Goal: Check status: Check status

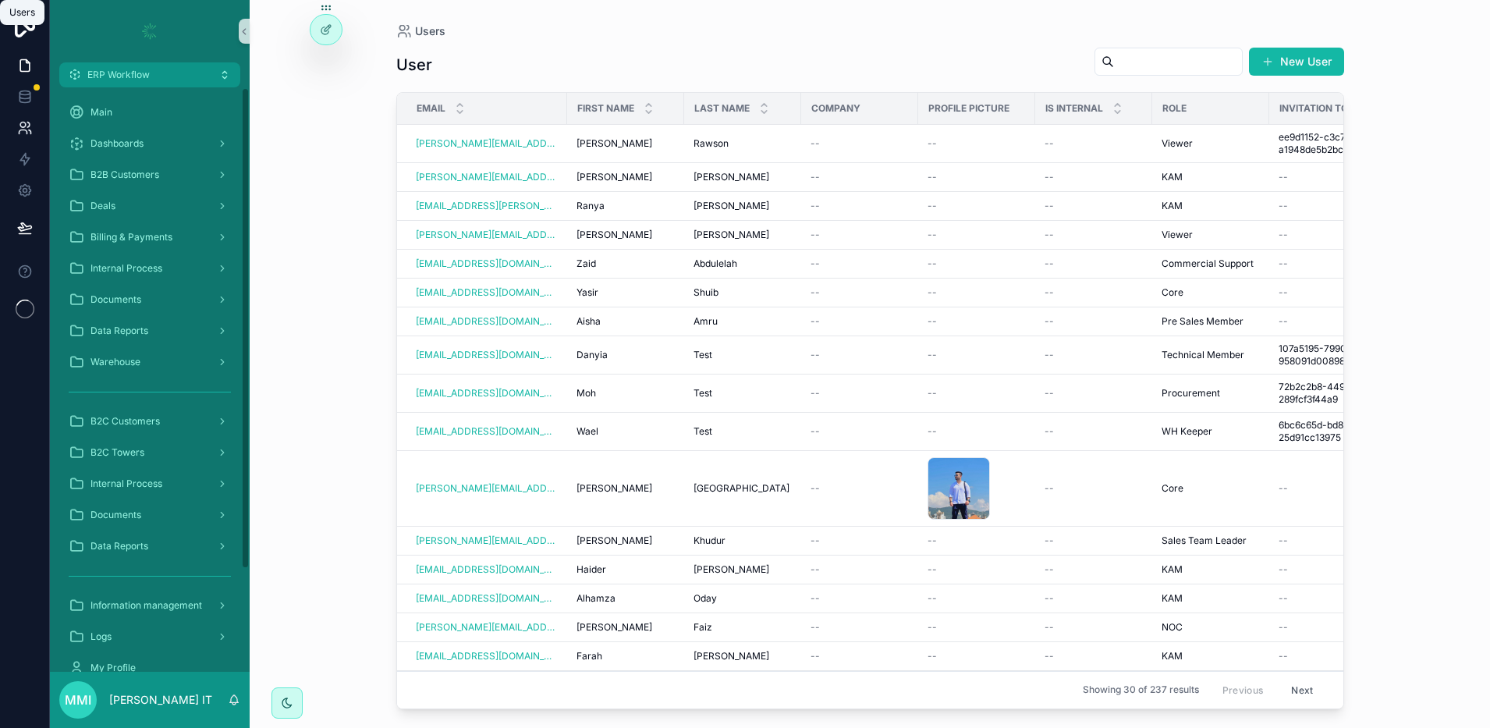
drag, startPoint x: 0, startPoint y: 0, endPoint x: 32, endPoint y: 132, distance: 135.6
click at [32, 132] on icon at bounding box center [25, 128] width 16 height 16
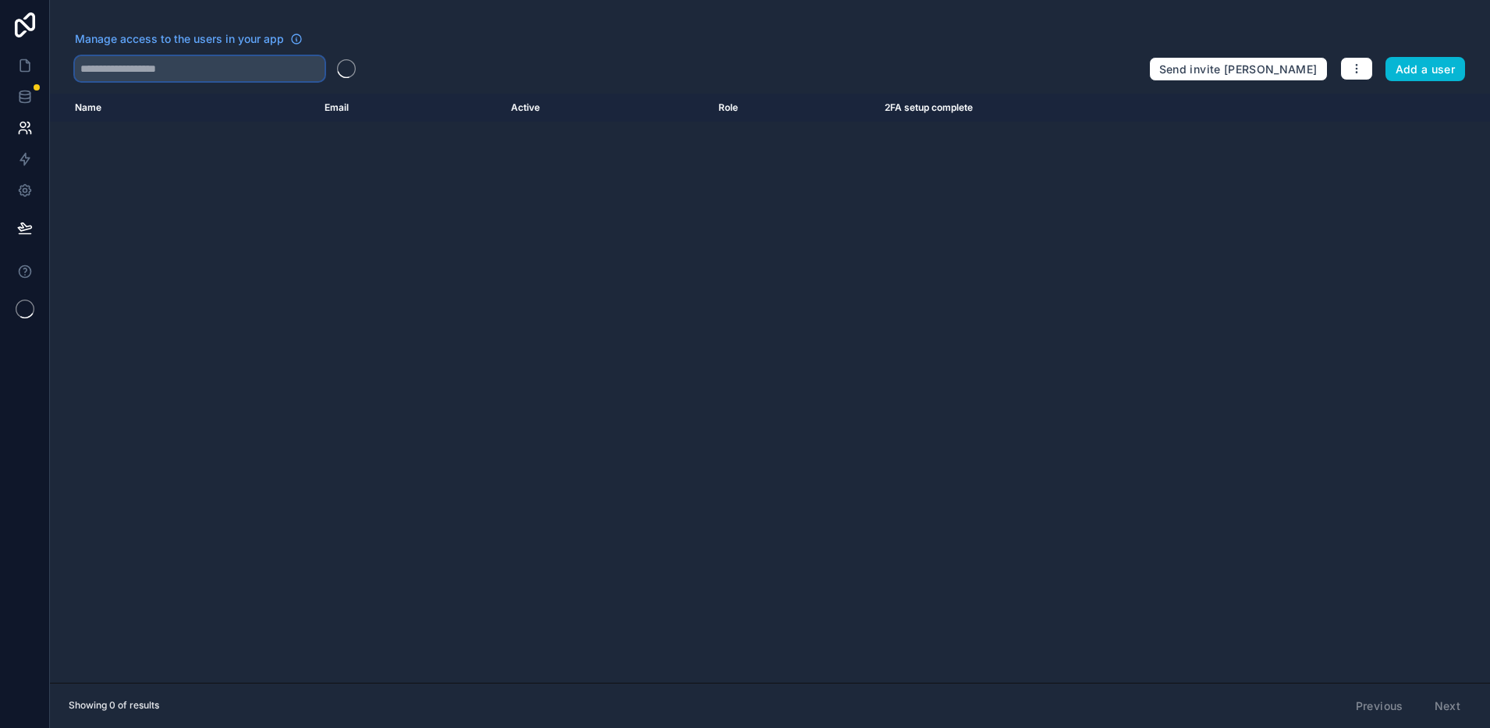
click at [164, 76] on input "text" at bounding box center [200, 68] width 250 height 25
paste input "**********"
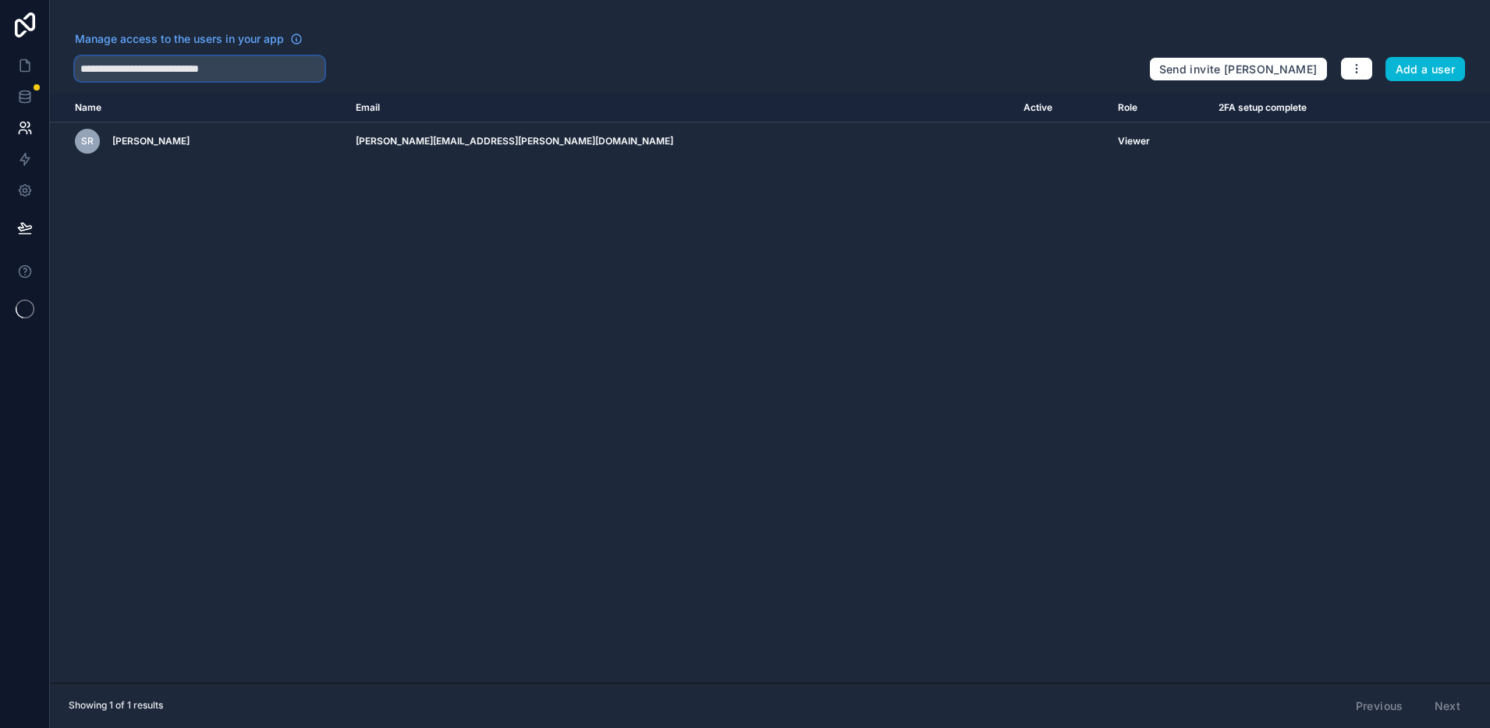
type input "**********"
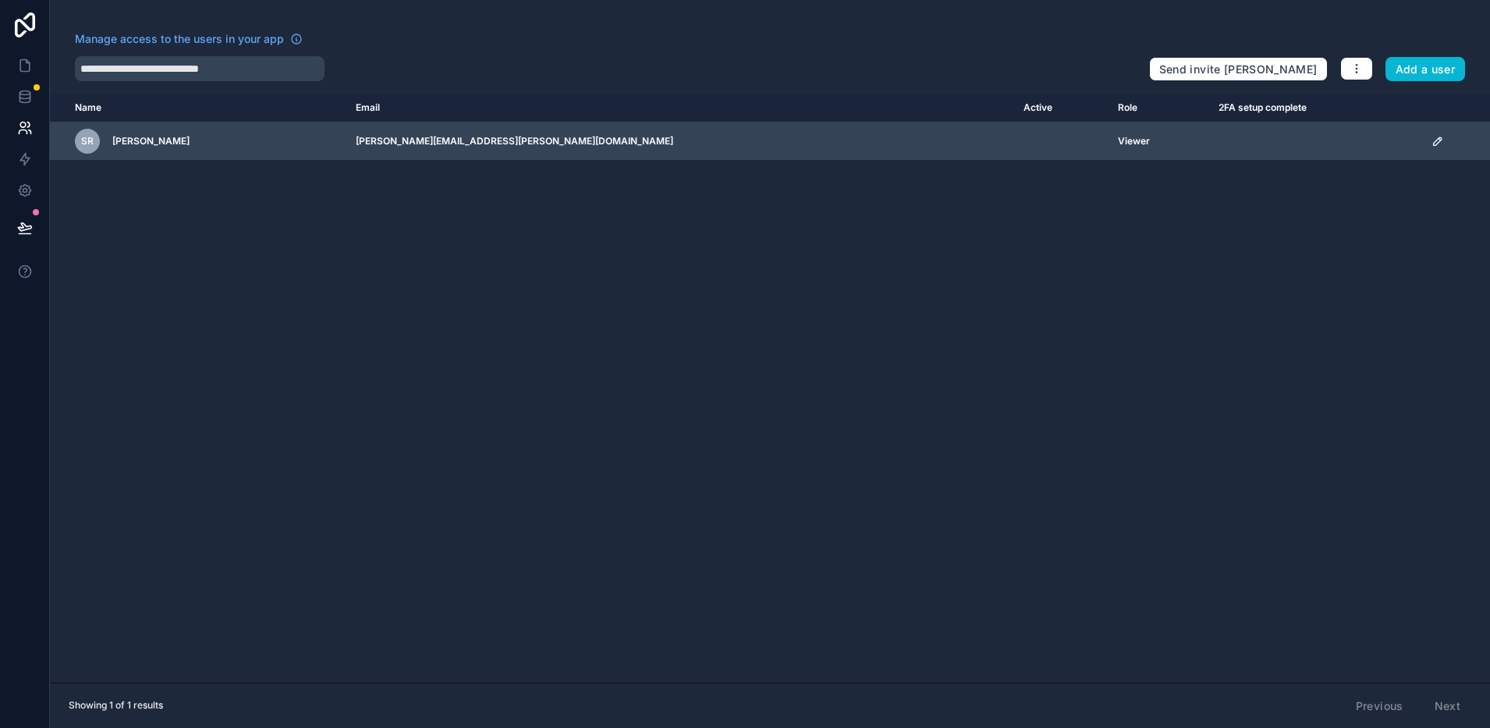
click at [1433, 144] on icon "scrollable content" at bounding box center [1437, 141] width 8 height 8
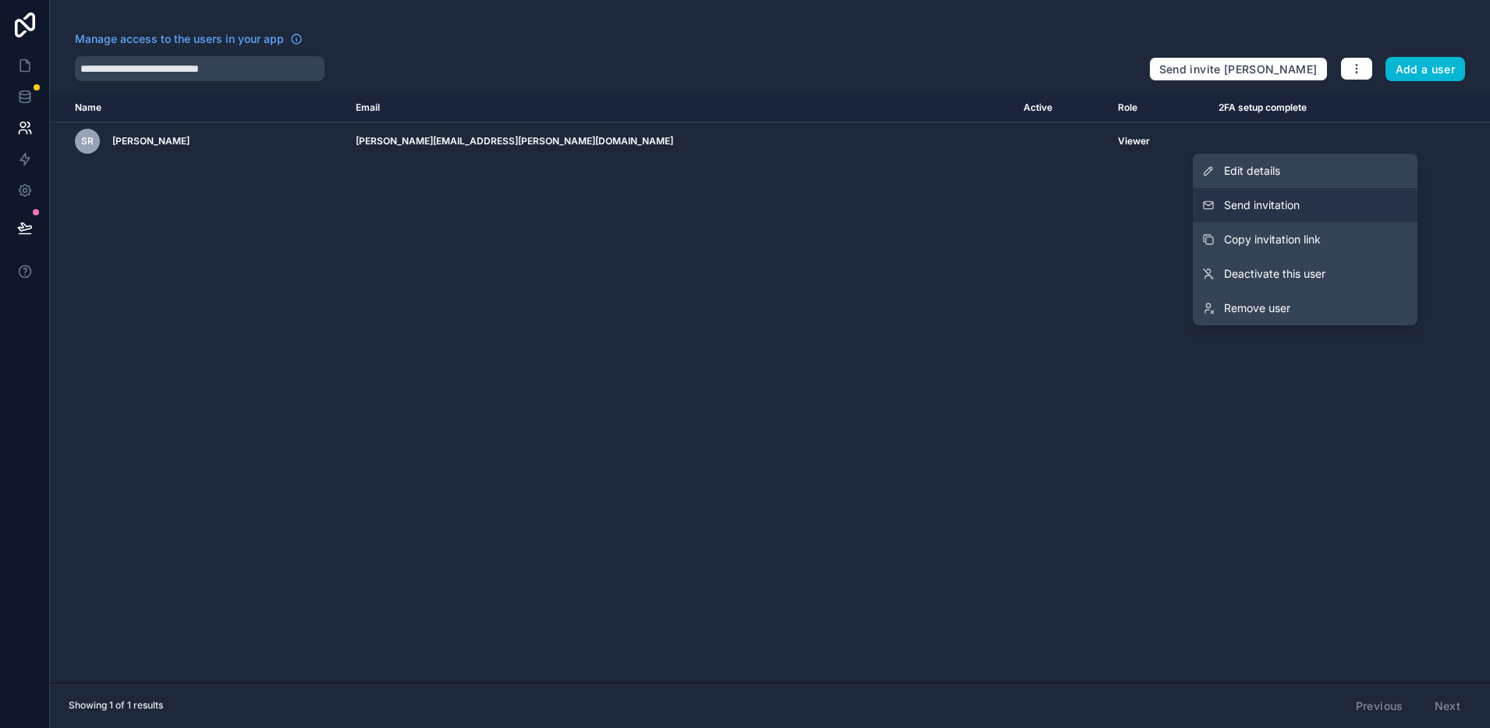
click at [1288, 207] on span "Send invitation" at bounding box center [1262, 205] width 76 height 16
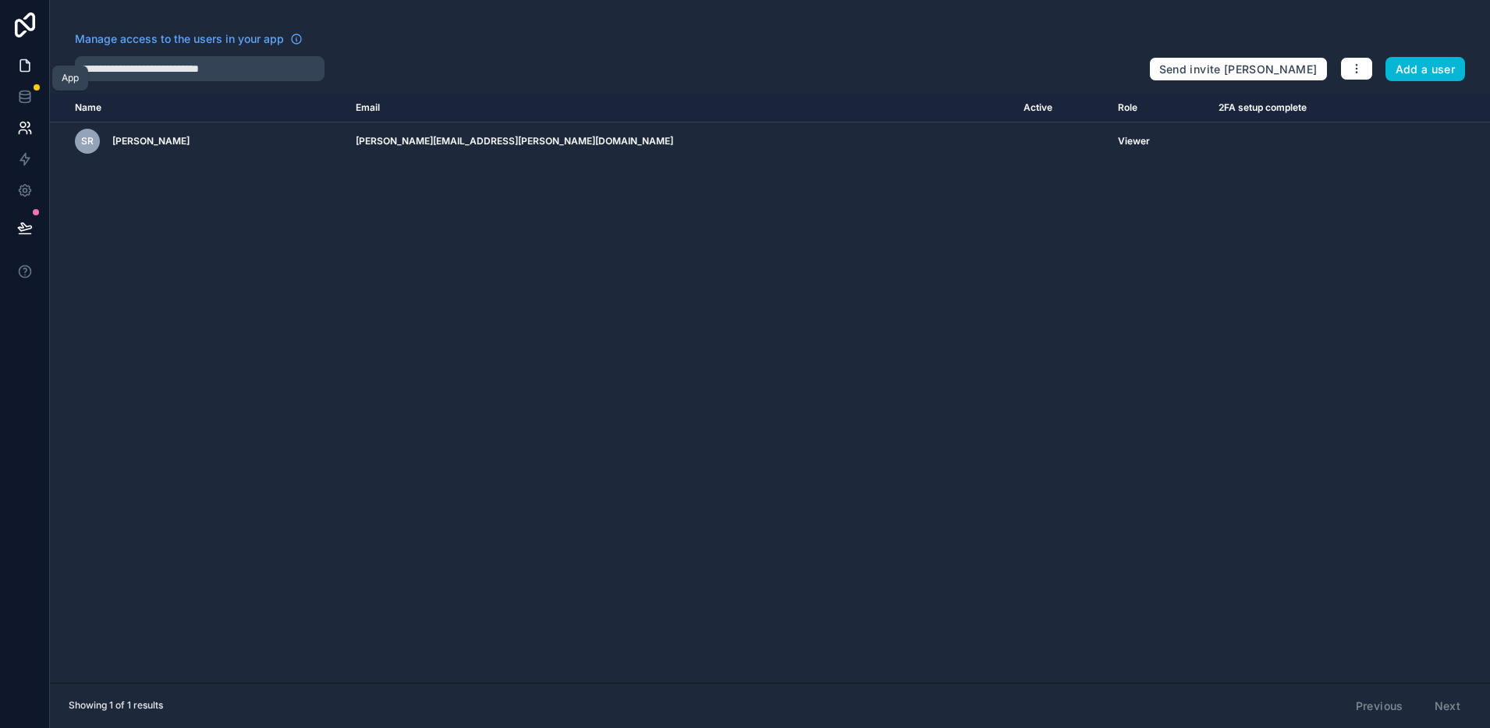
click at [17, 69] on icon at bounding box center [25, 66] width 16 height 16
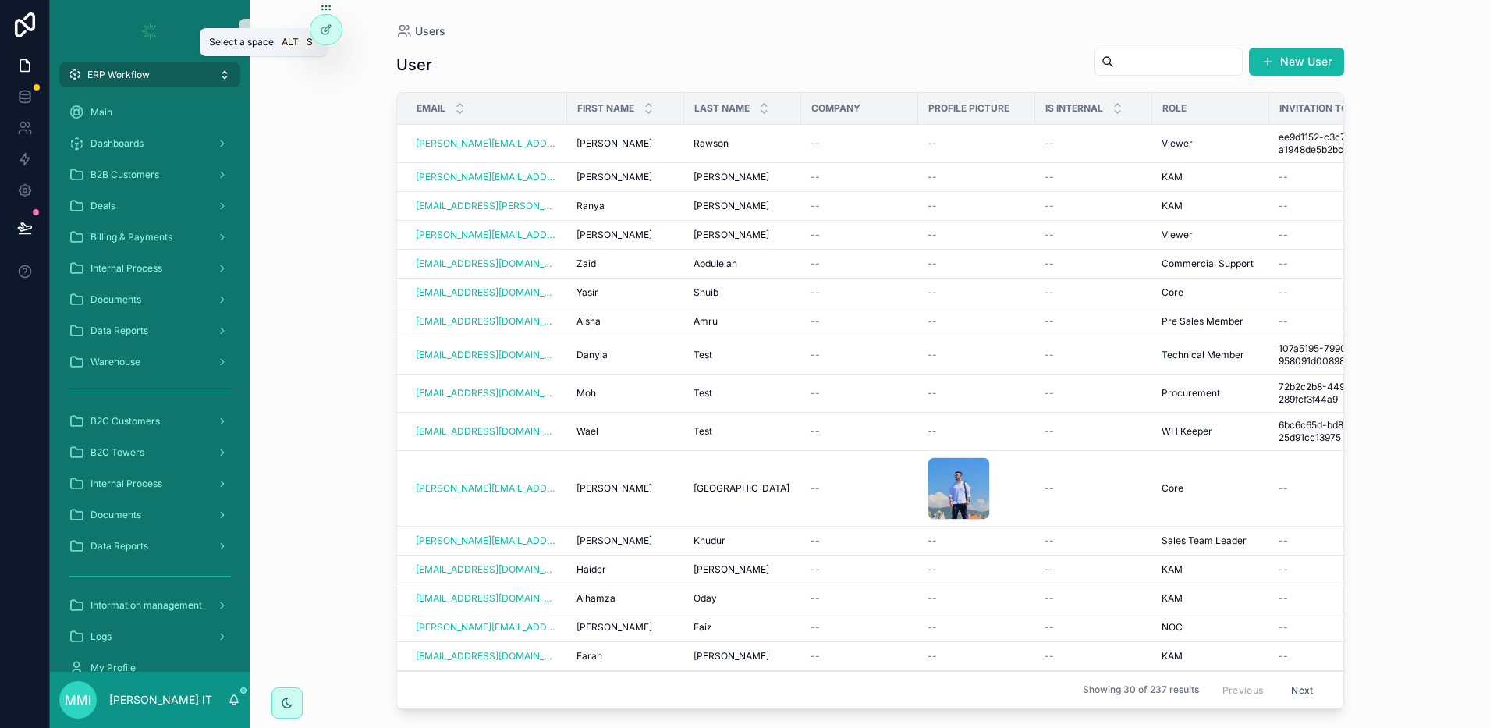
click at [126, 75] on span "ERP Workflow" at bounding box center [118, 75] width 62 height 12
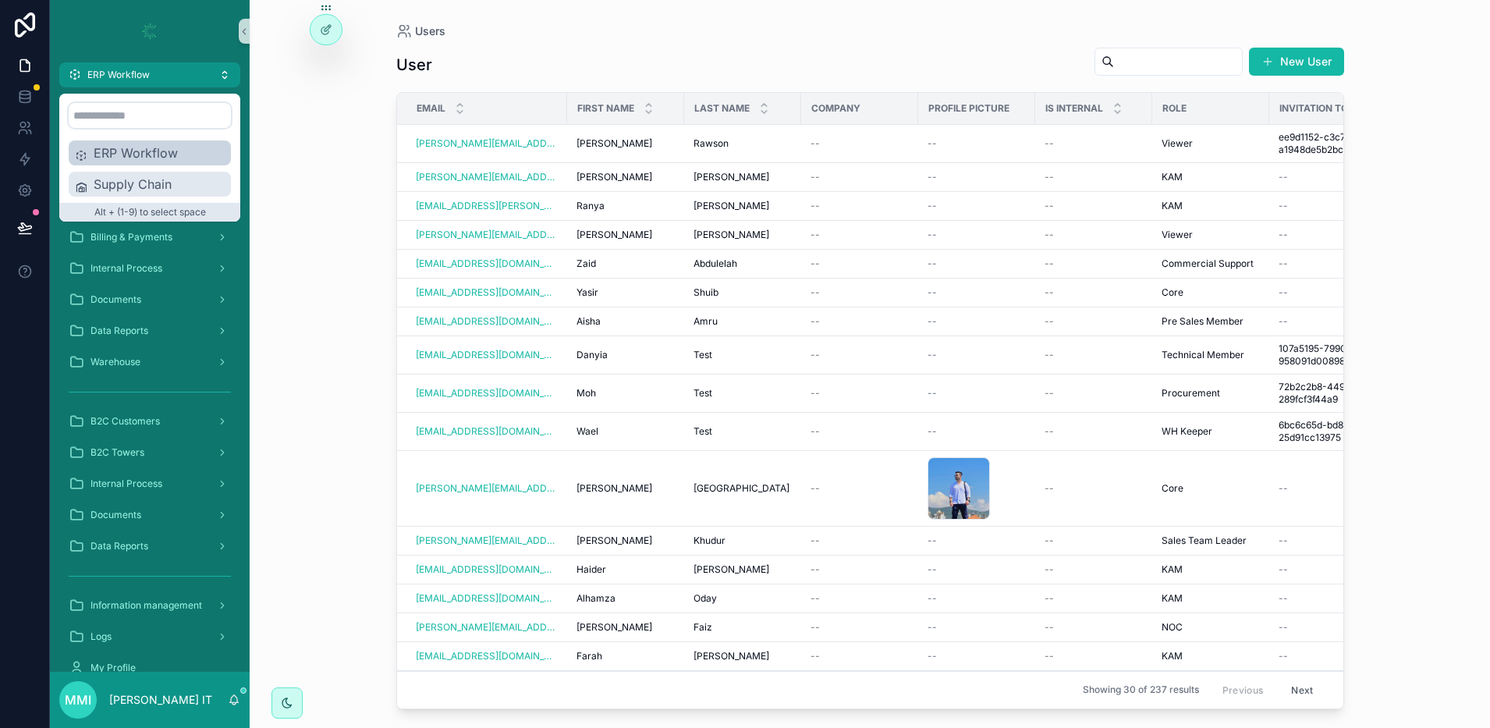
click at [129, 175] on span "Supply Chain" at bounding box center [159, 184] width 131 height 19
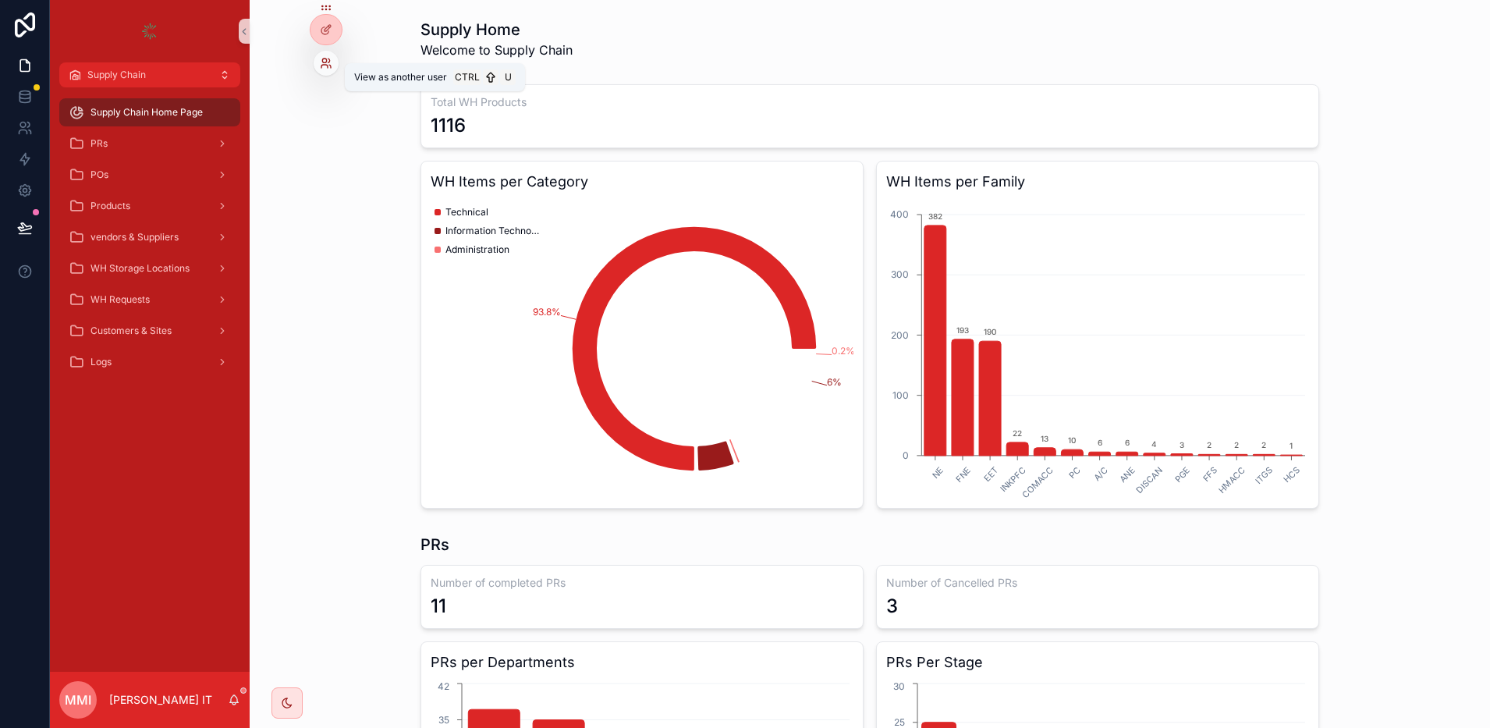
click at [331, 65] on icon at bounding box center [326, 63] width 12 height 12
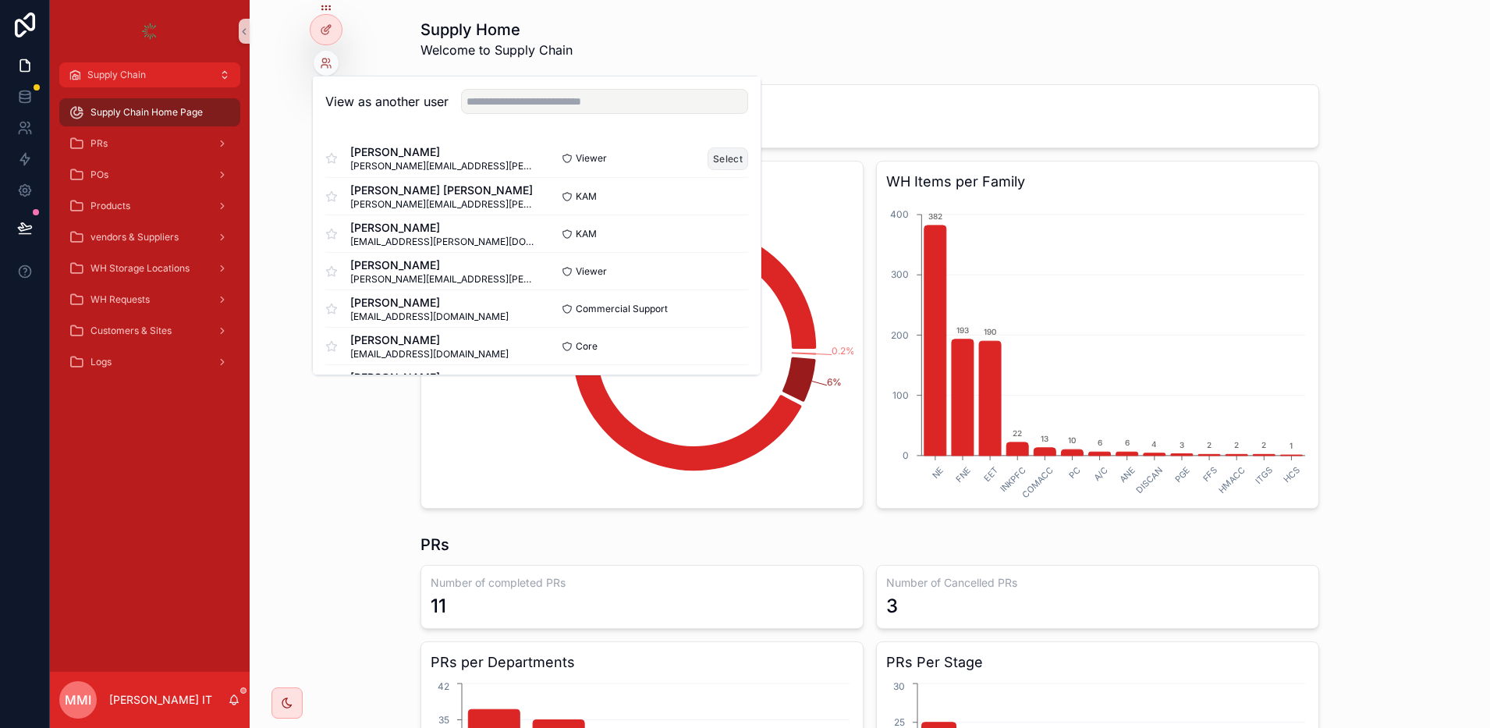
click at [707, 156] on button "Select" at bounding box center [727, 158] width 41 height 23
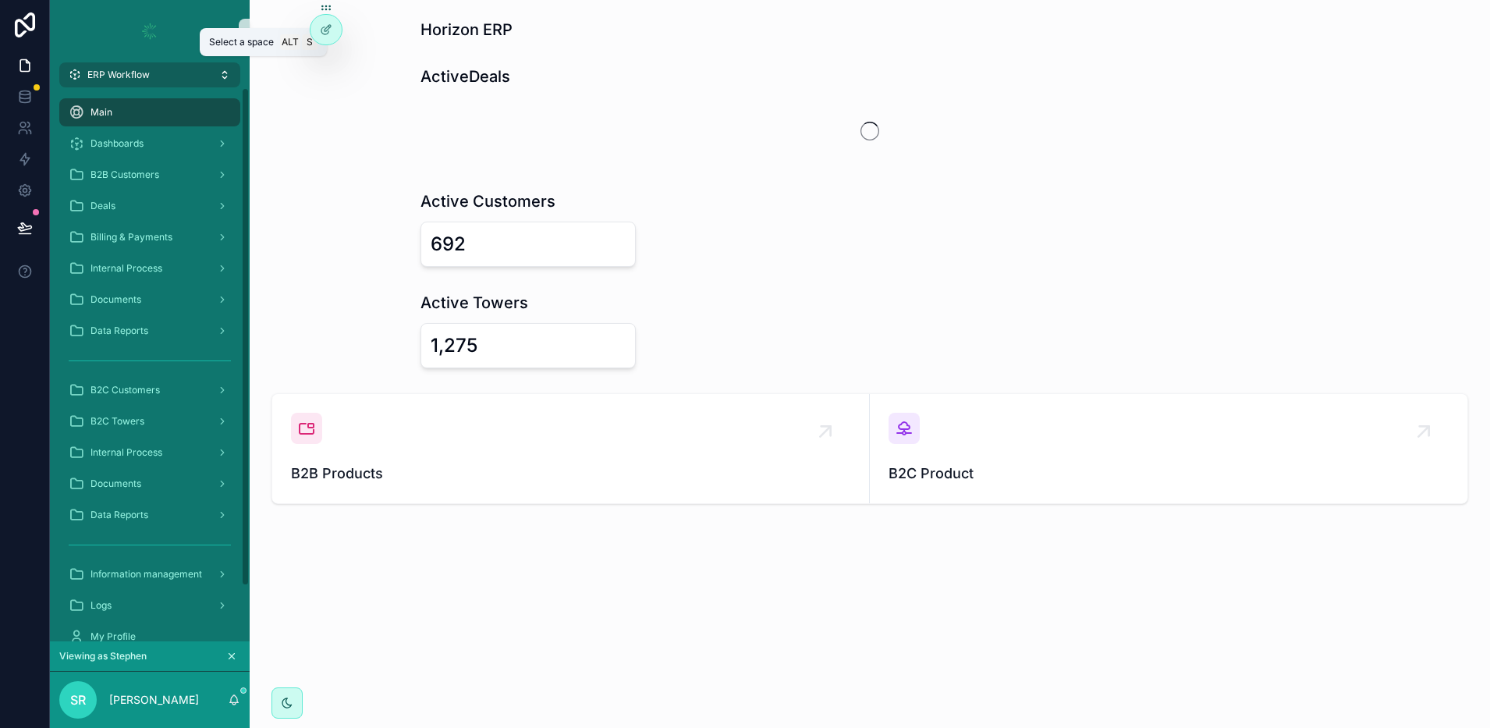
click at [179, 83] on button "ERP Workflow" at bounding box center [149, 74] width 181 height 25
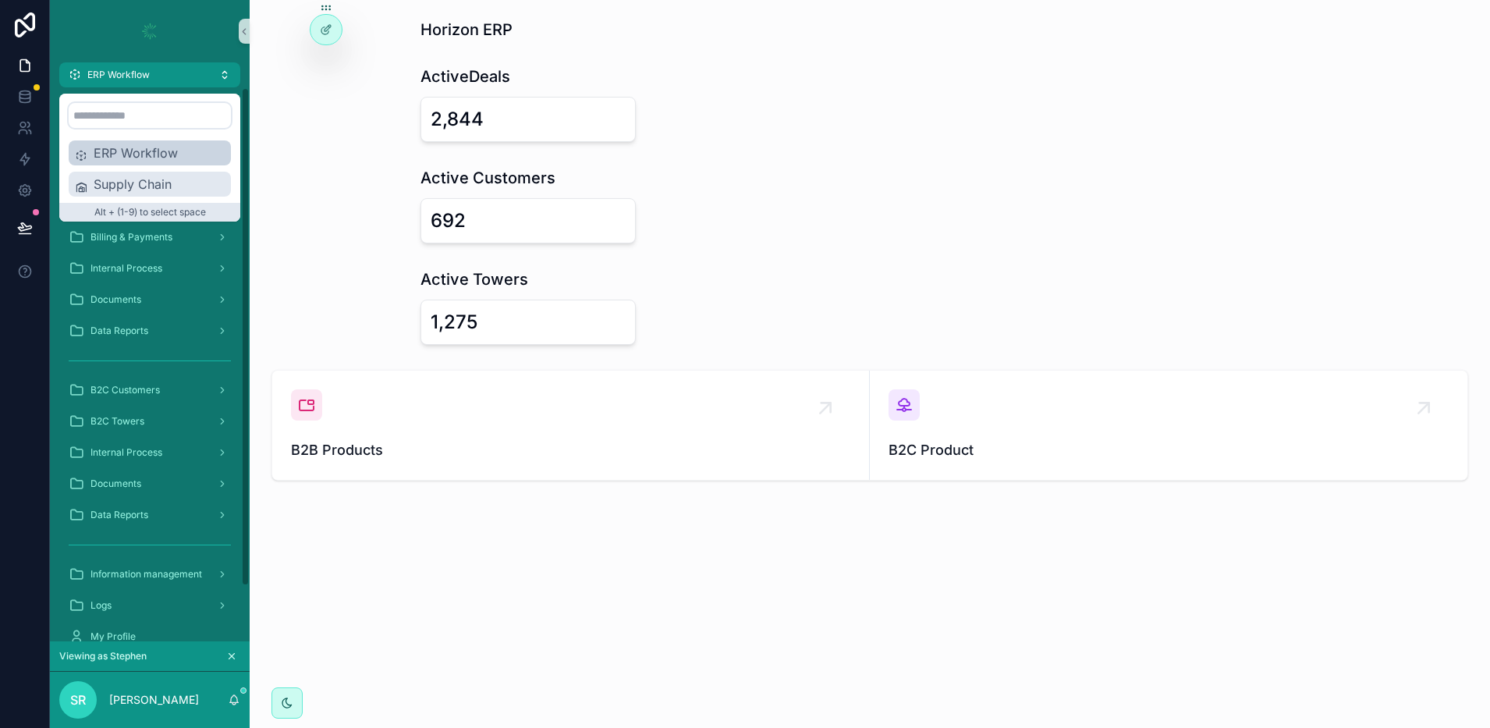
click at [162, 194] on div "Supply Chain" at bounding box center [150, 184] width 162 height 25
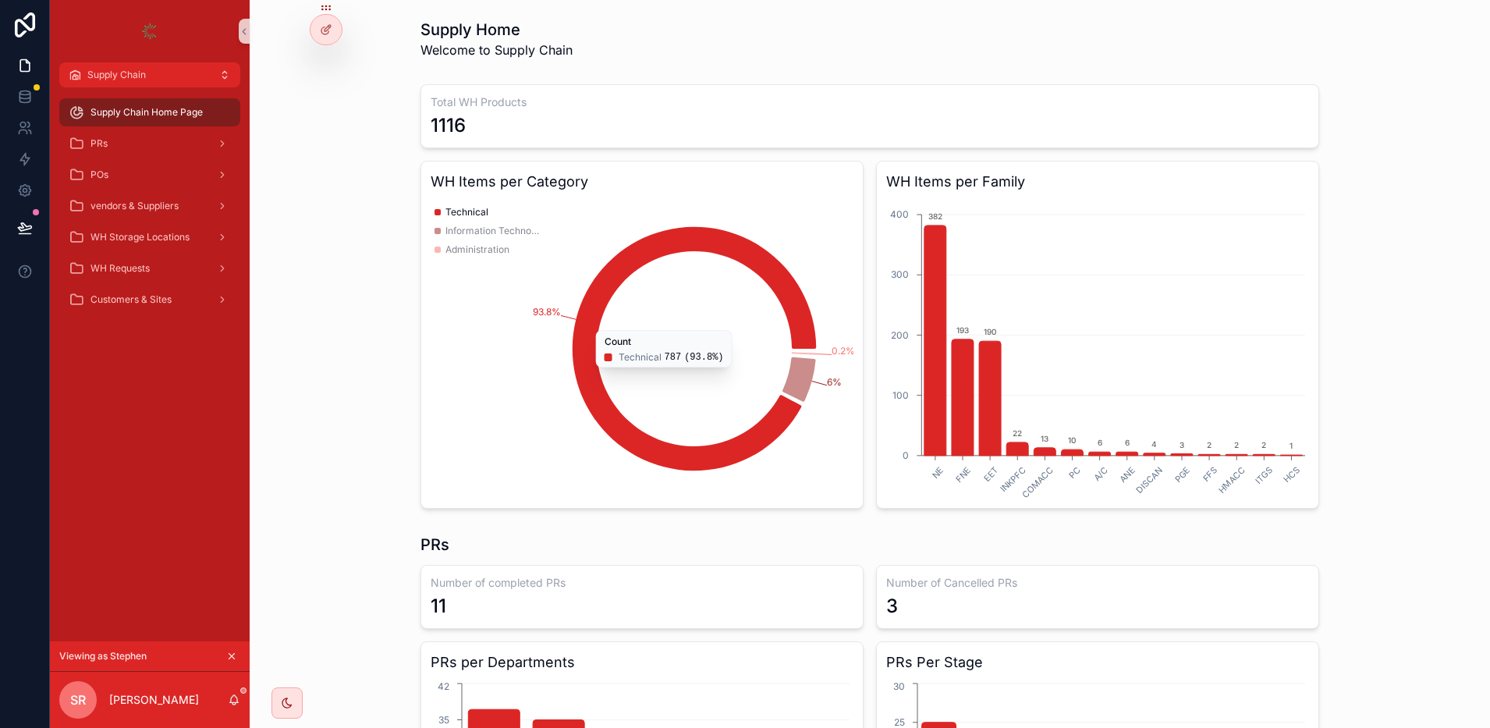
click at [640, 250] on icon "chart" at bounding box center [693, 349] width 243 height 244
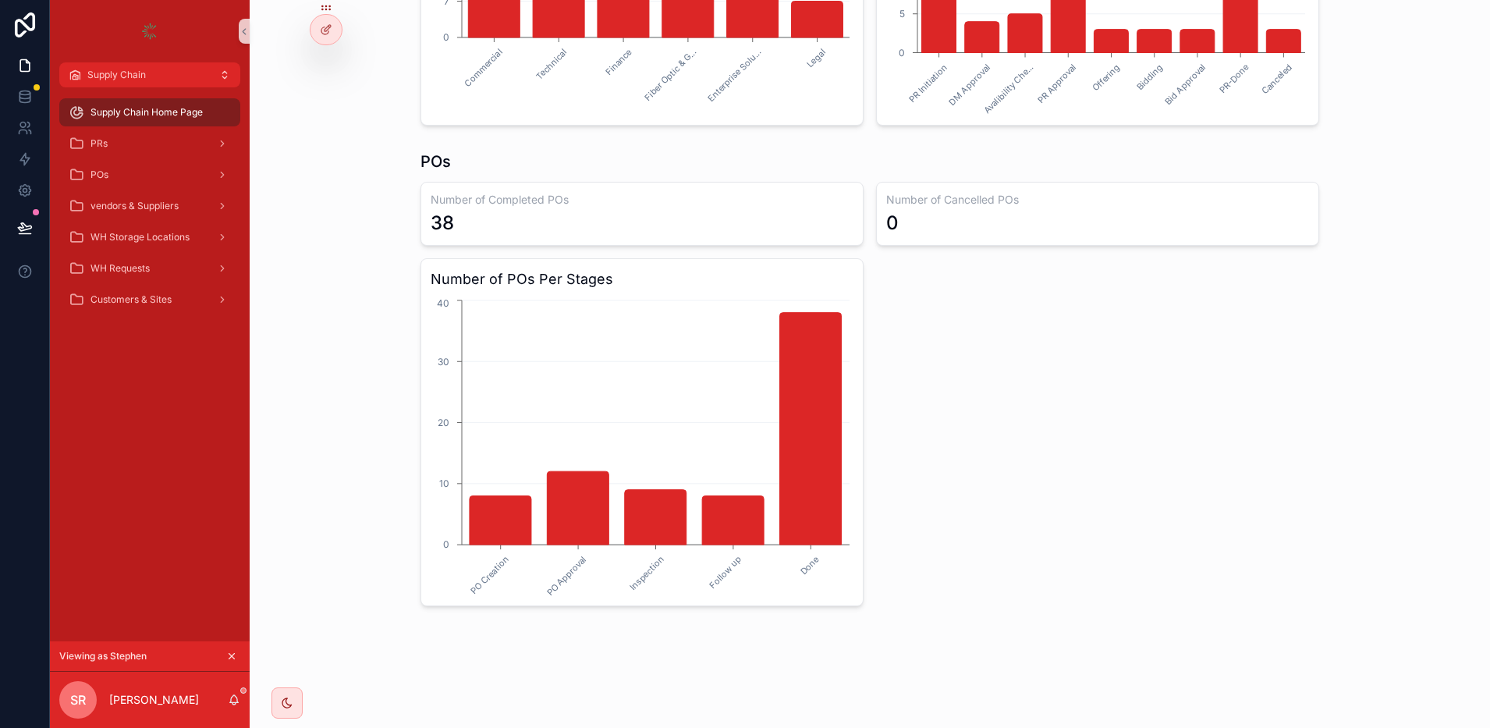
scroll to position [873, 0]
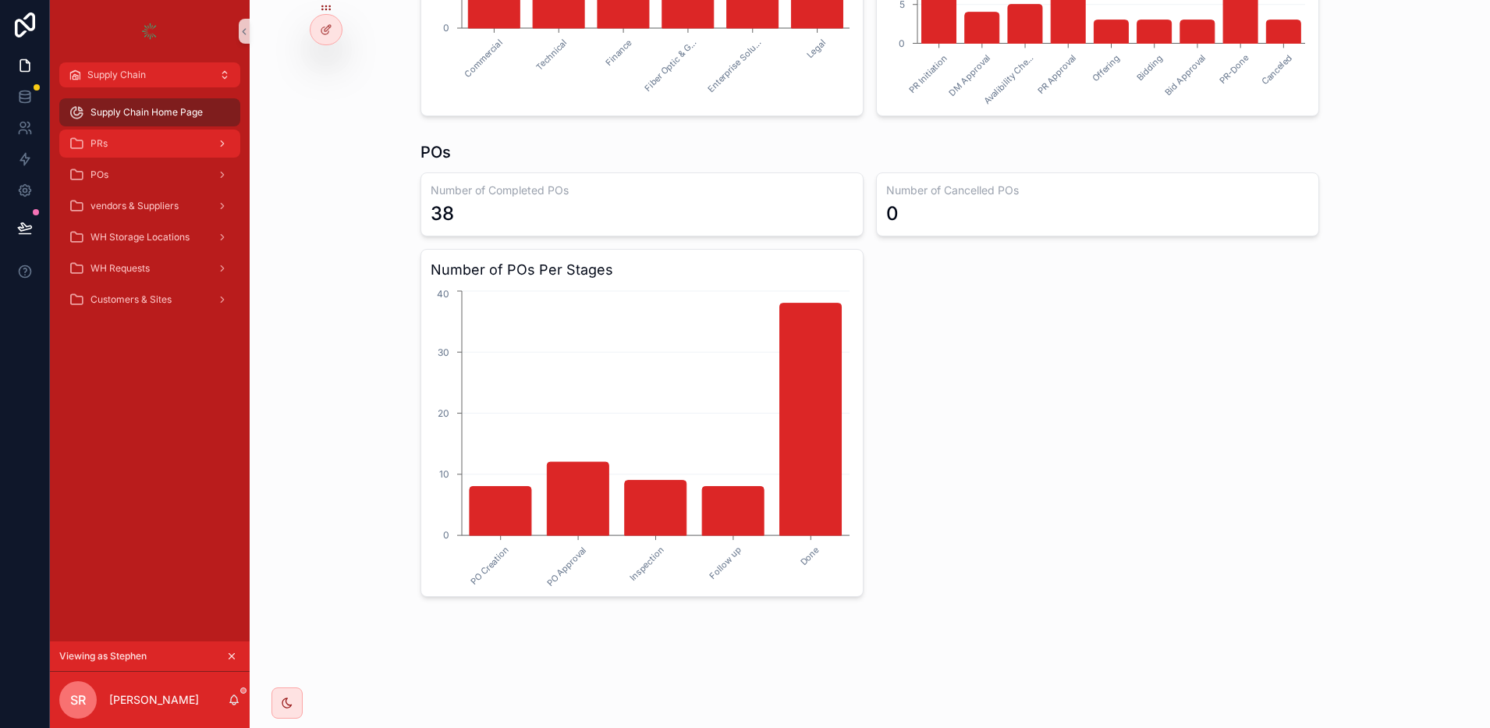
click at [136, 143] on div "PRs" at bounding box center [150, 143] width 162 height 25
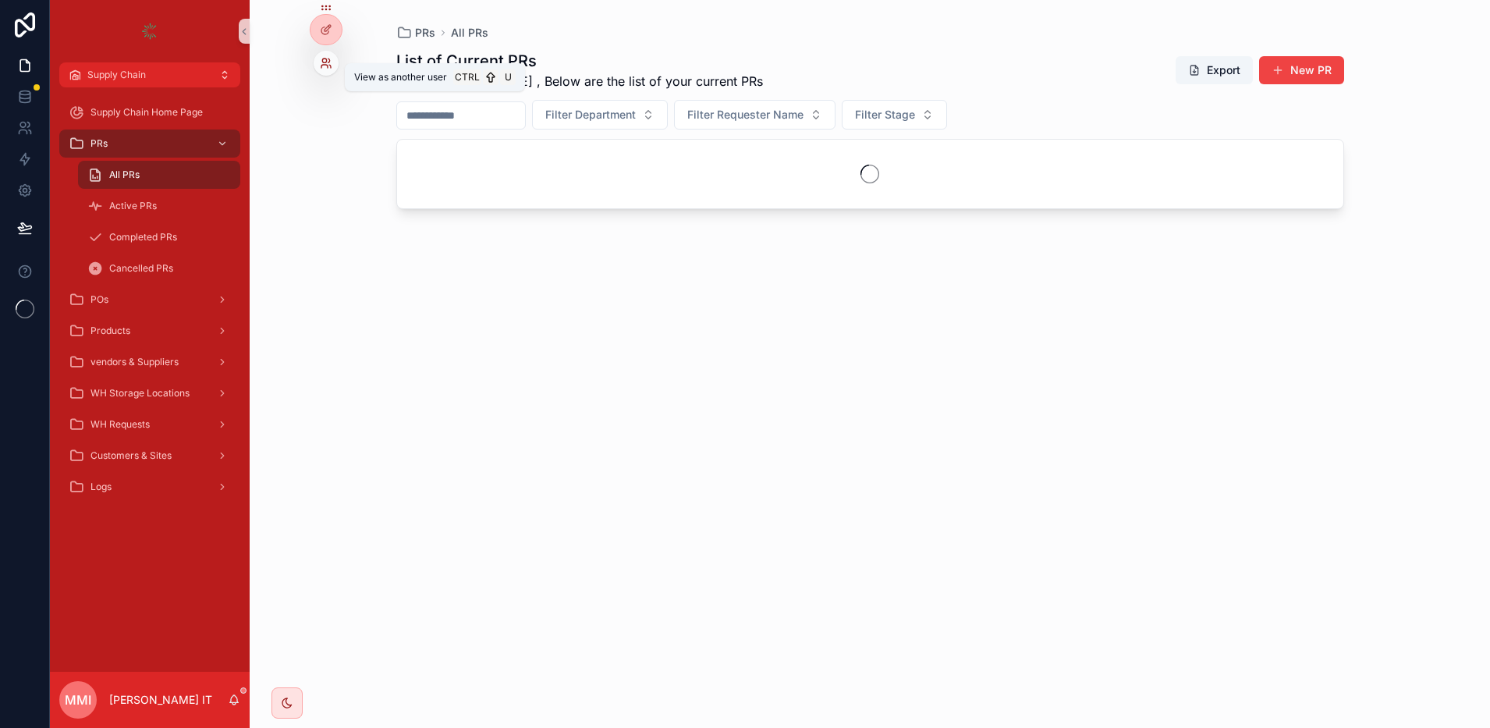
click at [331, 63] on icon at bounding box center [326, 63] width 12 height 12
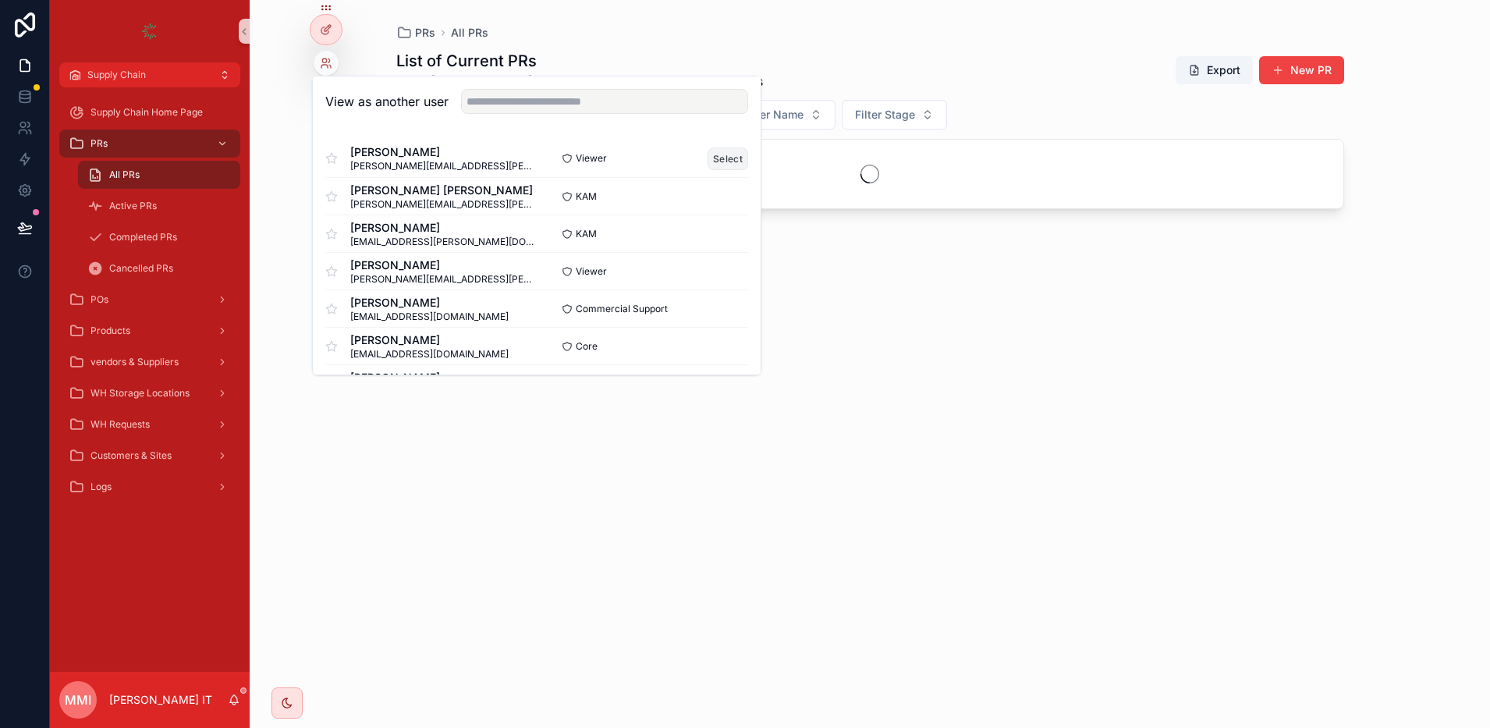
click at [715, 161] on button "Select" at bounding box center [727, 158] width 41 height 23
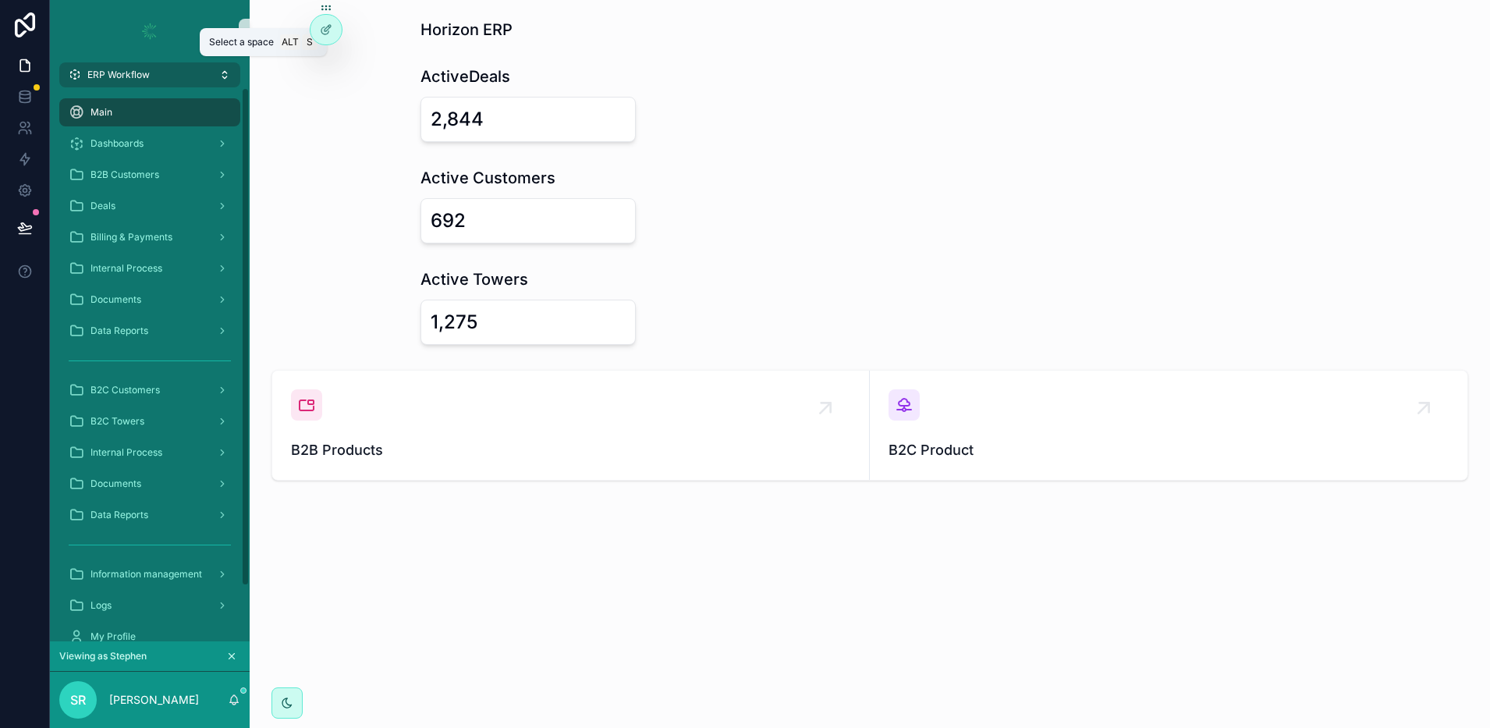
click at [90, 70] on span "ERP Workflow" at bounding box center [118, 75] width 62 height 12
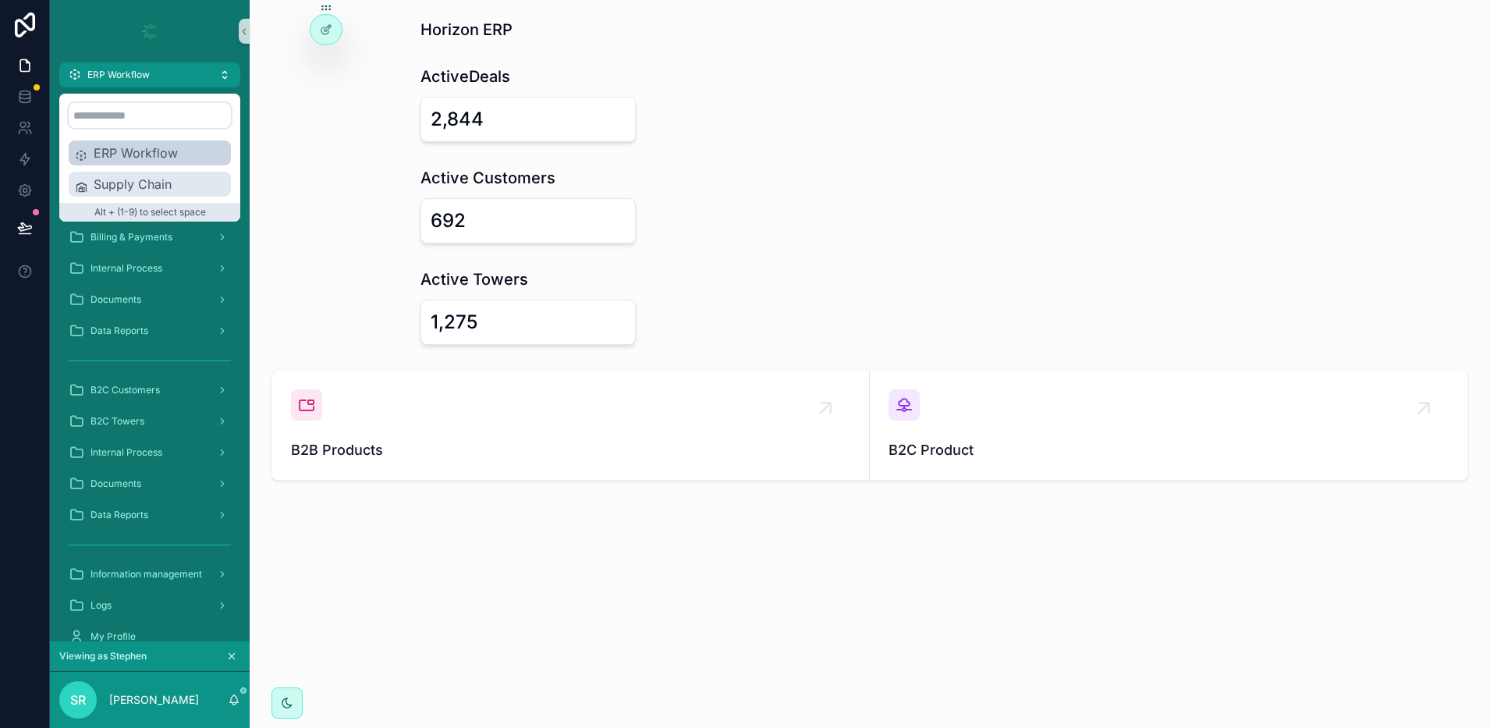
click at [106, 177] on span "Supply Chain" at bounding box center [159, 184] width 131 height 19
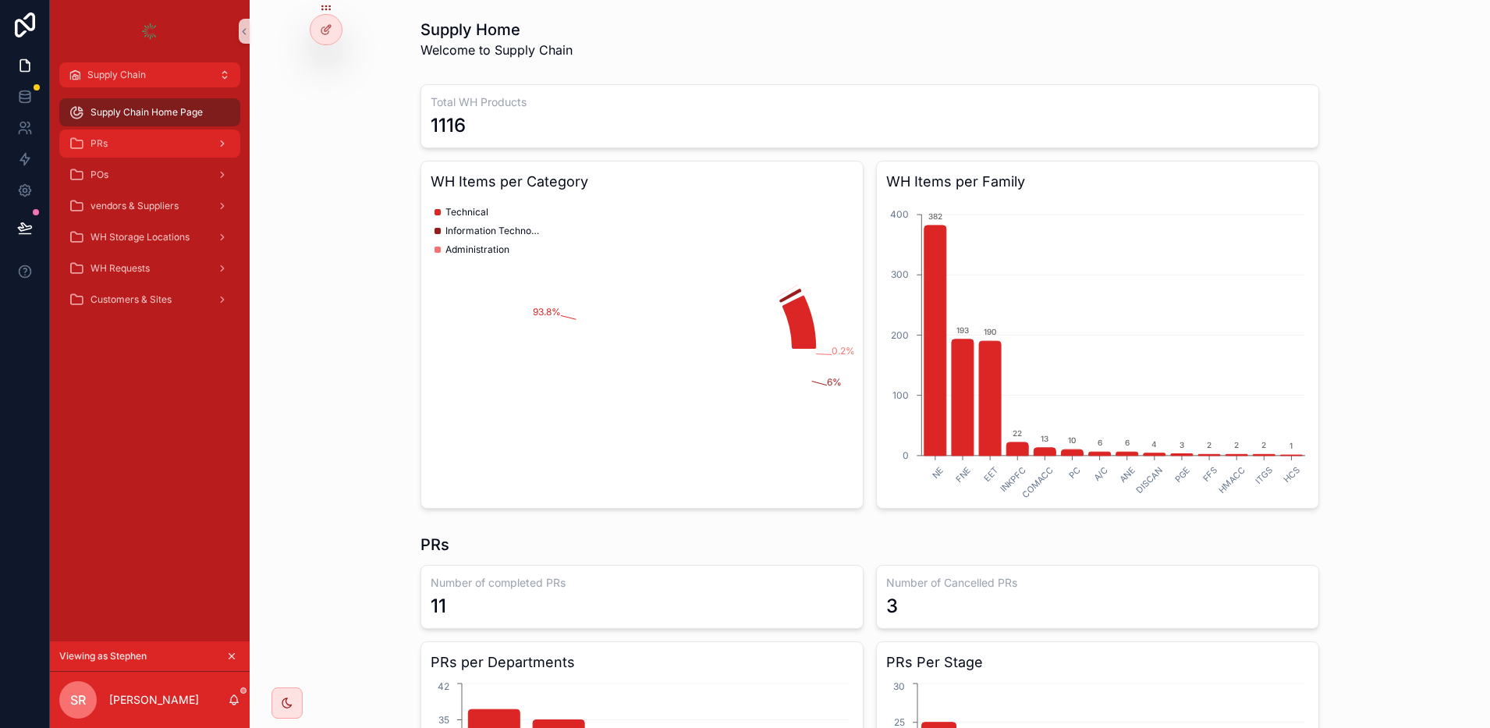
click at [214, 143] on div "scrollable content" at bounding box center [221, 143] width 20 height 25
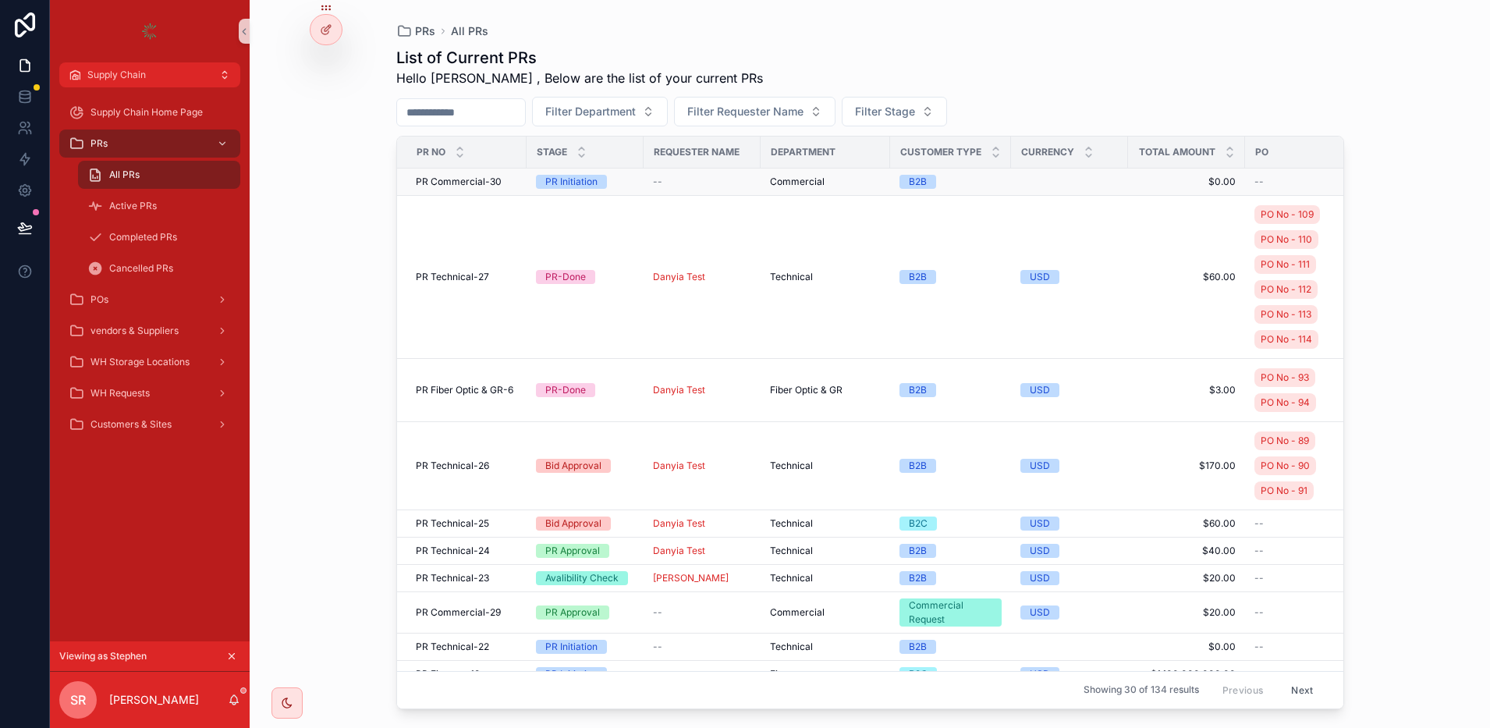
click at [466, 175] on span "PR Commercial-30" at bounding box center [459, 181] width 86 height 12
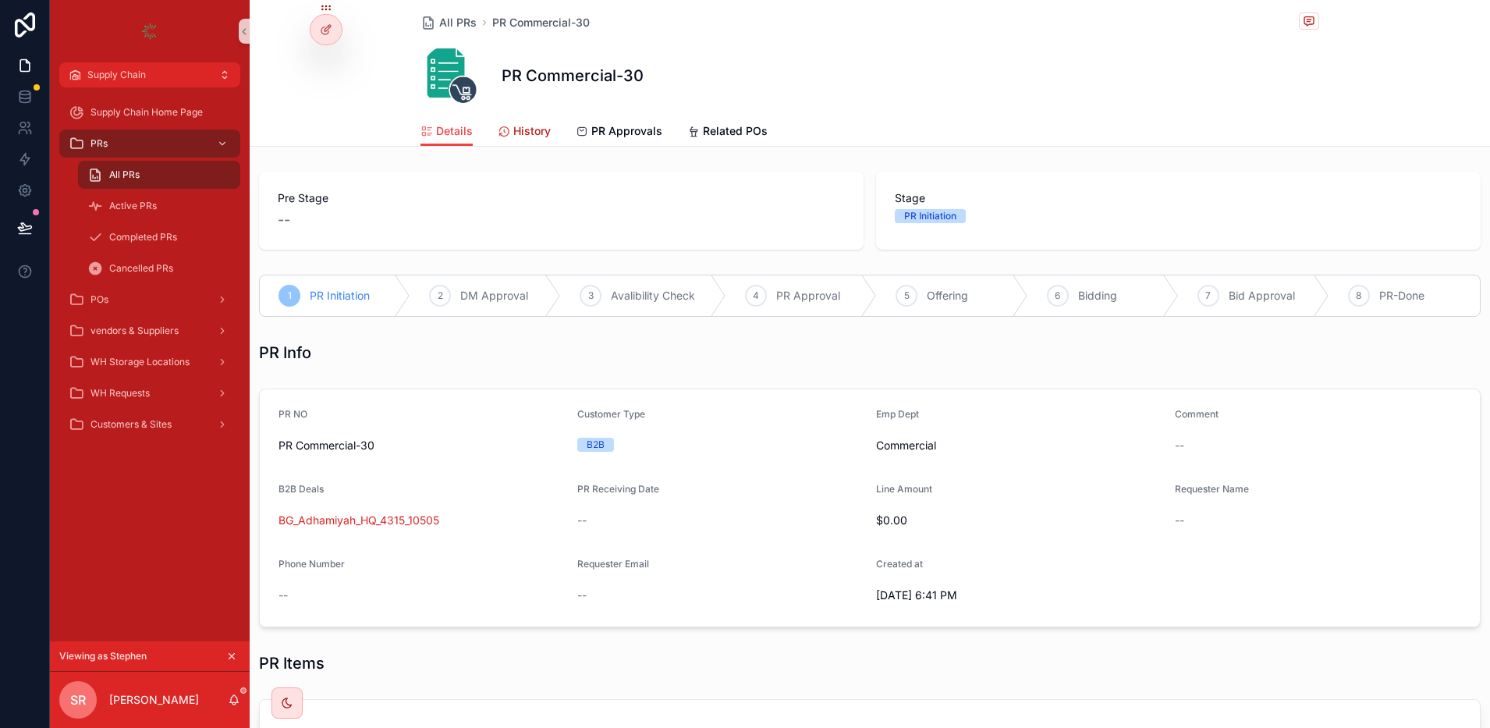
click at [503, 126] on div "History" at bounding box center [524, 131] width 53 height 16
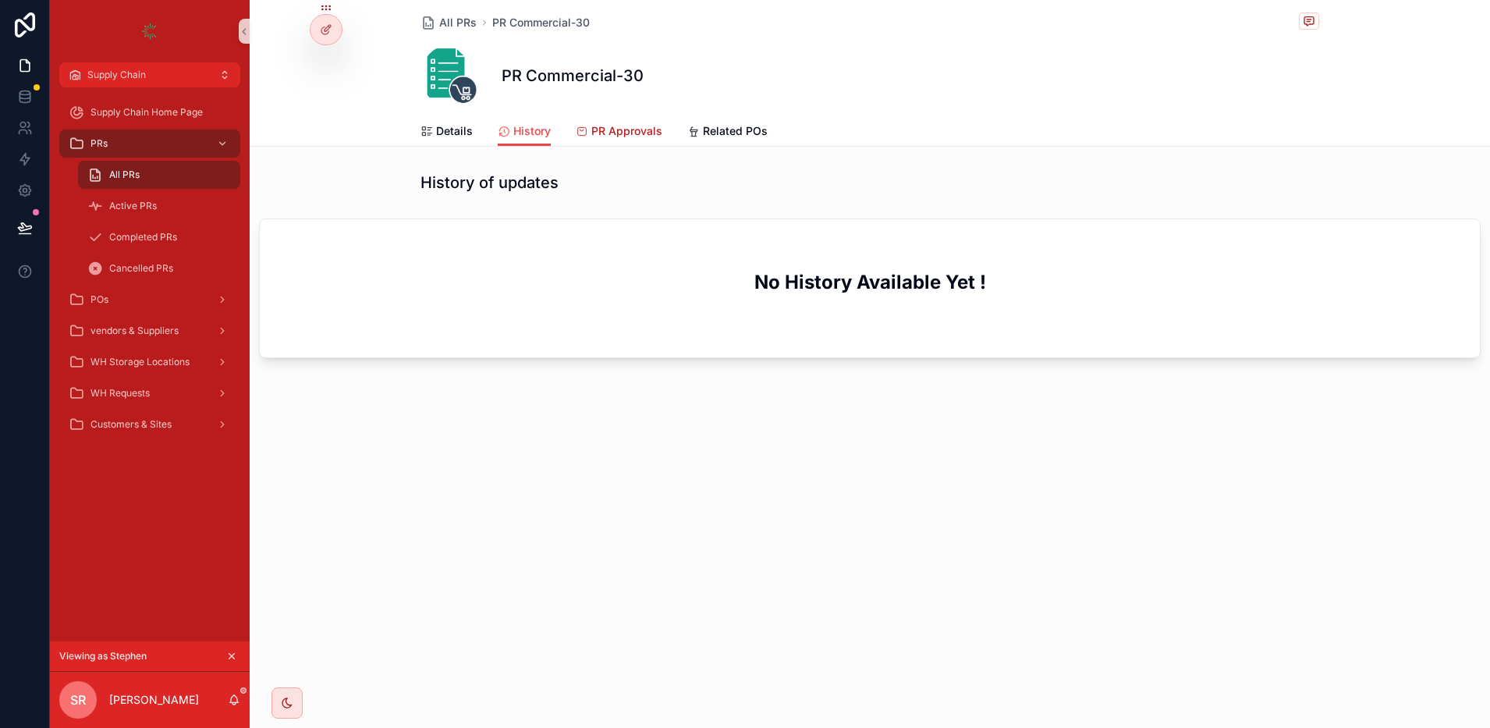
click at [608, 126] on span "PR Approvals" at bounding box center [626, 131] width 71 height 16
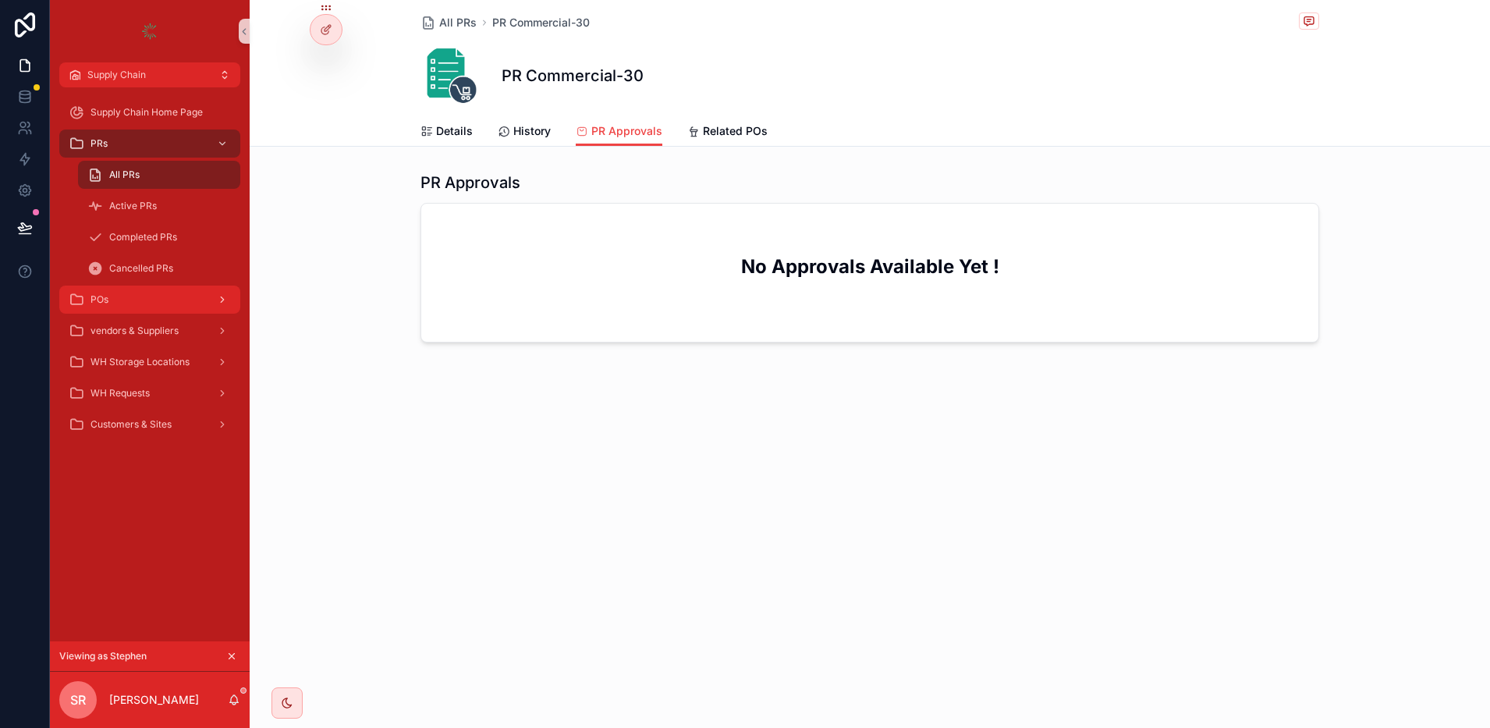
click at [129, 303] on div "POs" at bounding box center [150, 299] width 162 height 25
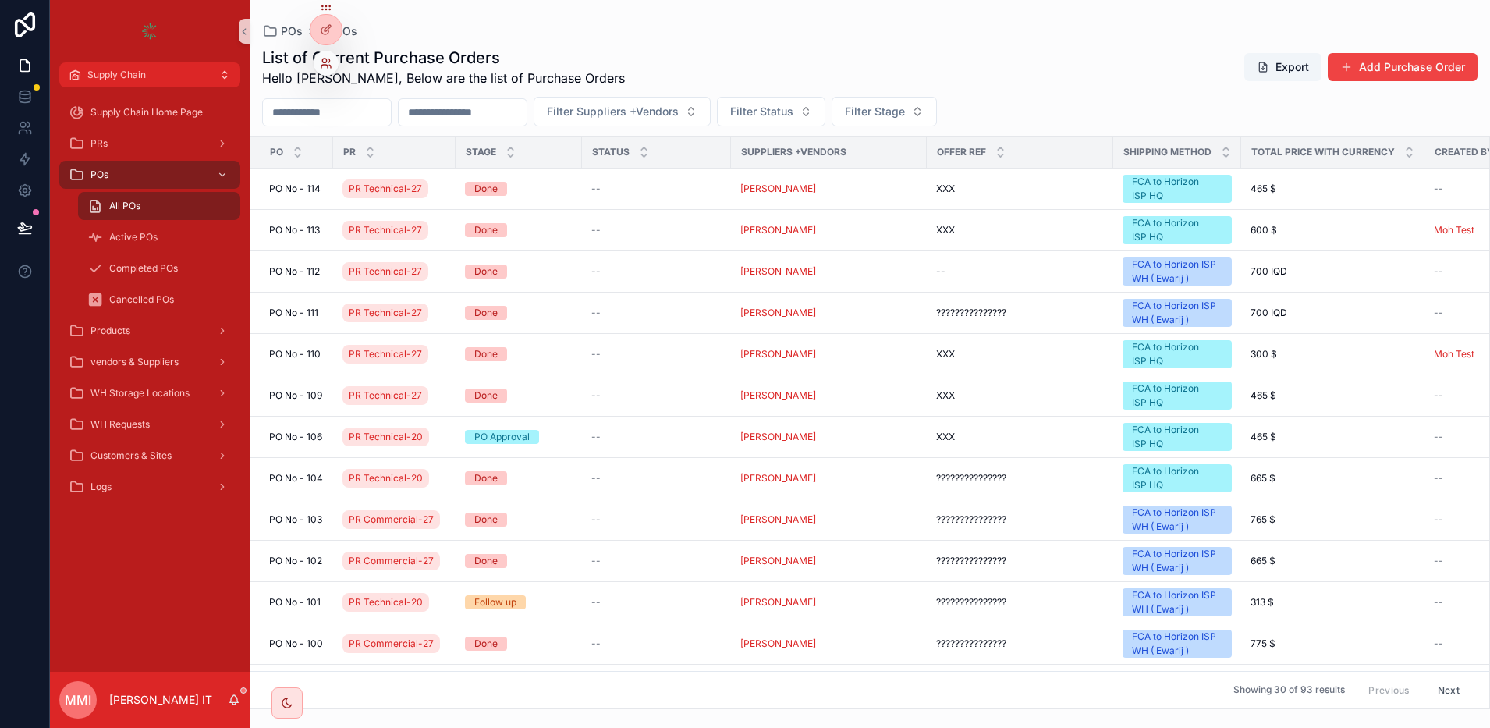
click at [330, 58] on icon at bounding box center [326, 63] width 12 height 12
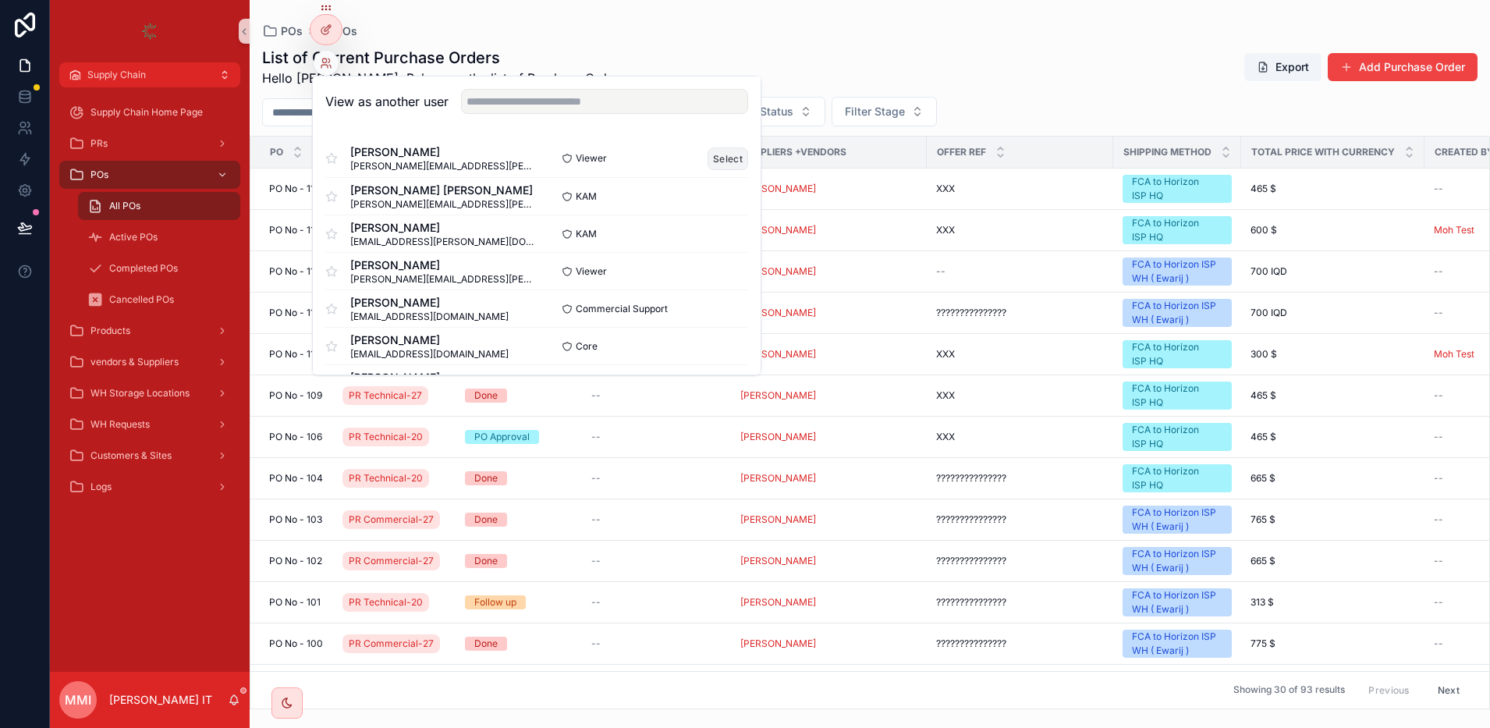
click at [711, 158] on button "Select" at bounding box center [727, 158] width 41 height 23
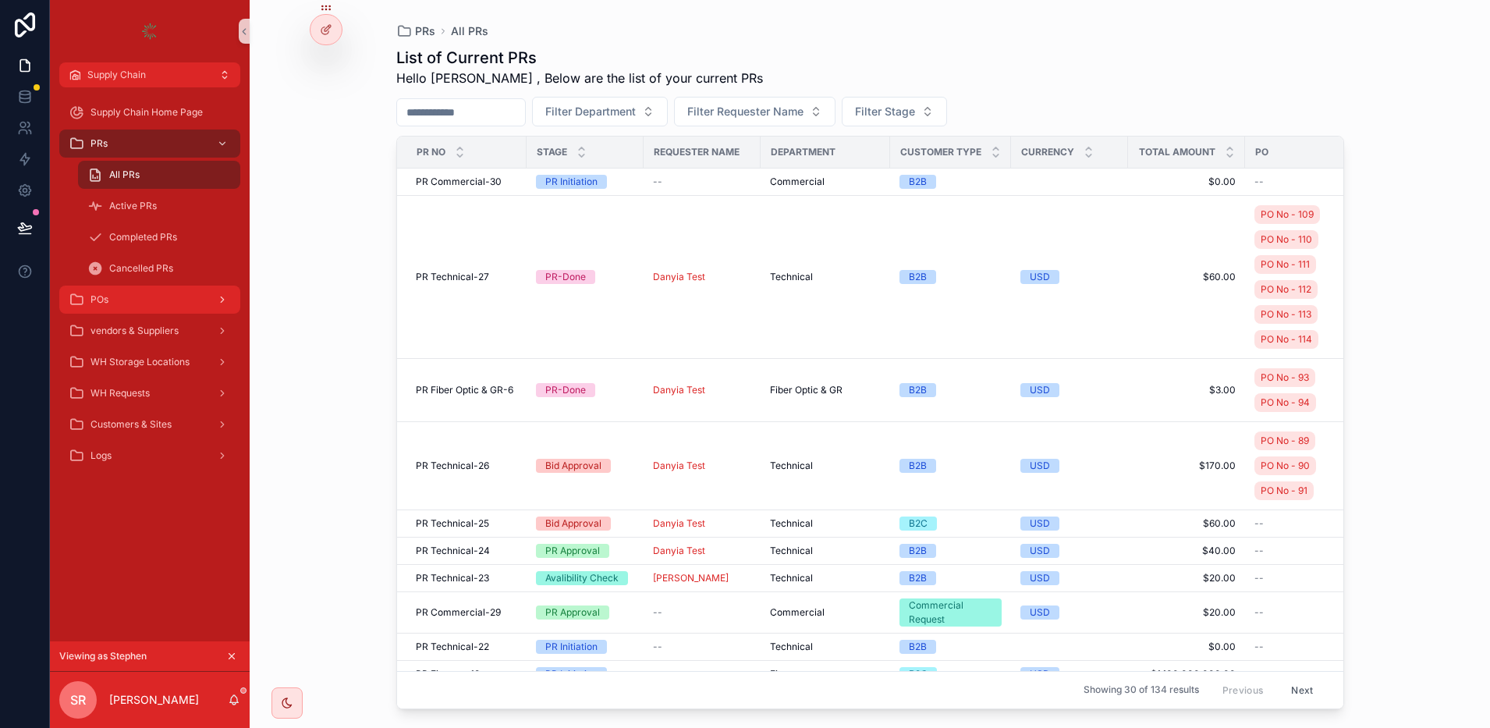
click at [121, 294] on div "POs" at bounding box center [150, 299] width 162 height 25
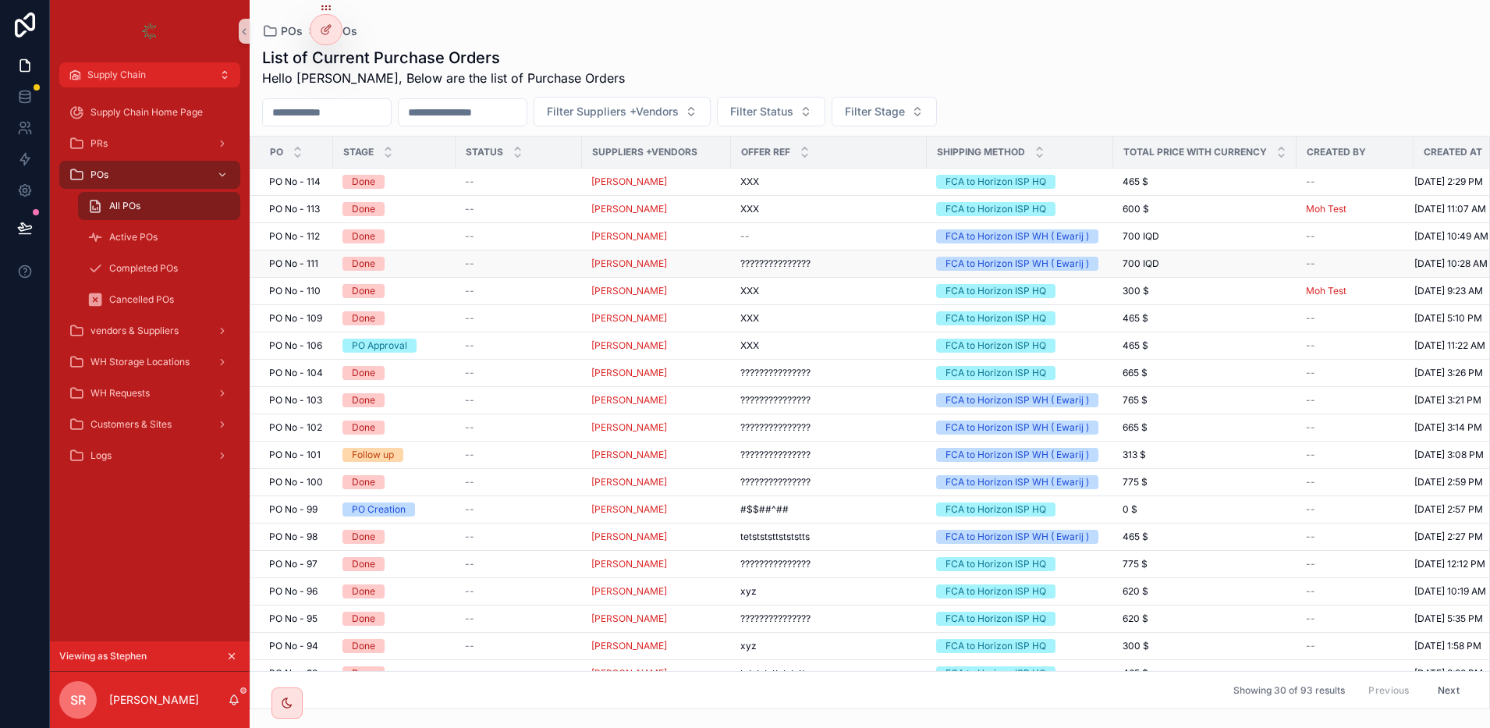
click at [303, 266] on span "PO No - 111" at bounding box center [293, 263] width 49 height 12
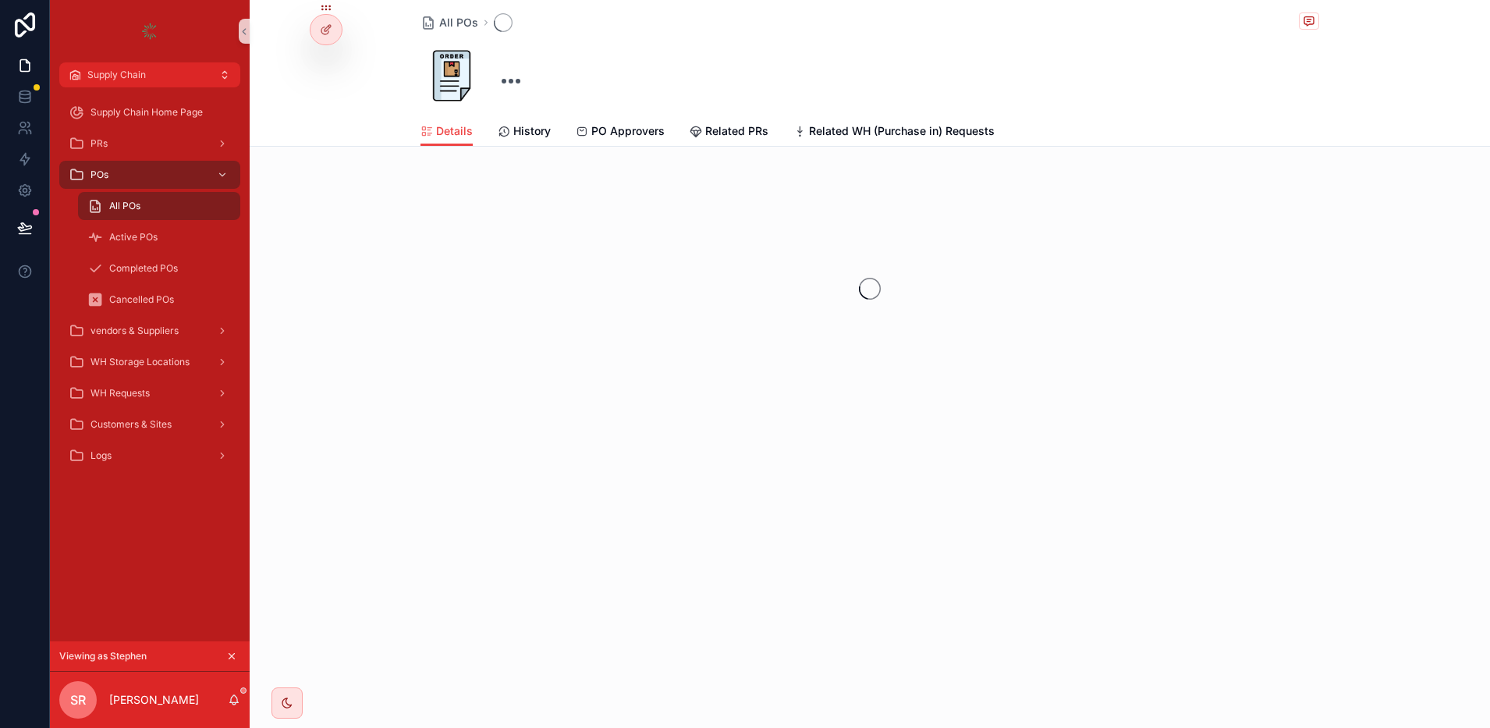
click at [303, 266] on div "scrollable content" at bounding box center [870, 288] width 1240 height 246
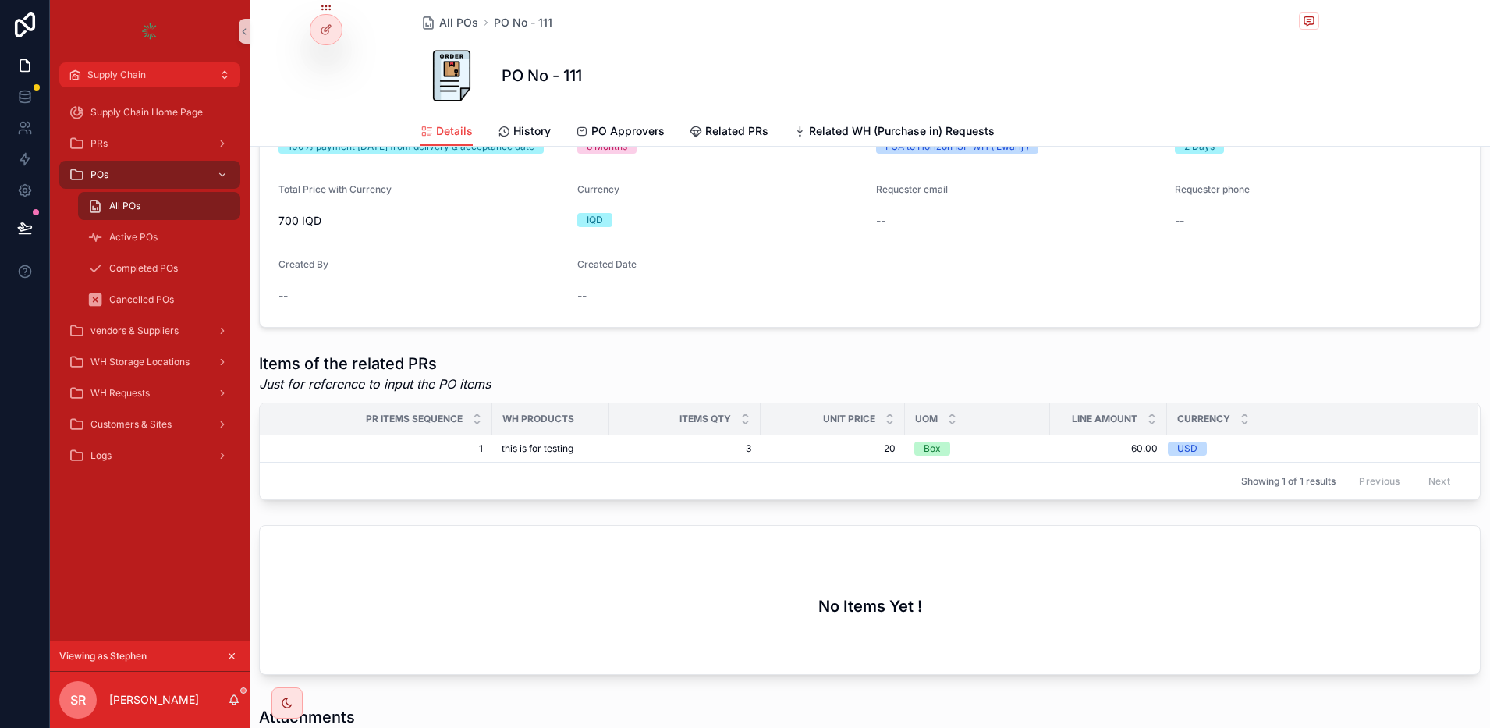
scroll to position [687, 0]
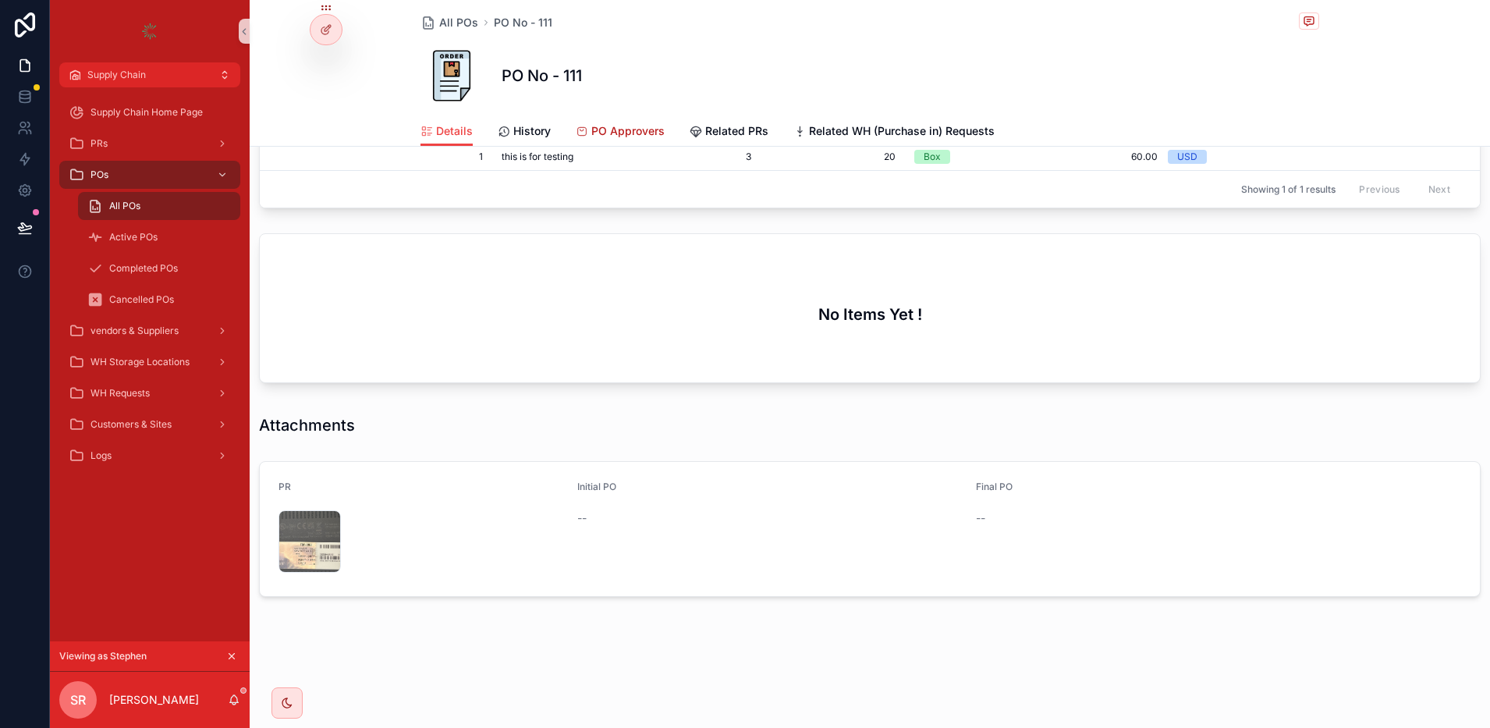
click at [593, 130] on span "PO Approvers" at bounding box center [627, 131] width 73 height 16
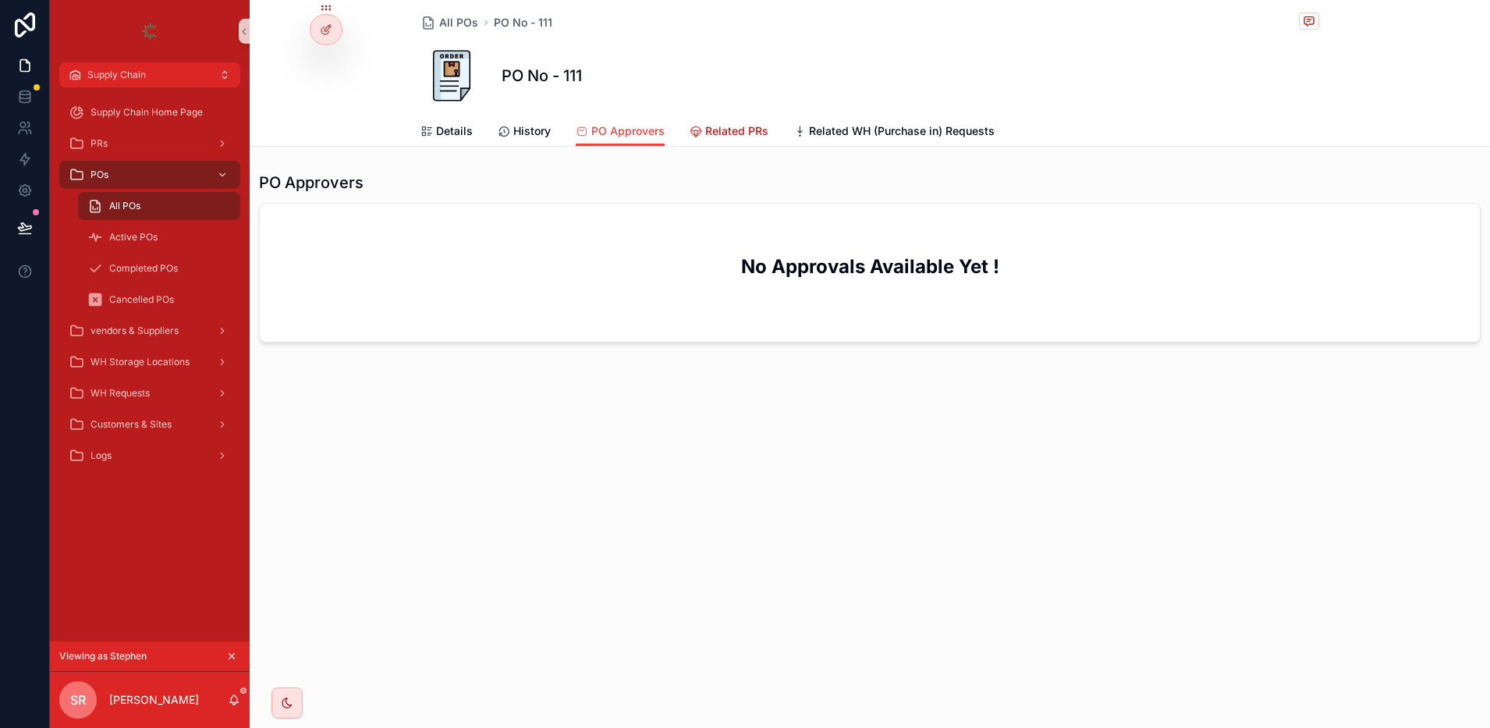
click at [710, 123] on span "Related PRs" at bounding box center [736, 131] width 63 height 16
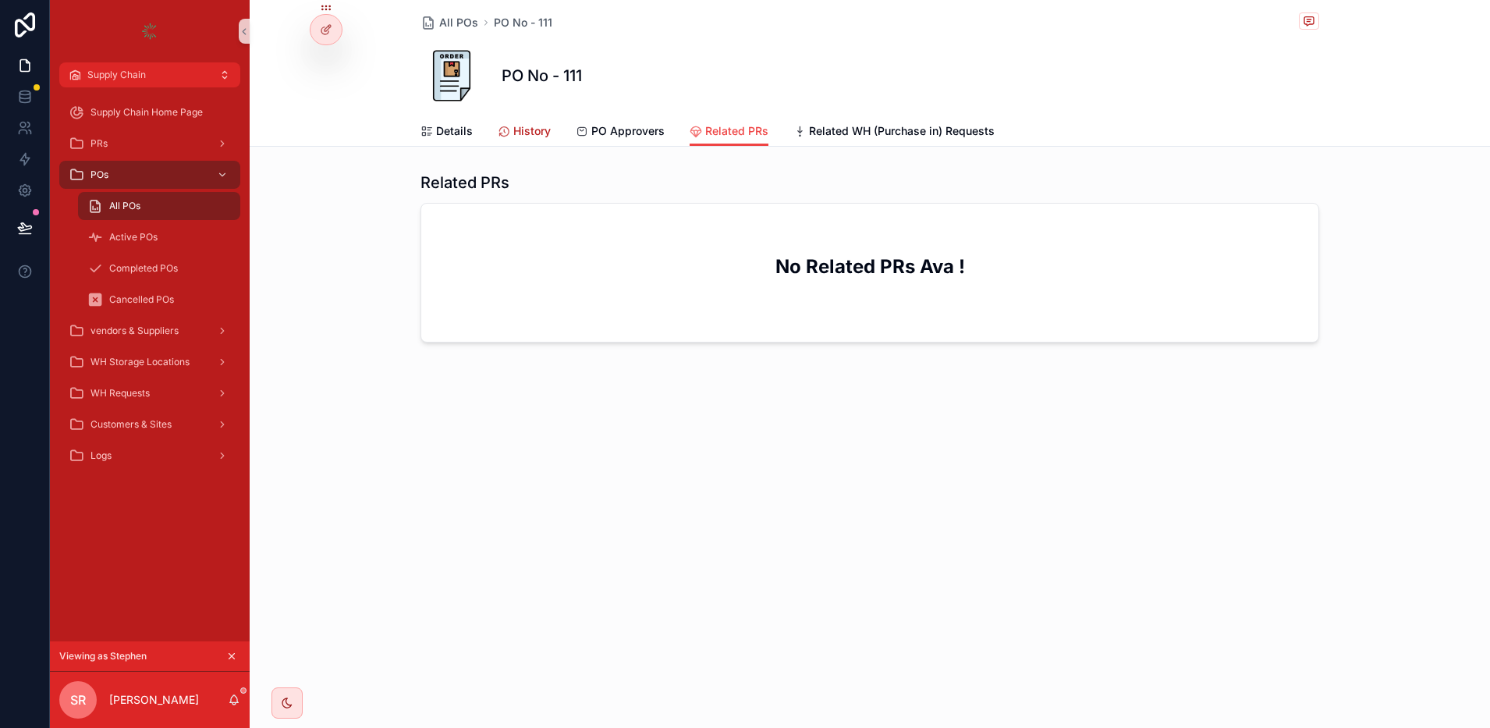
click at [523, 127] on span "History" at bounding box center [531, 131] width 37 height 16
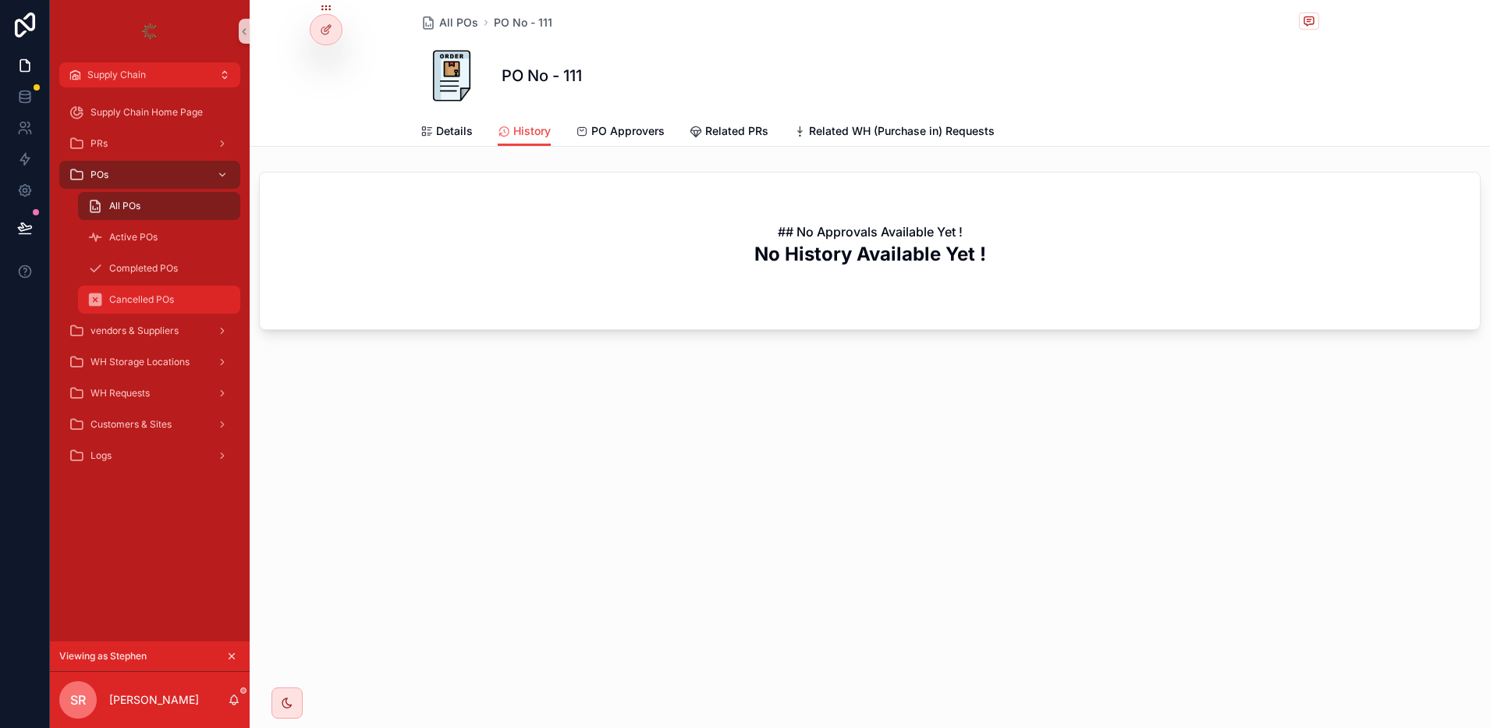
click at [129, 300] on span "Cancelled POs" at bounding box center [141, 299] width 65 height 12
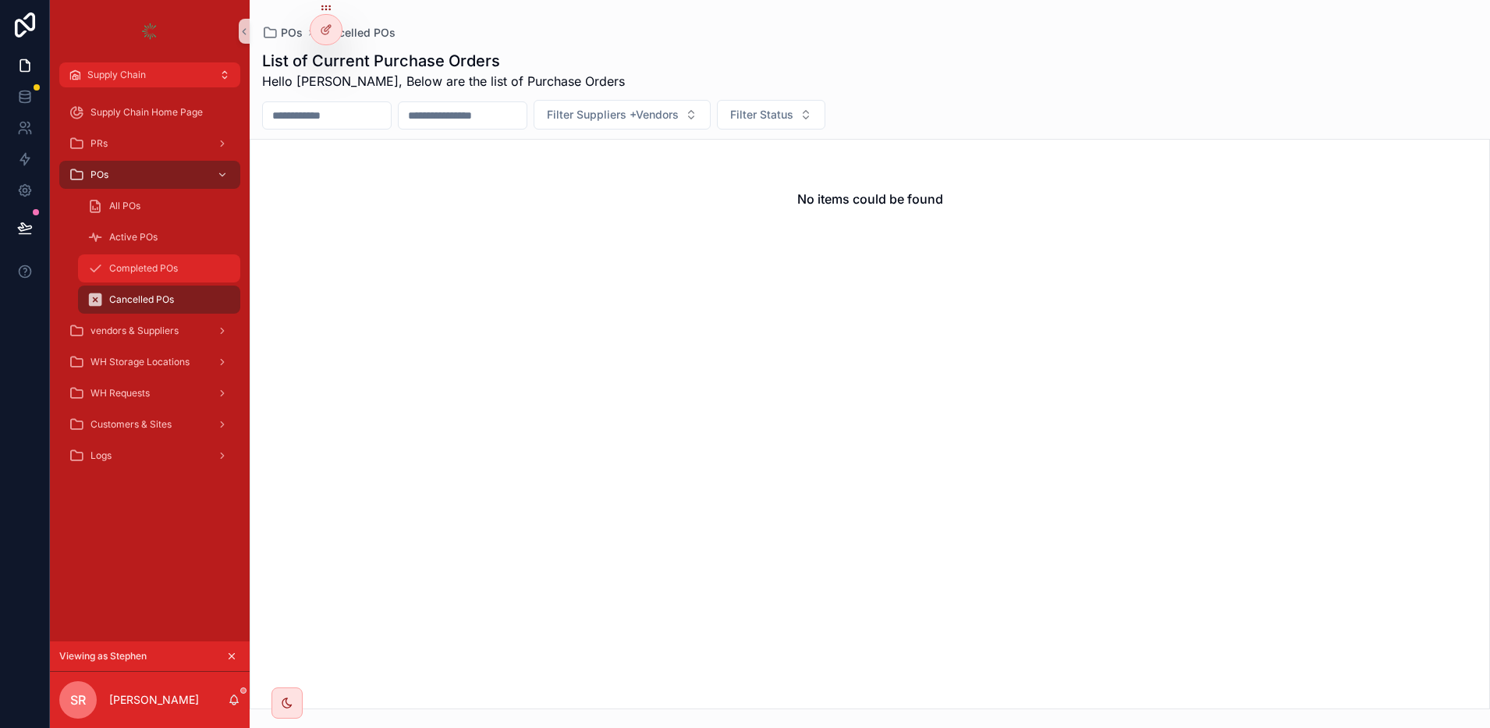
click at [139, 264] on span "Completed POs" at bounding box center [143, 268] width 69 height 12
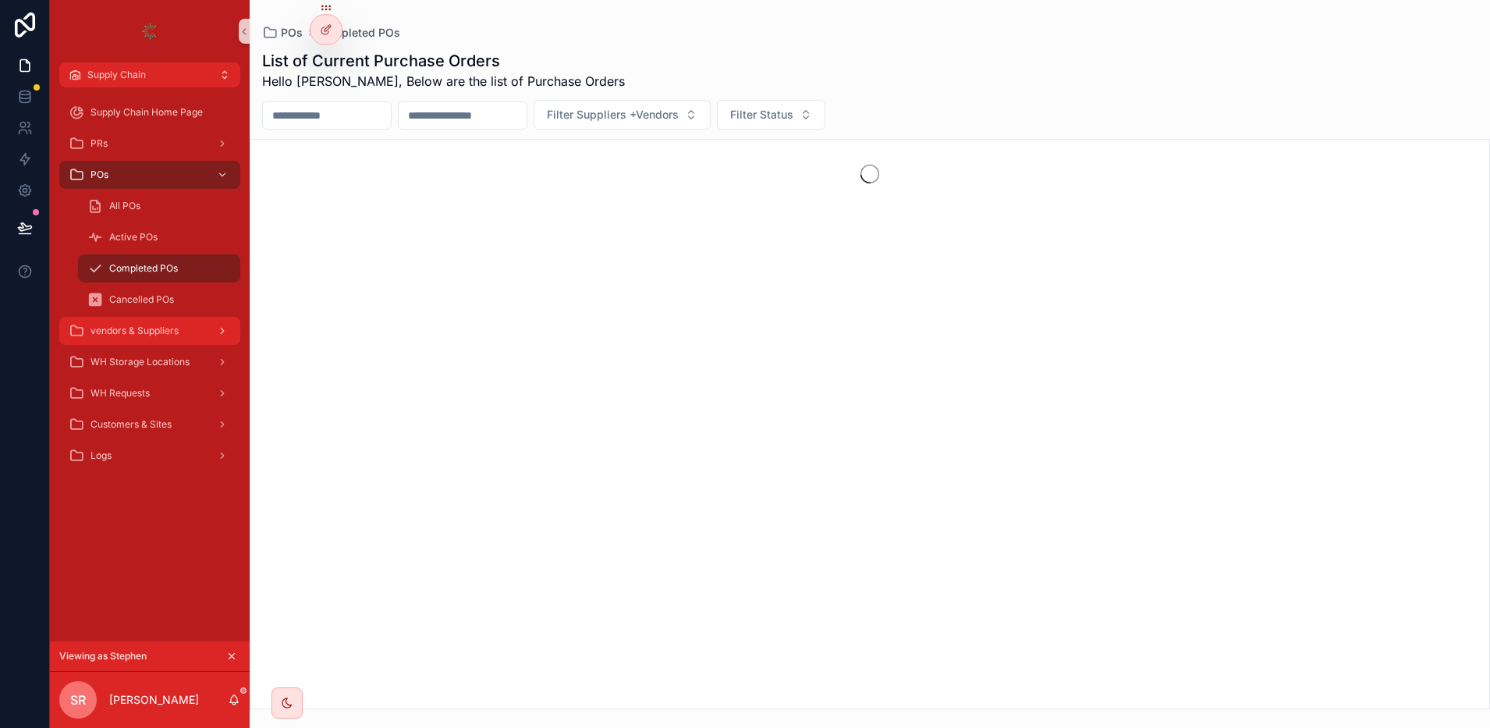
click at [134, 334] on span "vendors & Suppliers" at bounding box center [134, 330] width 88 height 12
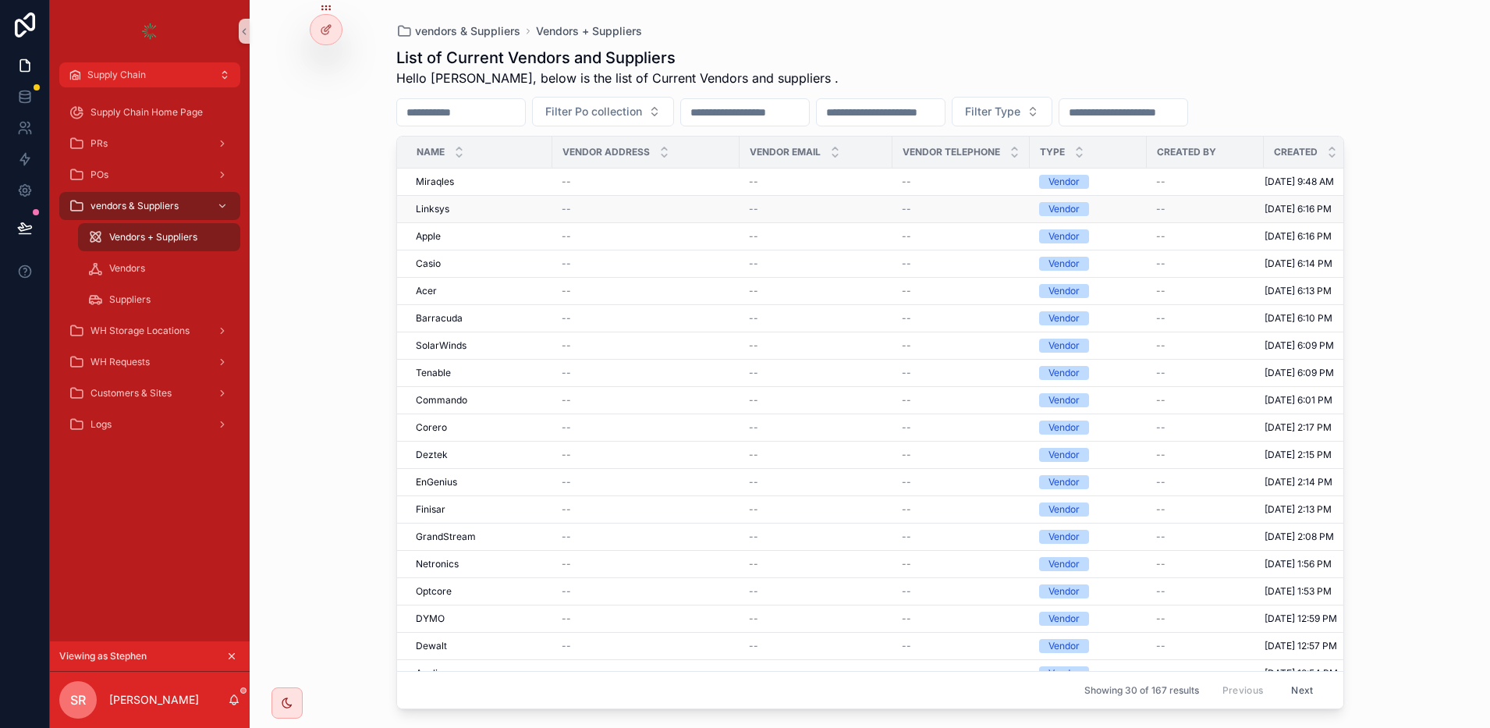
click at [427, 215] on span "Linksys" at bounding box center [433, 209] width 34 height 12
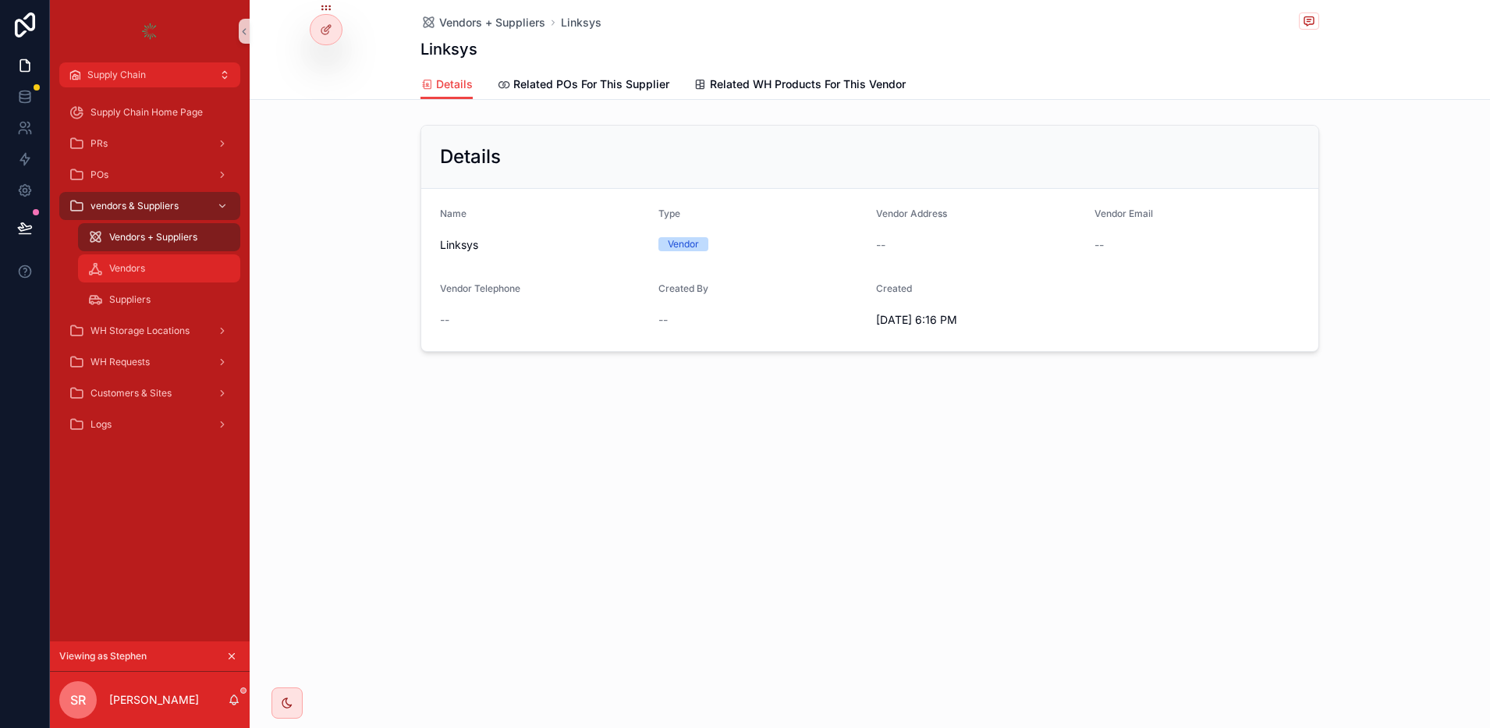
click at [151, 258] on div "Vendors" at bounding box center [159, 268] width 144 height 25
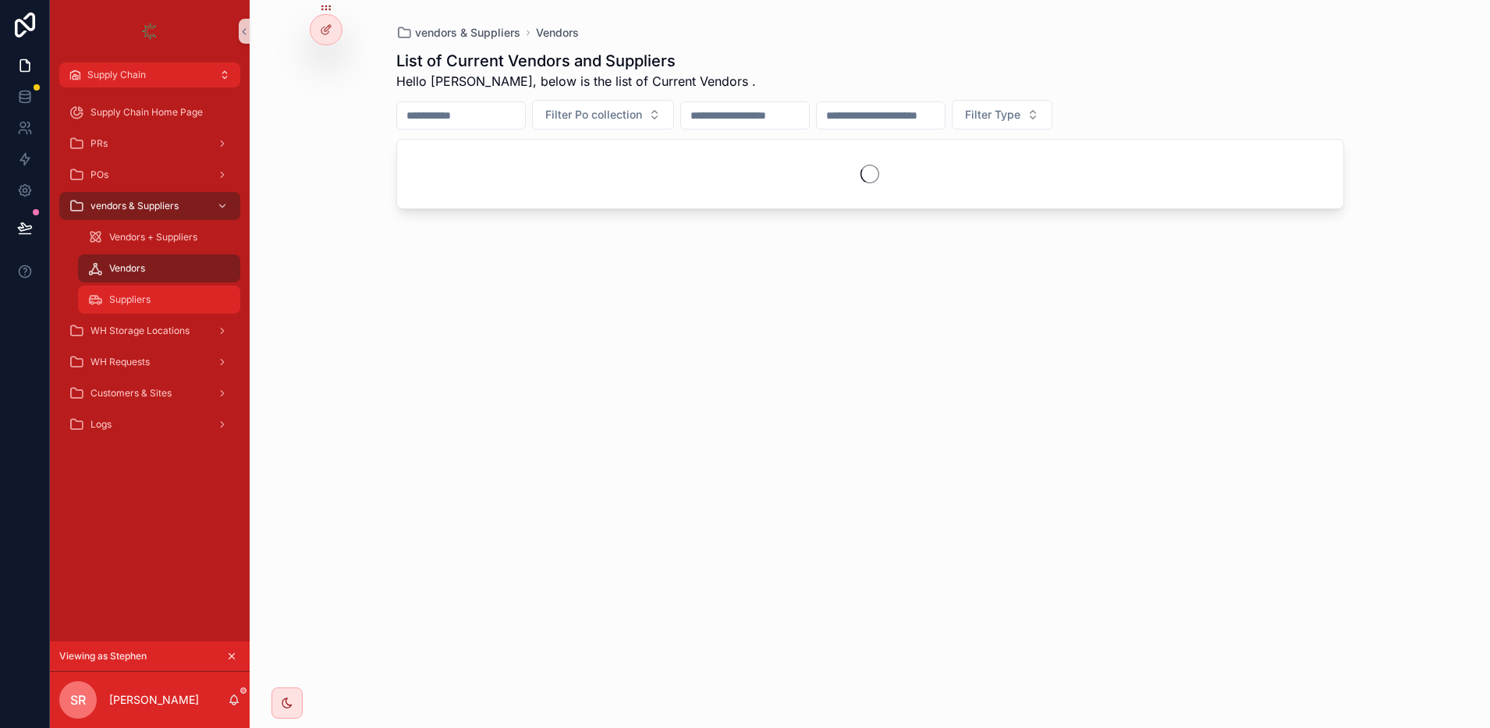
click at [148, 299] on span "Suppliers" at bounding box center [129, 299] width 41 height 12
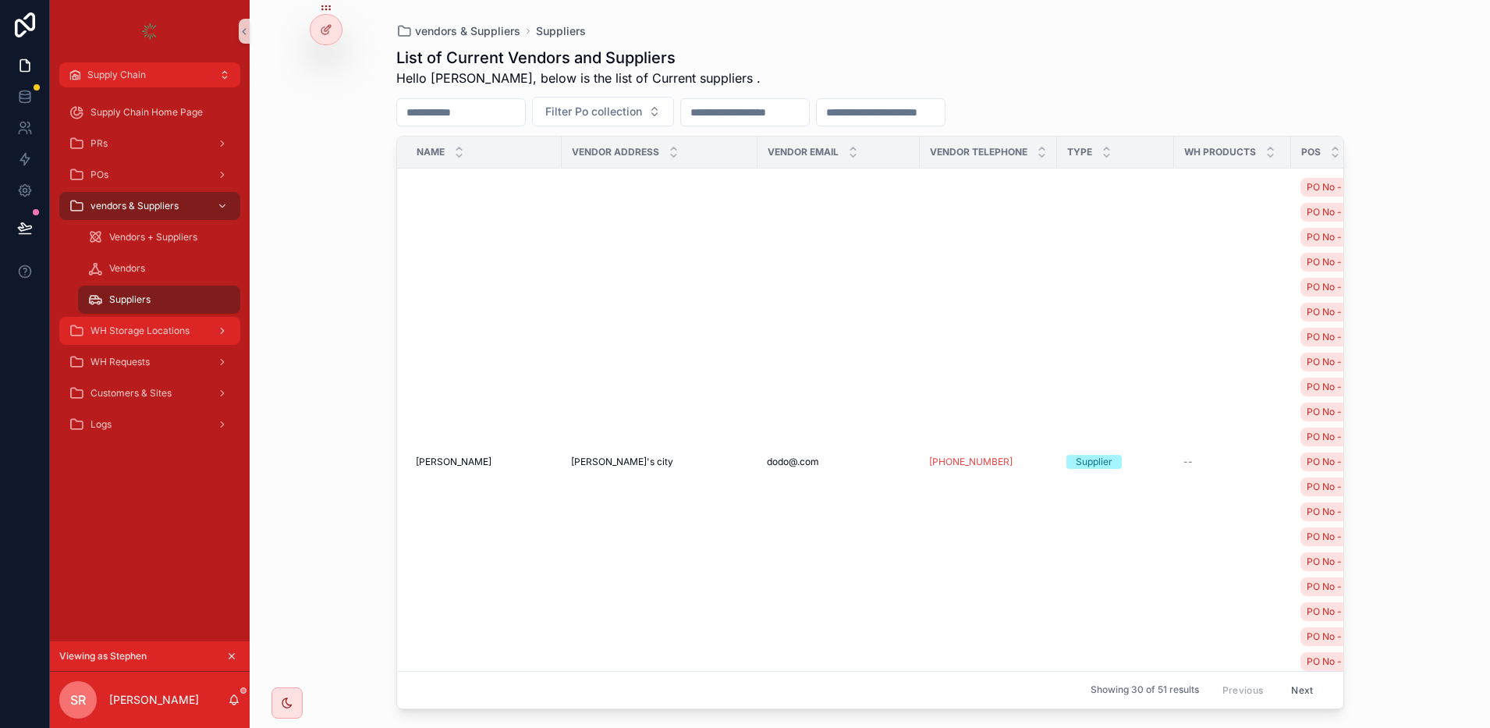
click at [147, 321] on div "WH Storage Locations" at bounding box center [150, 330] width 162 height 25
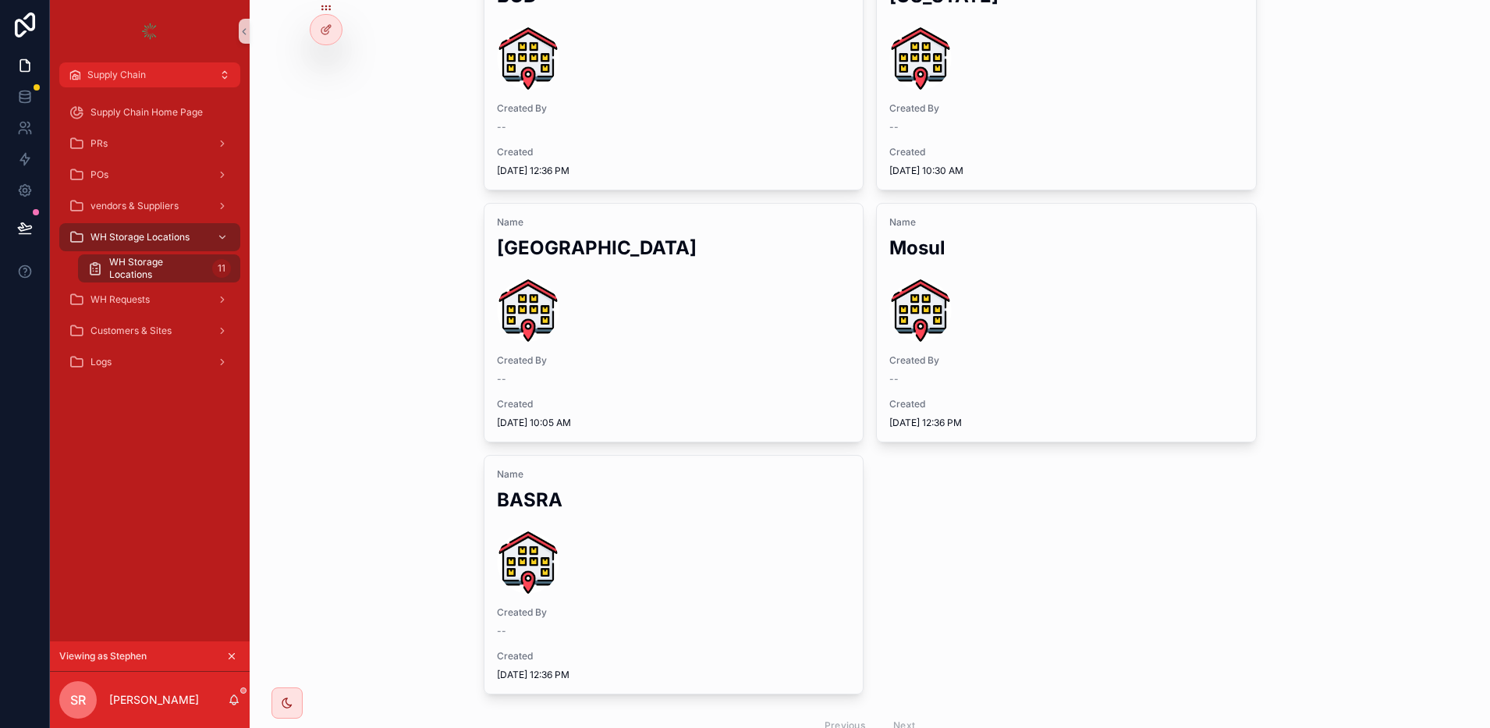
scroll to position [970, 0]
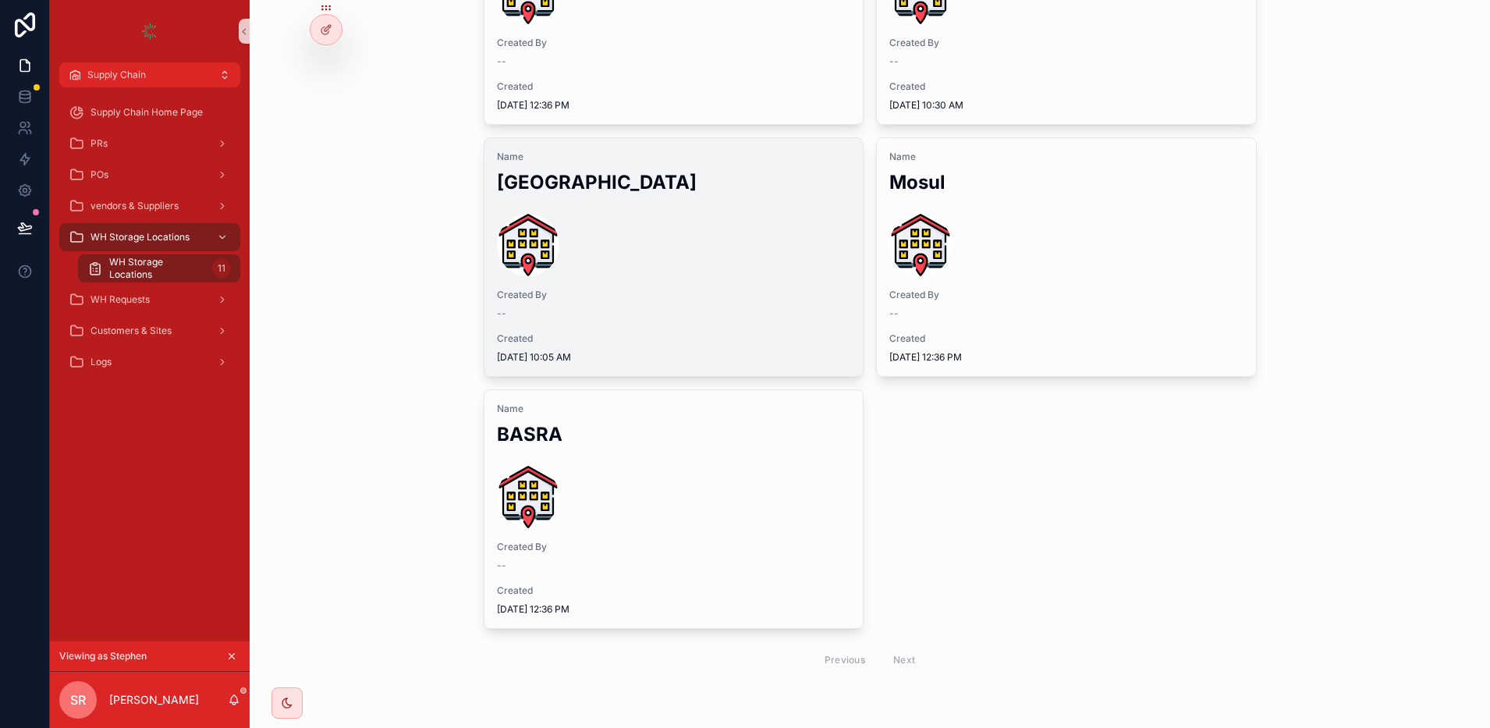
click at [537, 244] on div "scrollable content" at bounding box center [528, 245] width 62 height 62
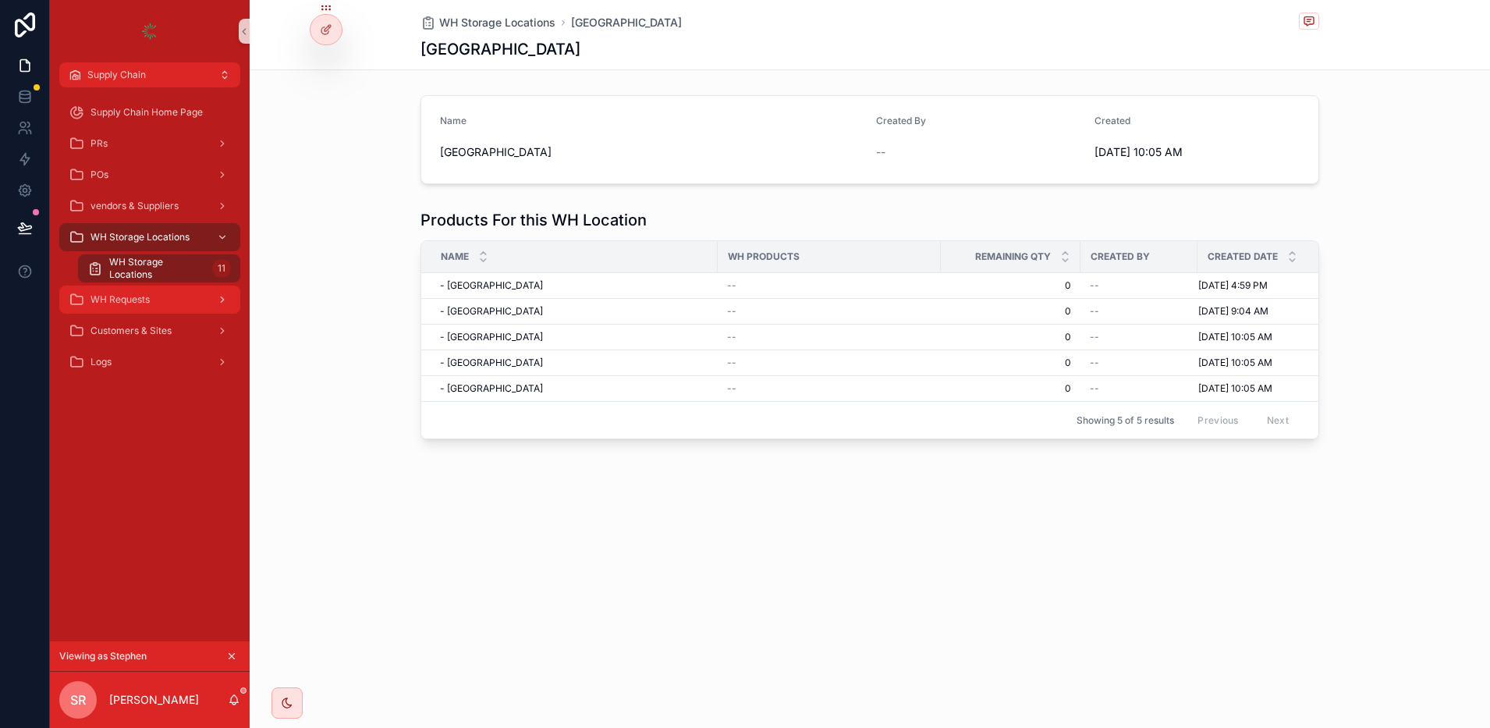
click at [143, 293] on span "WH Requests" at bounding box center [119, 299] width 59 height 12
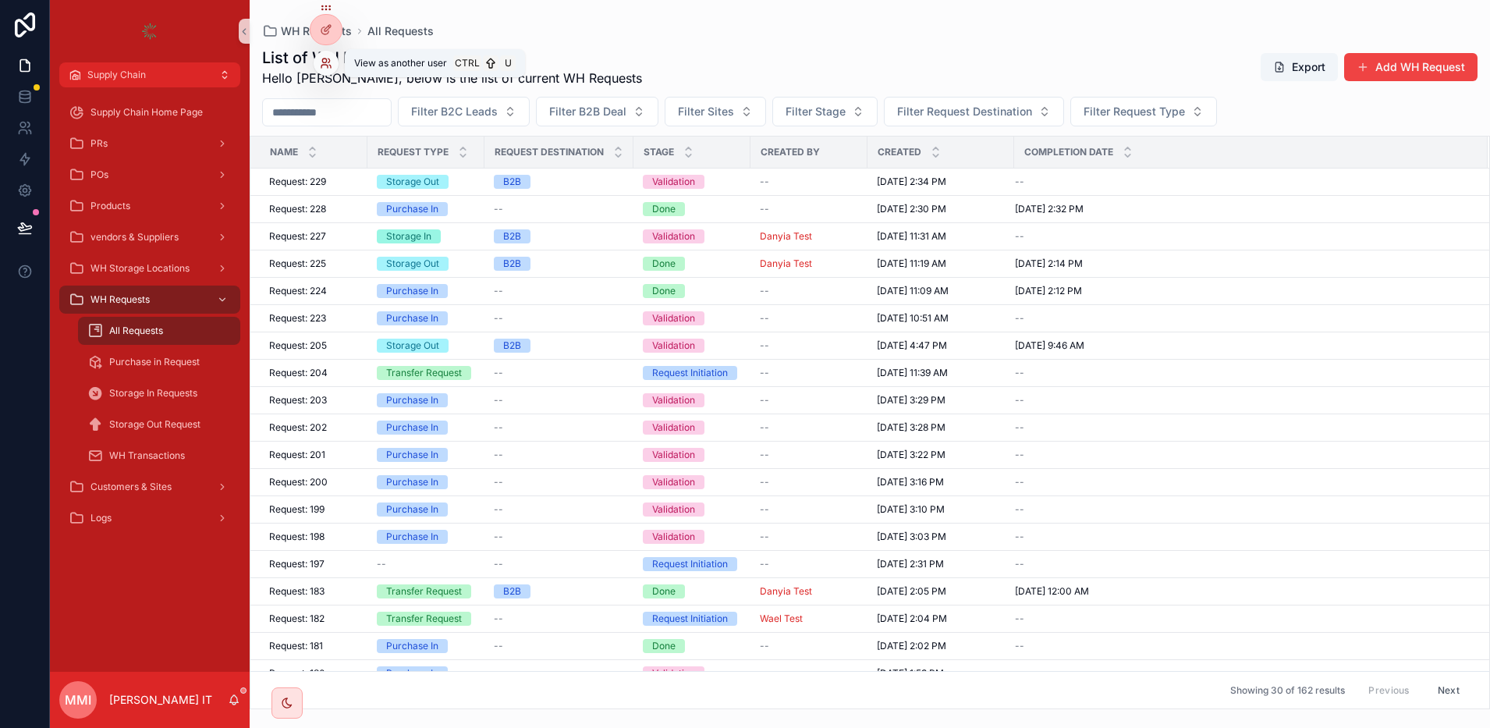
click at [329, 58] on icon at bounding box center [329, 60] width 2 height 4
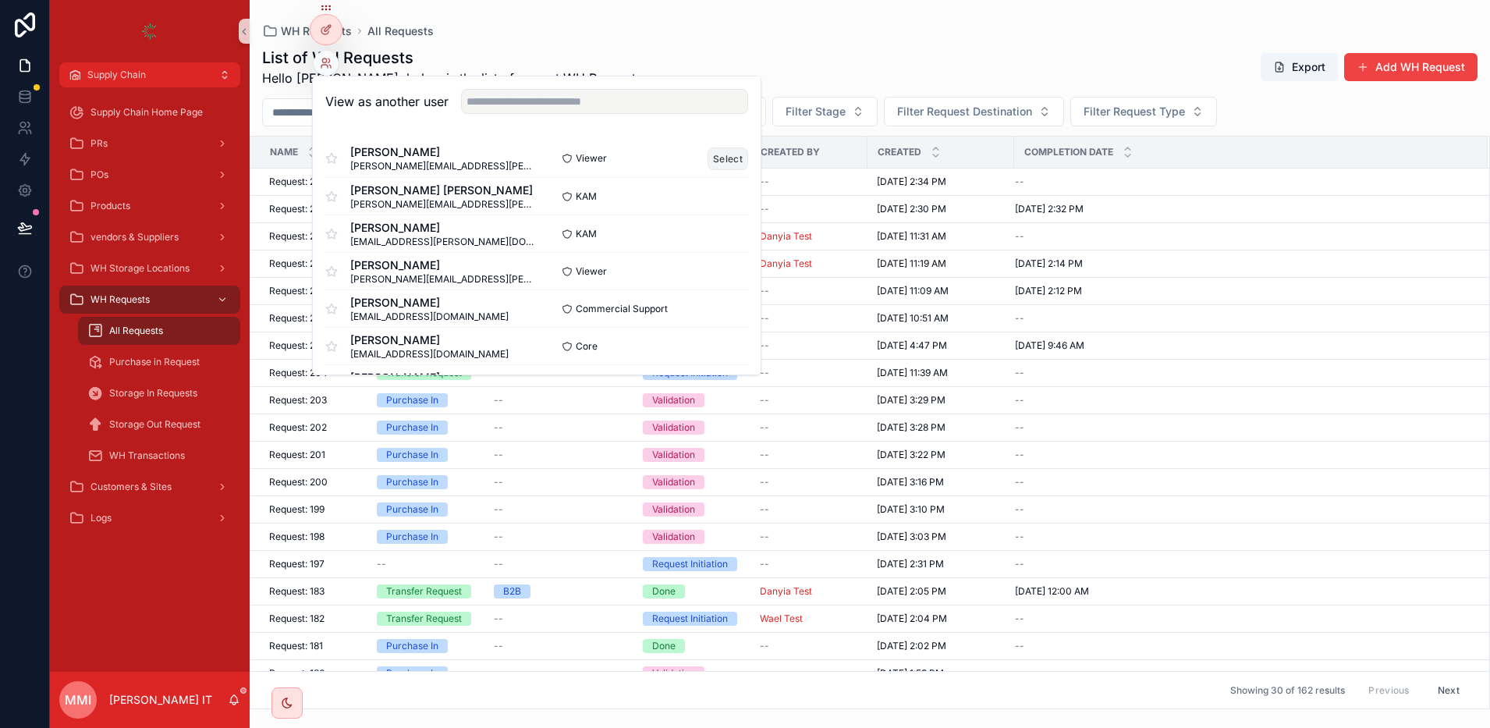
click at [707, 162] on button "Select" at bounding box center [727, 158] width 41 height 23
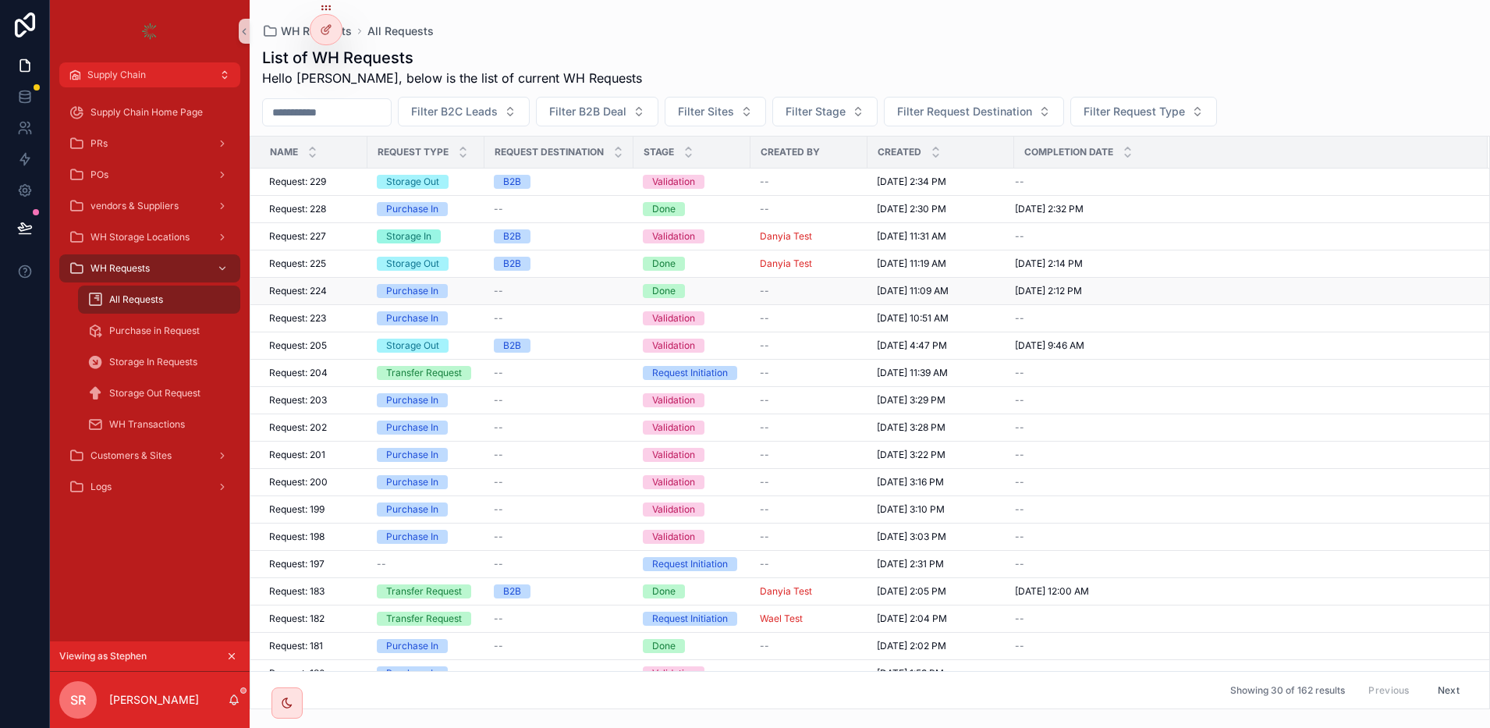
click at [290, 286] on span "Request: 224" at bounding box center [298, 291] width 58 height 12
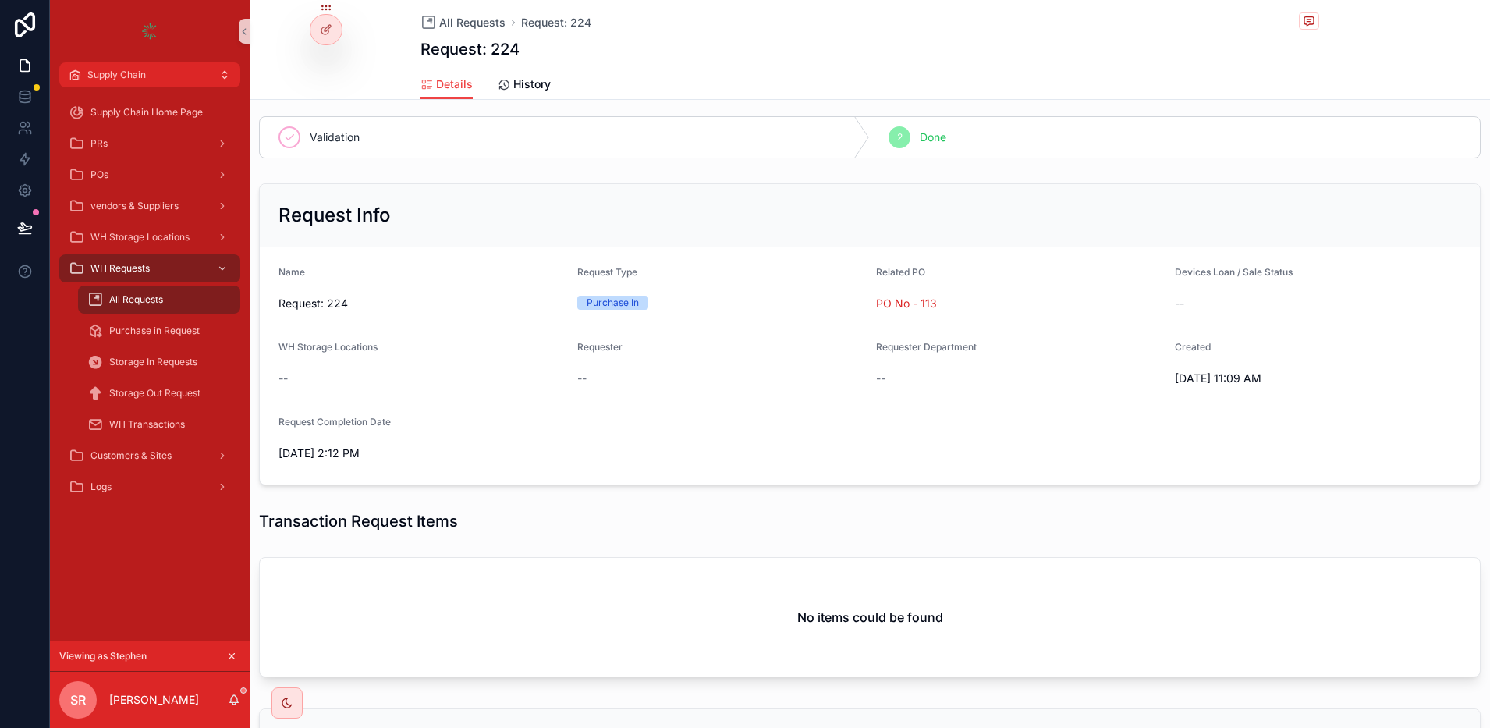
scroll to position [101, 0]
click at [165, 331] on span "Purchase in Request" at bounding box center [154, 330] width 90 height 12
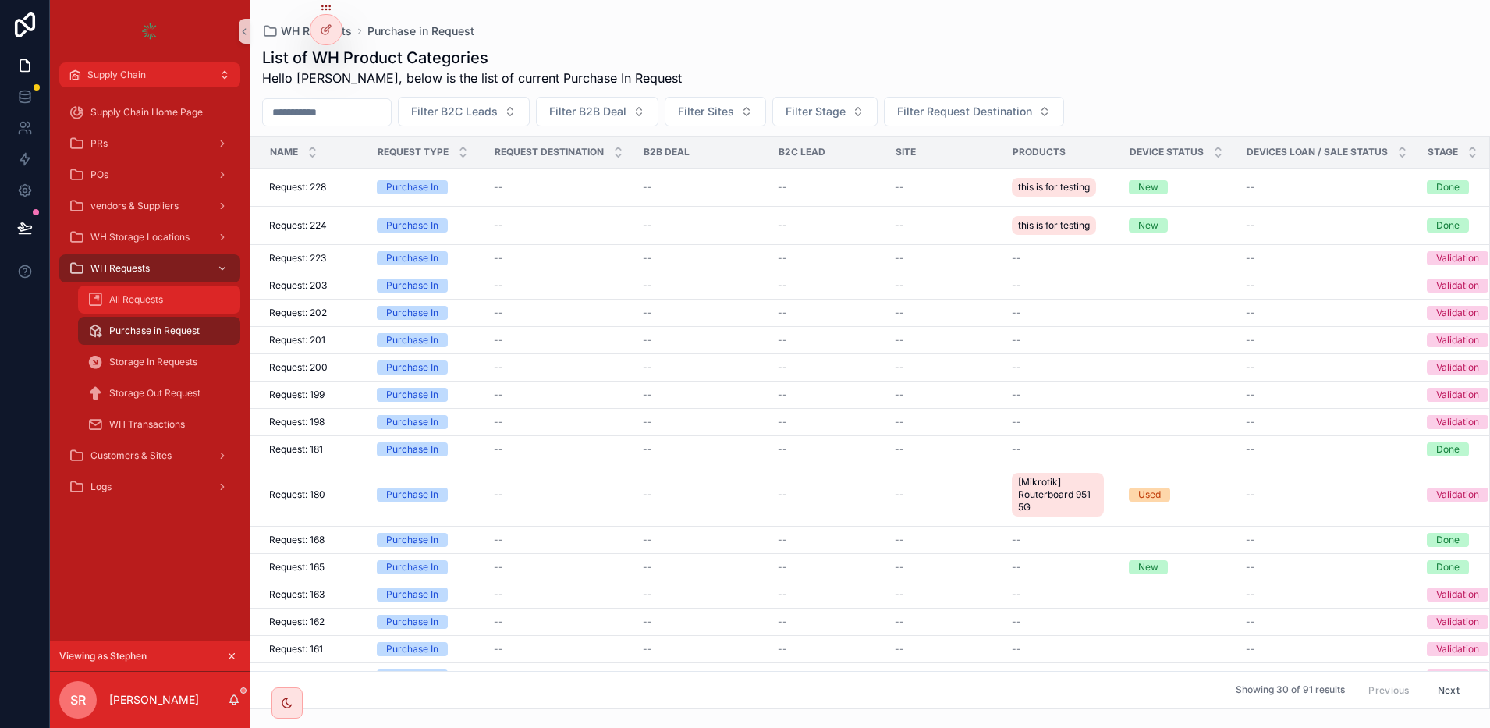
click at [207, 294] on div "All Requests" at bounding box center [159, 299] width 144 height 25
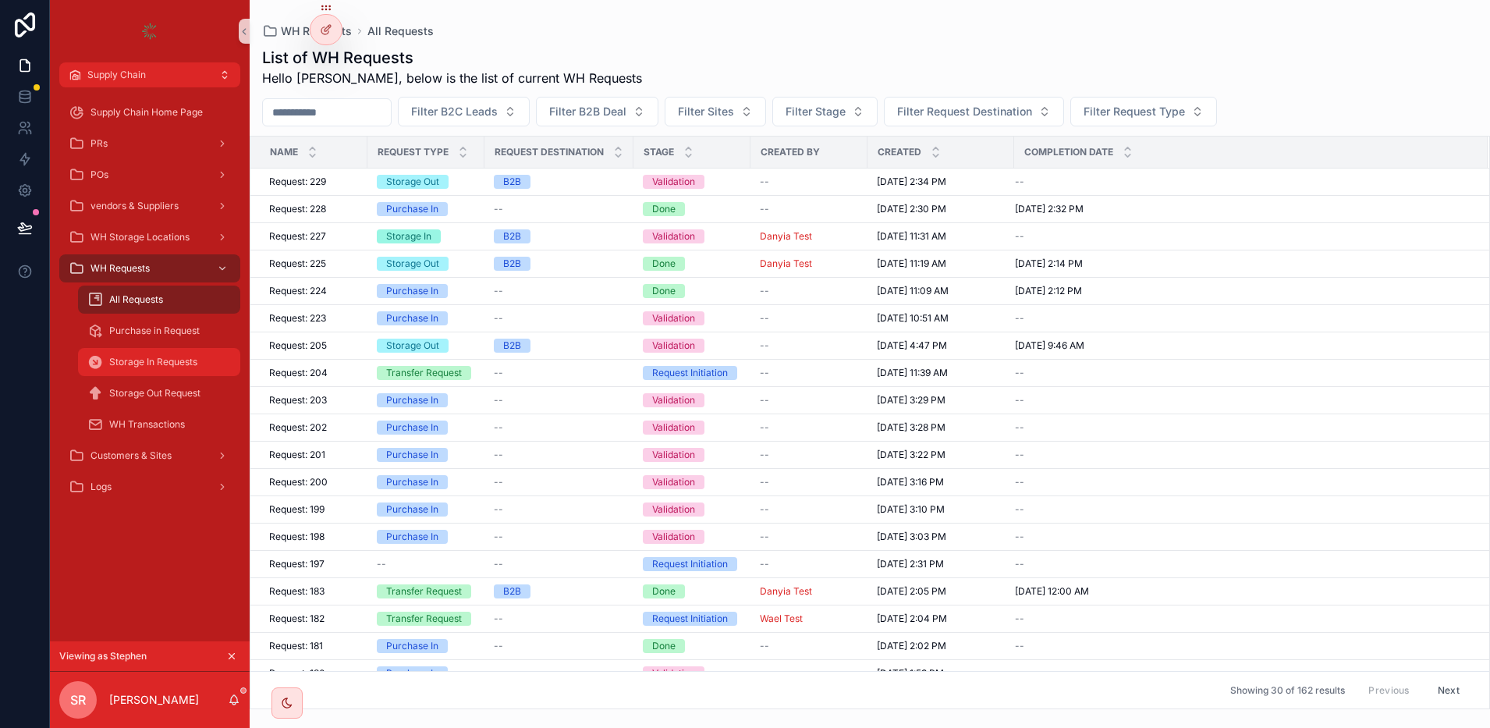
click at [167, 362] on span "Storage In Requests" at bounding box center [153, 362] width 88 height 12
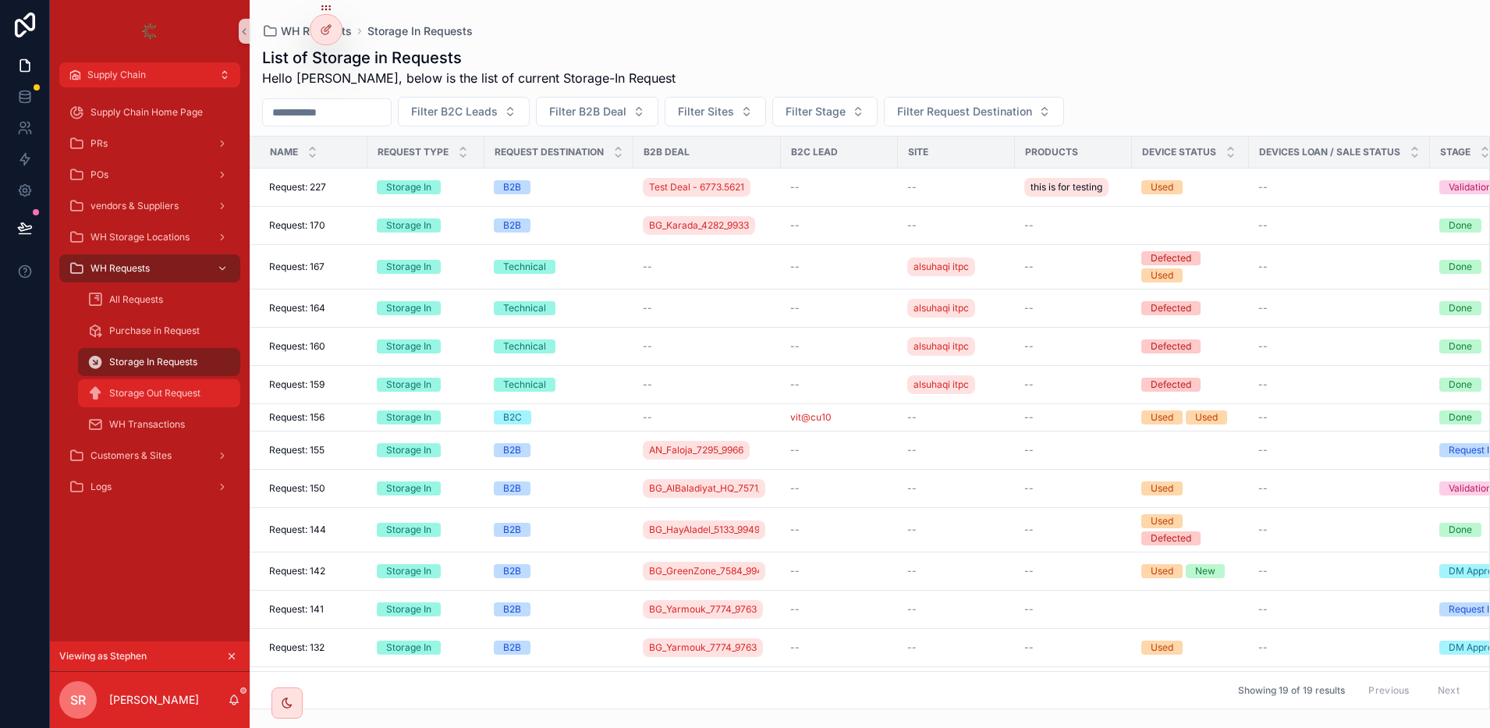
click at [203, 382] on div "Storage Out Request" at bounding box center [159, 393] width 144 height 25
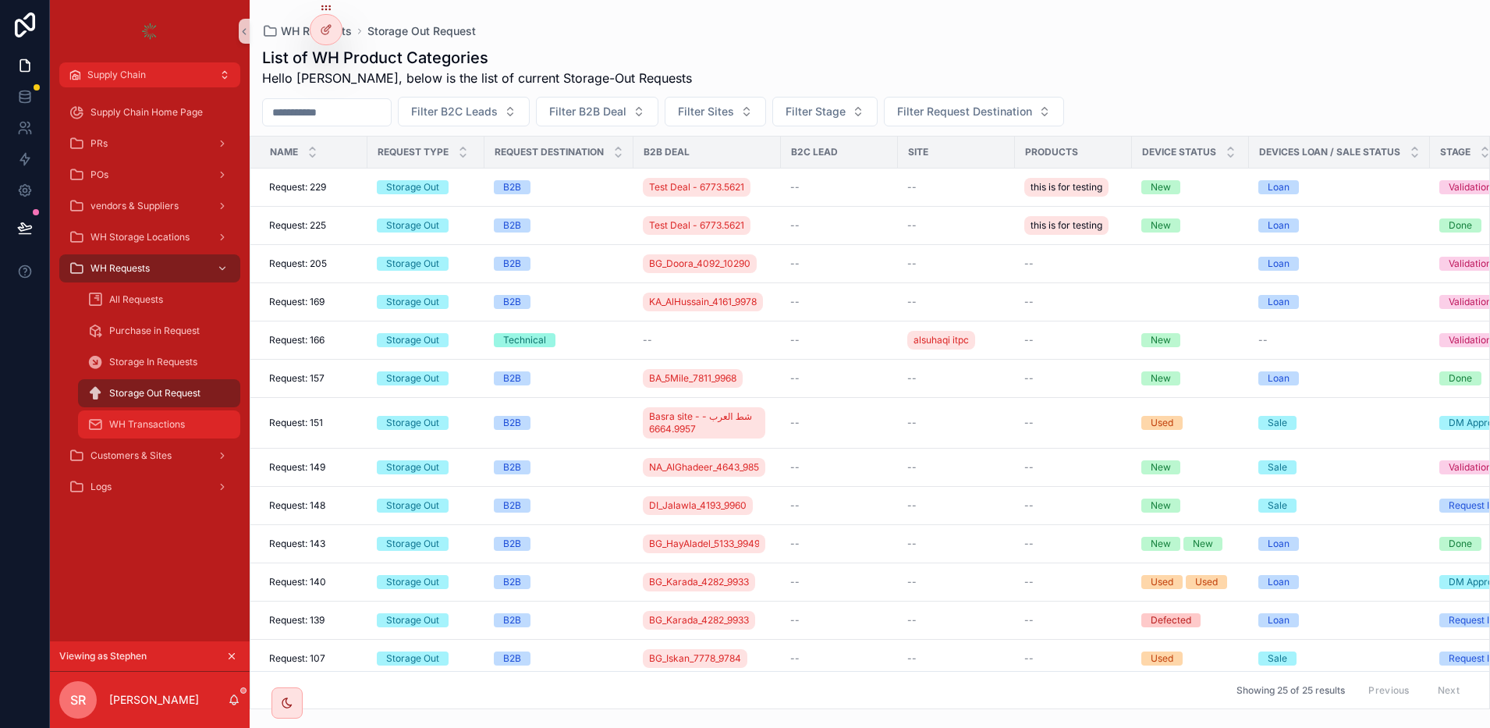
click at [172, 418] on span "WH Transactions" at bounding box center [147, 424] width 76 height 12
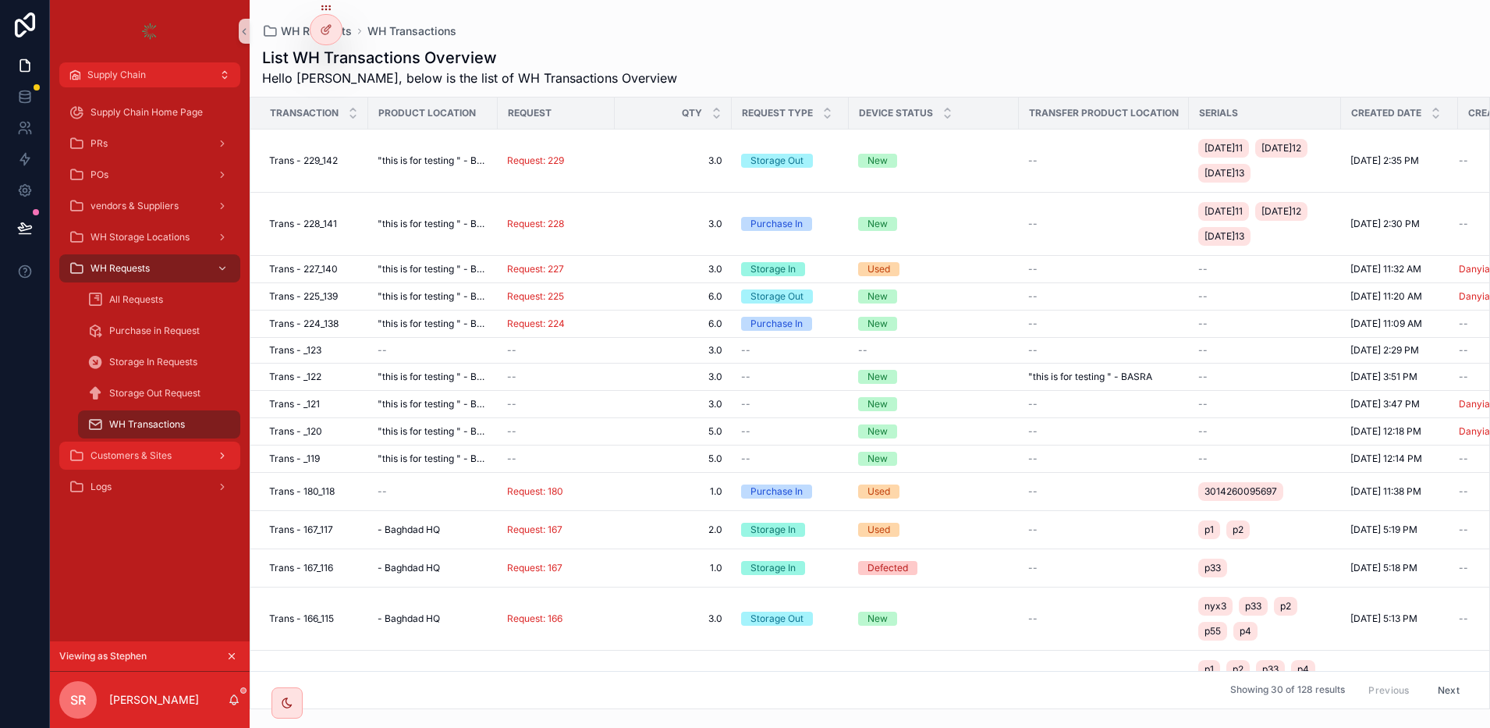
click at [167, 455] on span "Customers & Sites" at bounding box center [130, 455] width 81 height 12
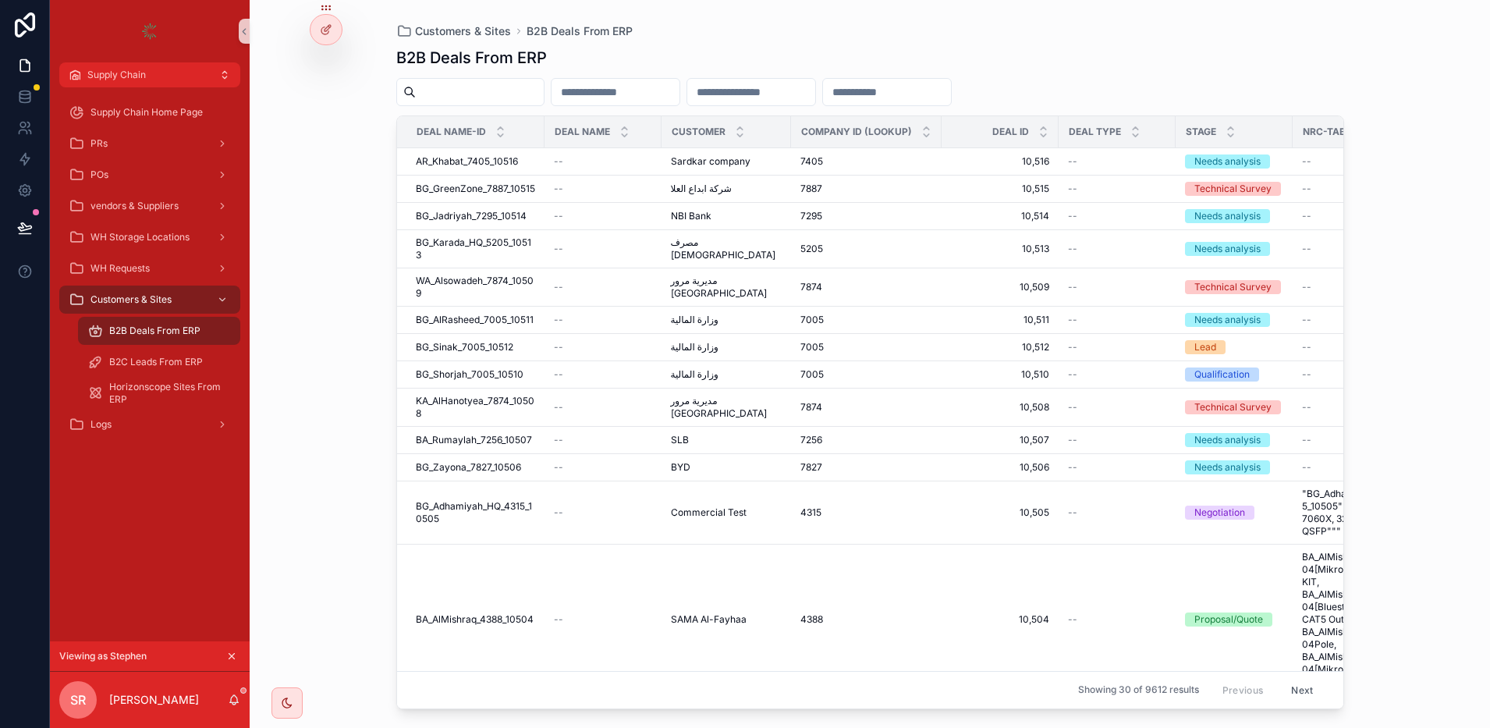
click at [325, 187] on div "Customers & Sites B2B Deals From ERP B2B Deals From ERP Deal Name-ID Deal Name …" at bounding box center [870, 364] width 1240 height 728
click at [438, 239] on span "BG_Karada_HQ_5205_10513" at bounding box center [475, 248] width 119 height 25
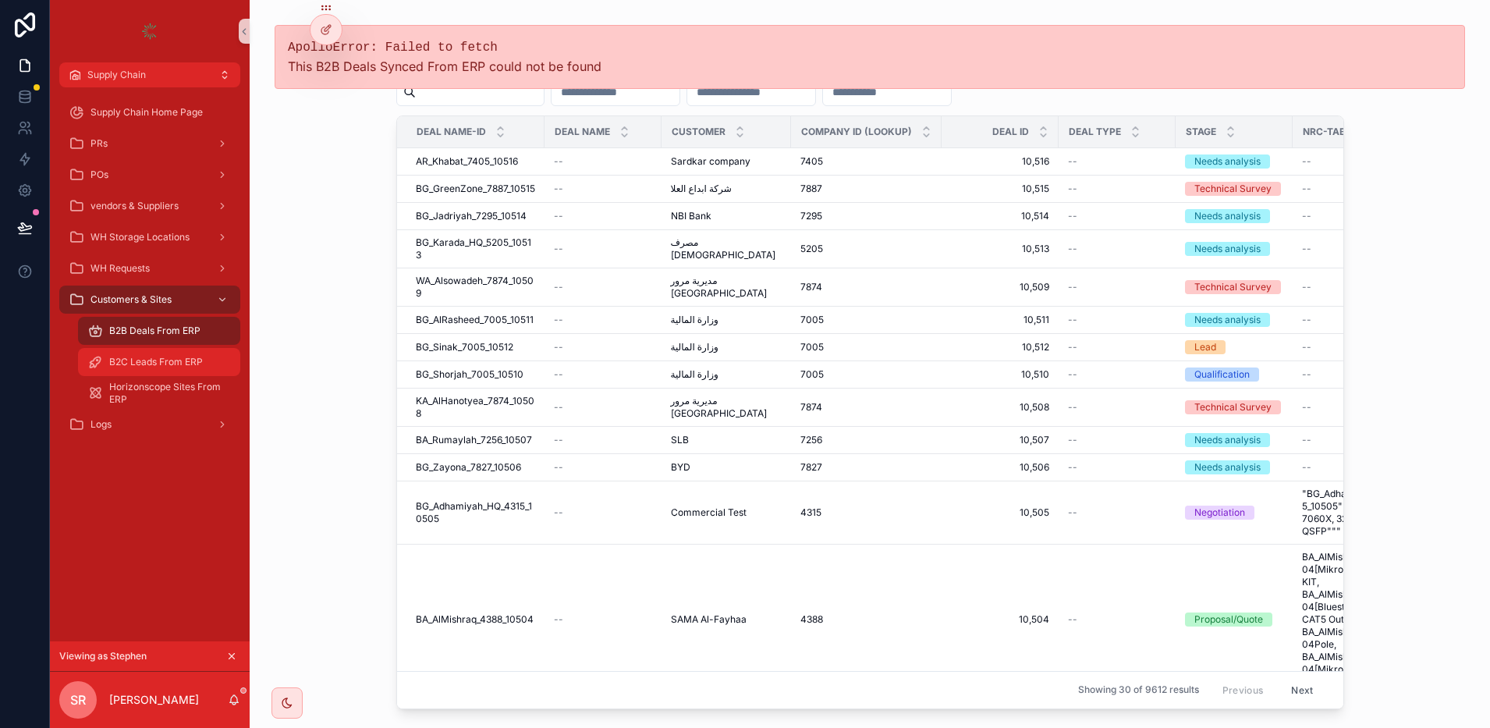
click at [150, 358] on span "B2C Leads From ERP" at bounding box center [156, 362] width 94 height 12
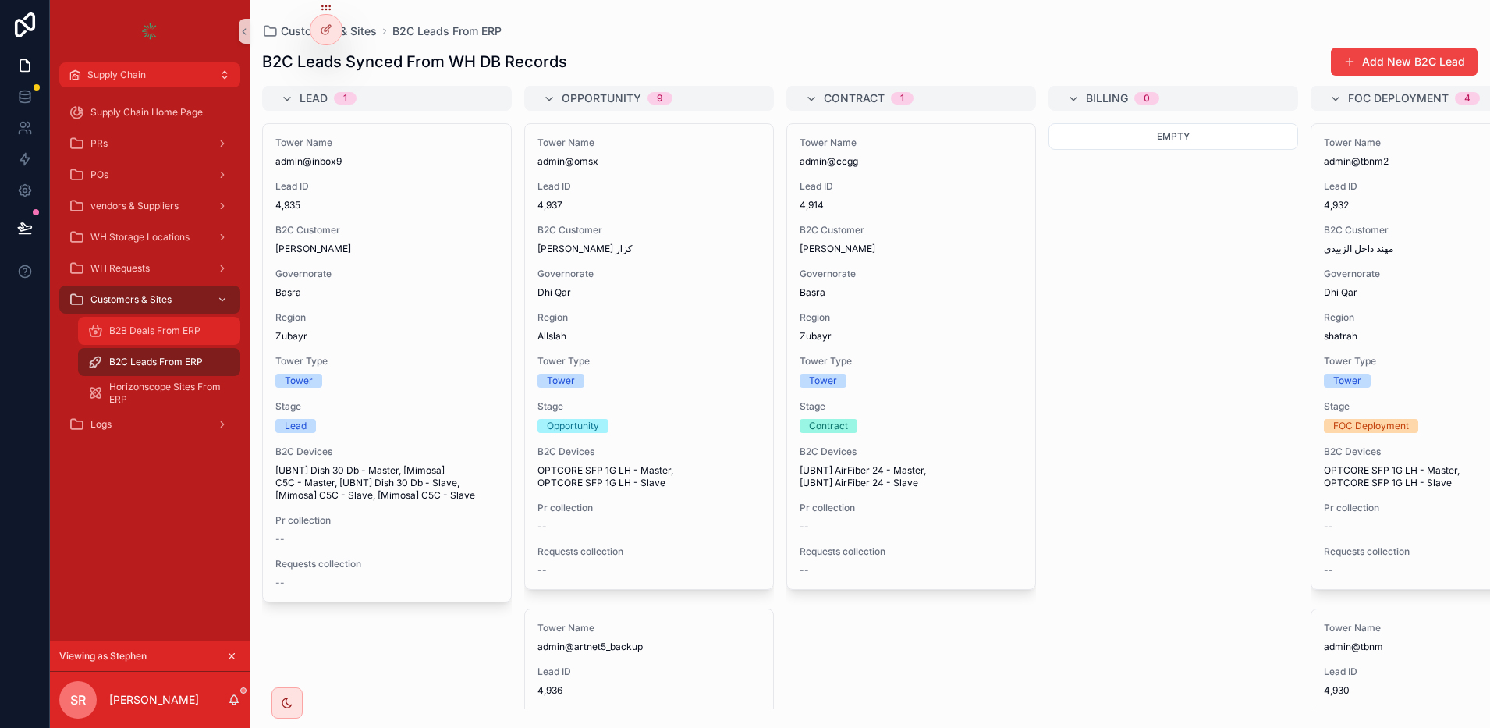
click at [161, 328] on span "B2B Deals From ERP" at bounding box center [154, 330] width 91 height 12
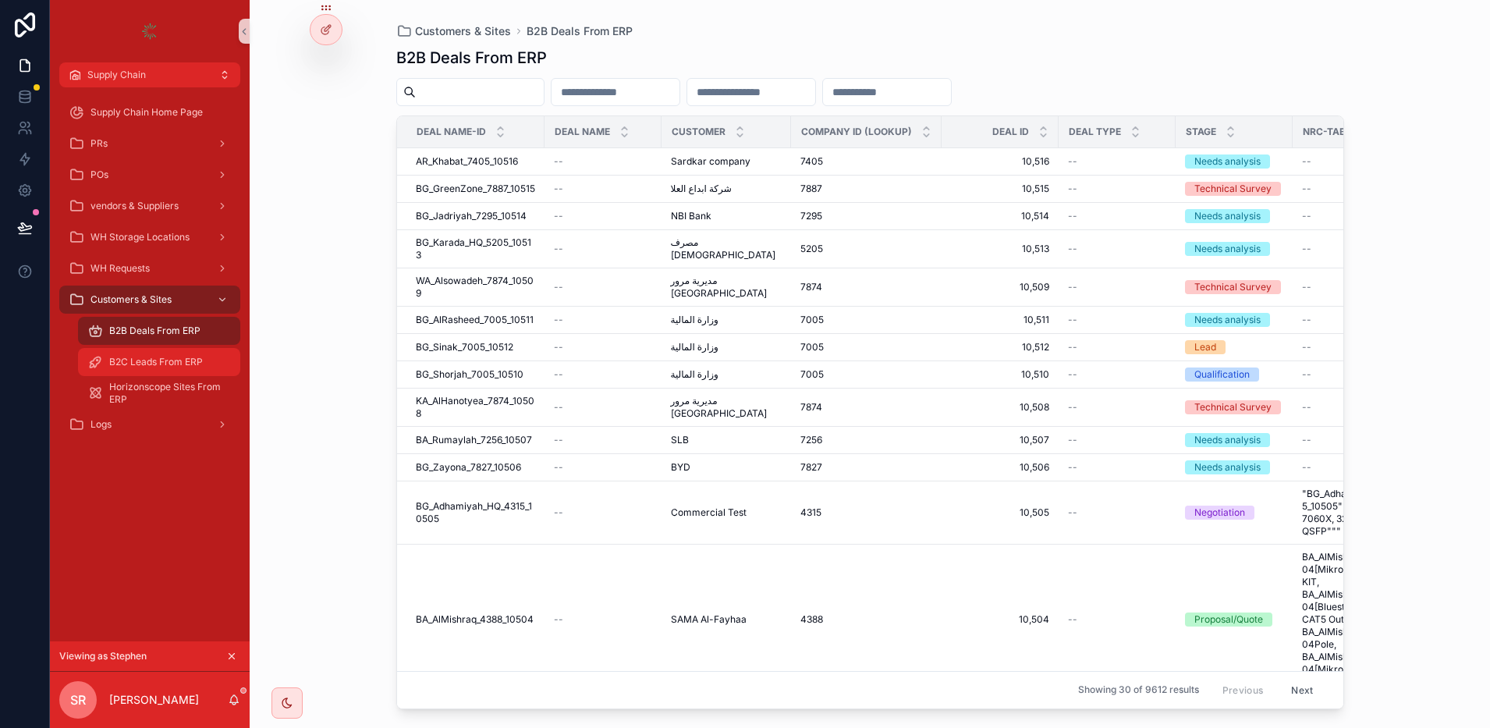
click at [158, 353] on div "B2C Leads From ERP" at bounding box center [159, 361] width 144 height 25
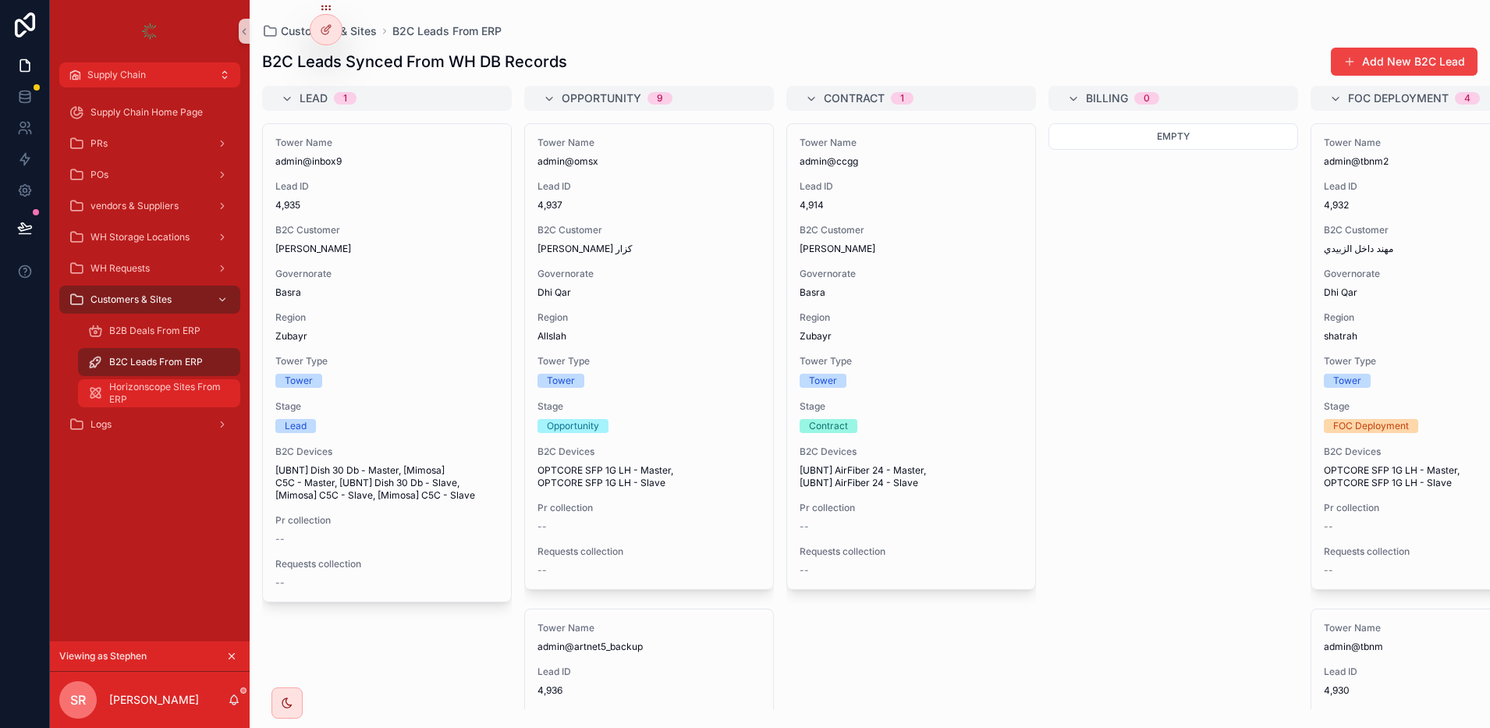
click at [112, 400] on span "Horizonscope Sites From ERP" at bounding box center [166, 393] width 115 height 25
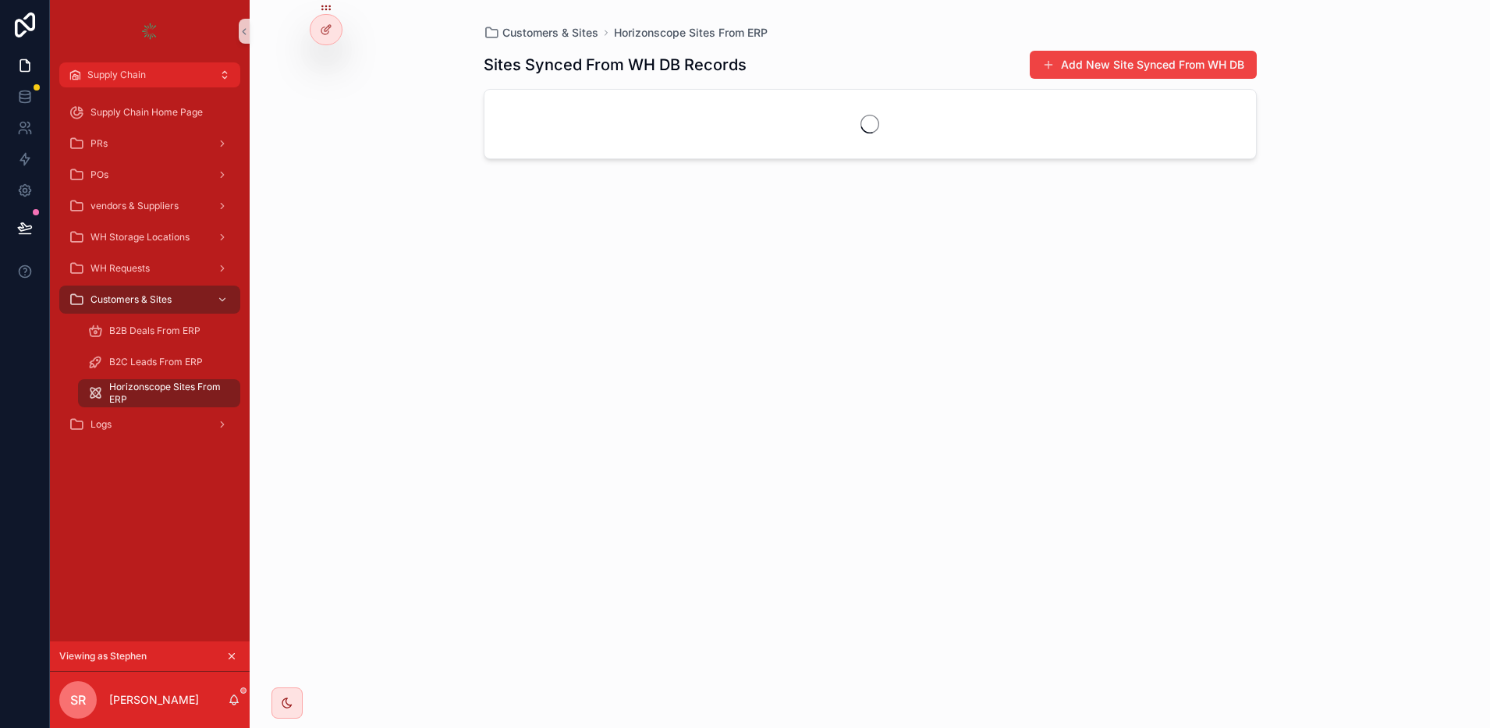
click at [112, 400] on span "Horizonscope Sites From ERP" at bounding box center [166, 393] width 115 height 25
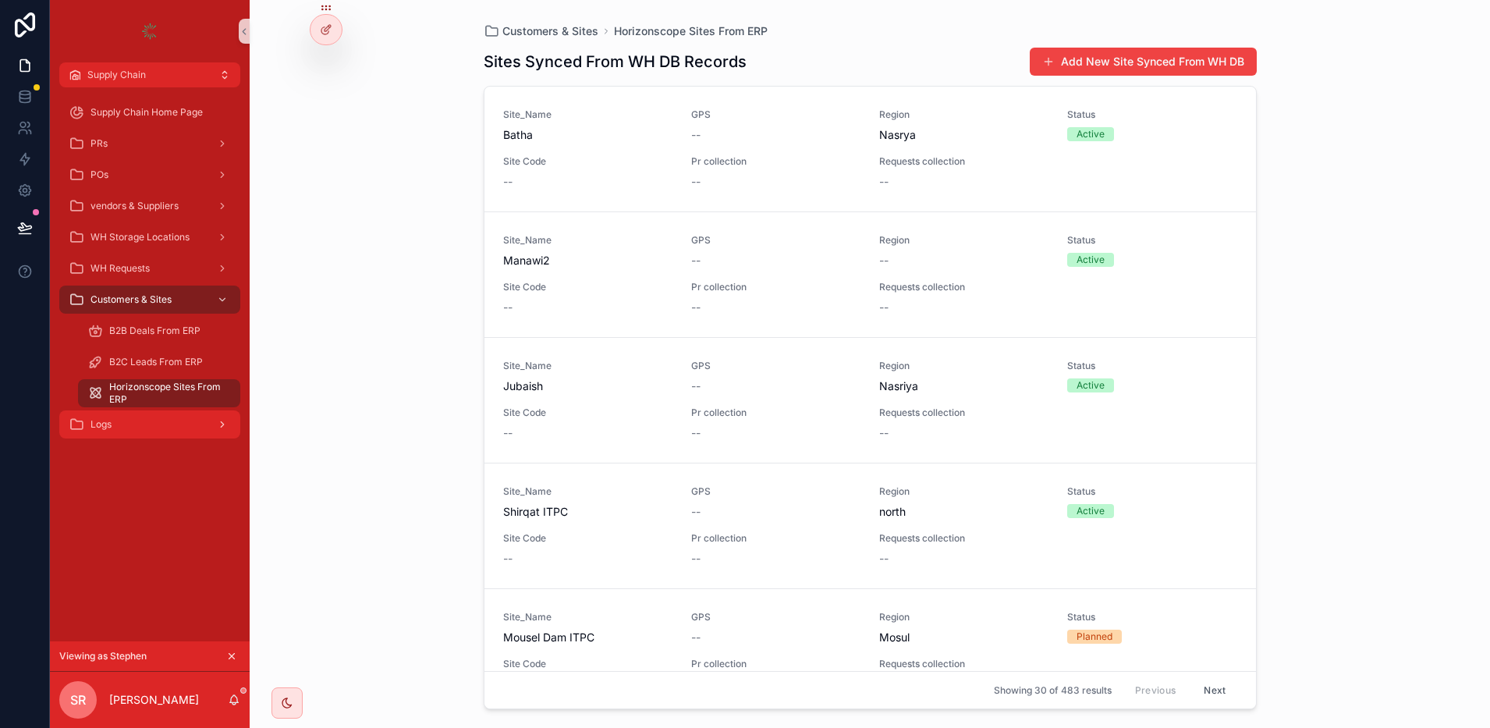
click at [109, 431] on div "Logs" at bounding box center [150, 424] width 162 height 25
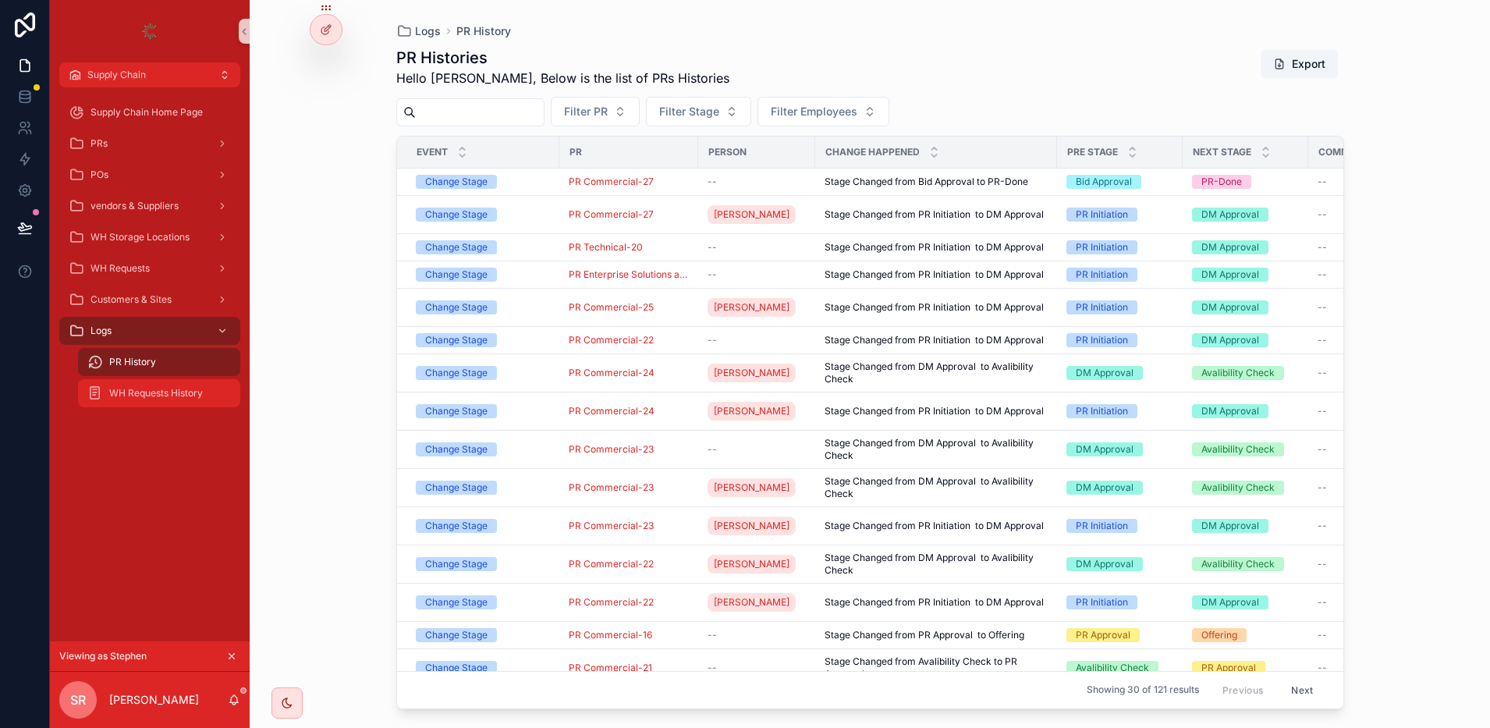
click at [164, 394] on span "WH Requests History" at bounding box center [156, 393] width 94 height 12
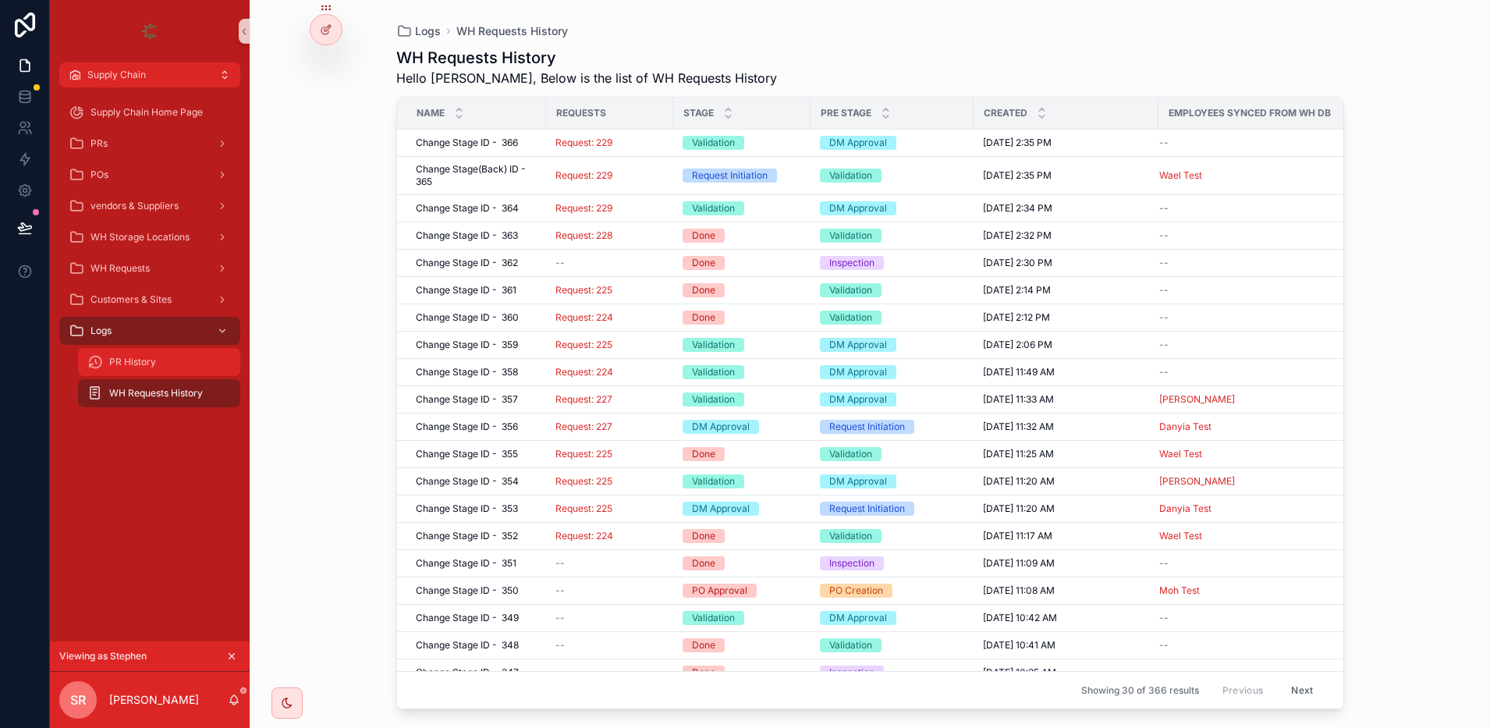
click at [149, 356] on span "PR History" at bounding box center [132, 362] width 47 height 12
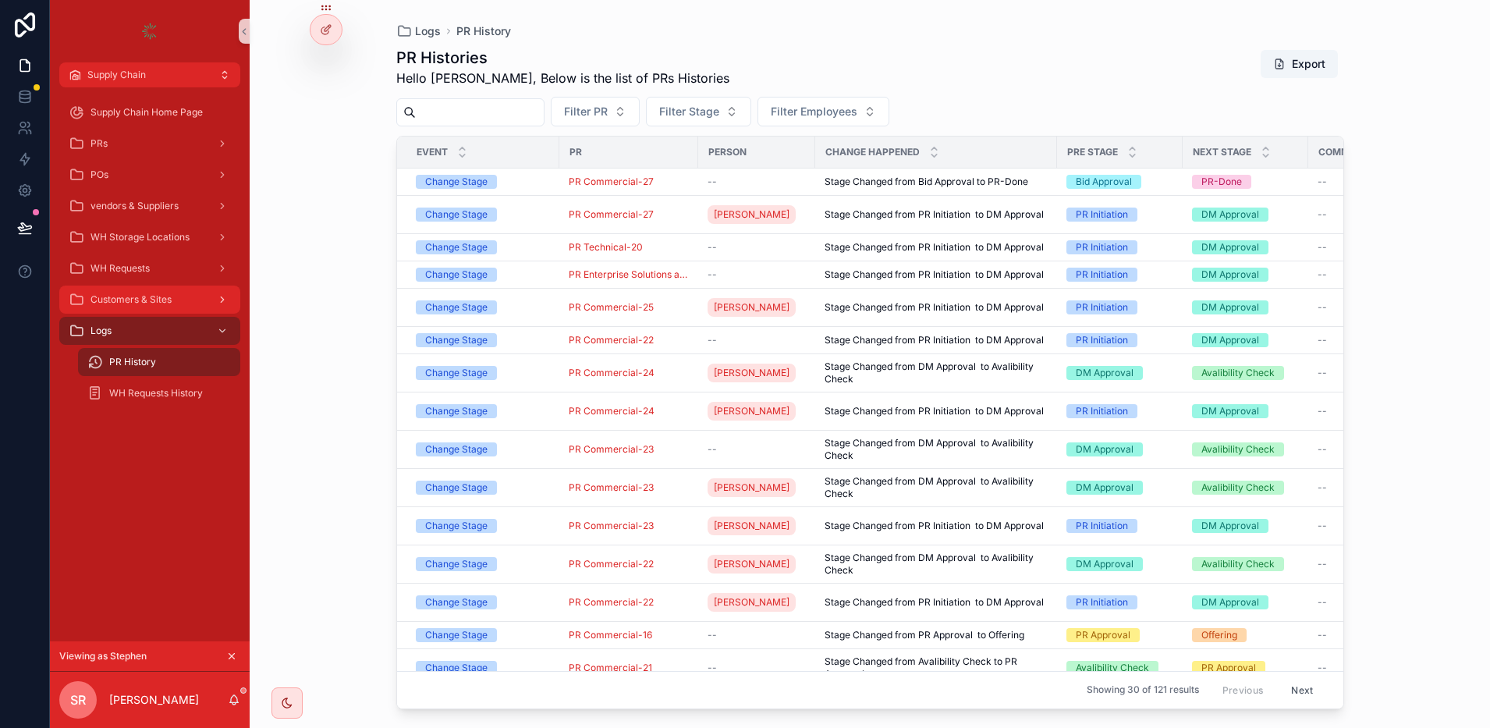
click at [176, 301] on div "Customers & Sites" at bounding box center [150, 299] width 162 height 25
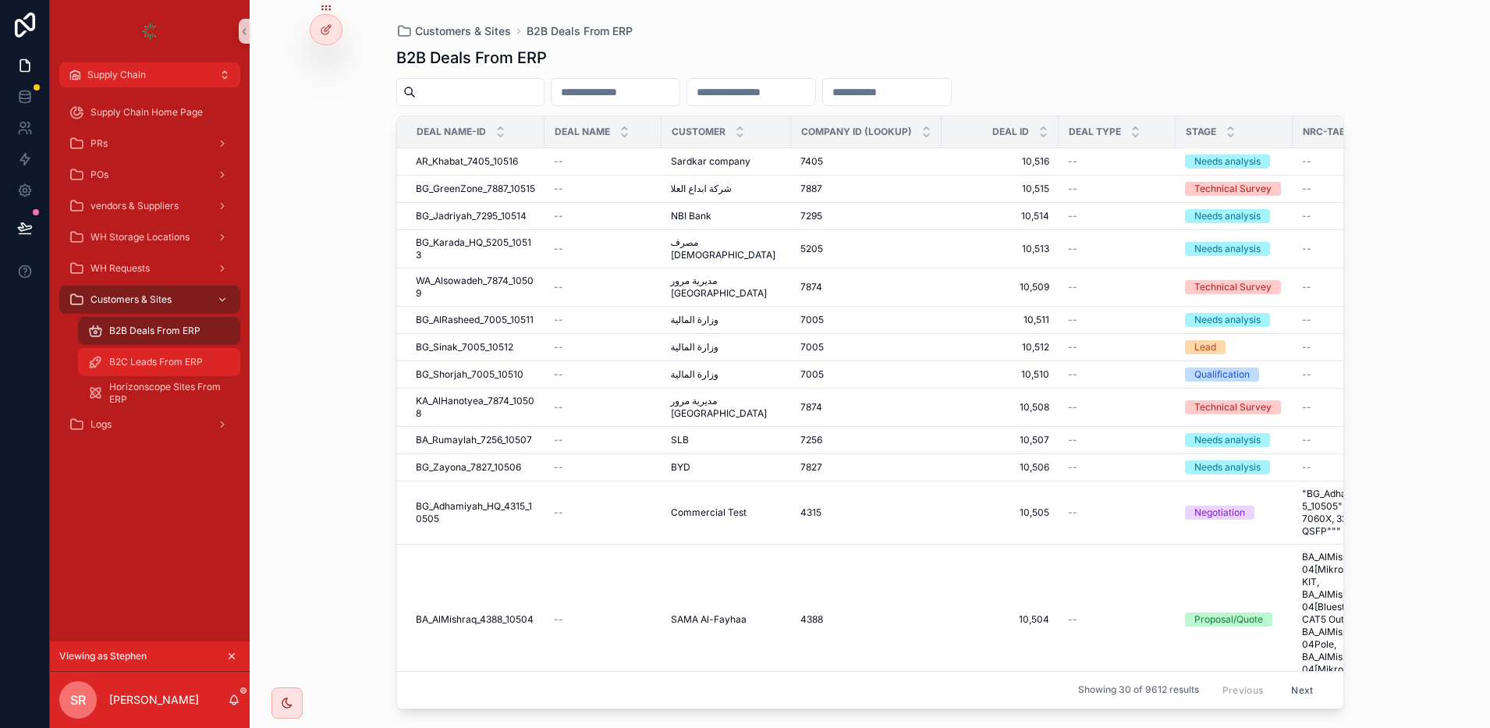
click at [172, 360] on span "B2C Leads From ERP" at bounding box center [156, 362] width 94 height 12
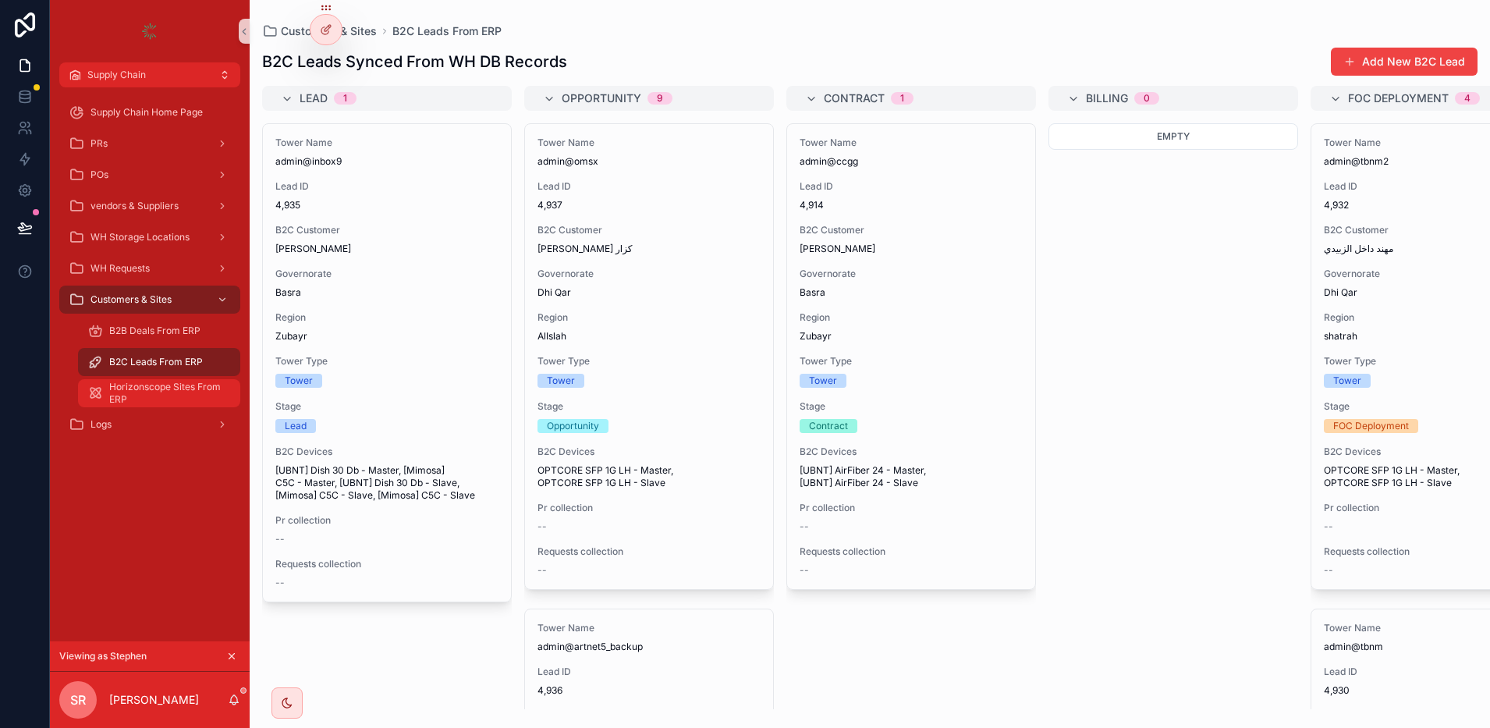
click at [177, 385] on span "Horizonscope Sites From ERP" at bounding box center [166, 393] width 115 height 25
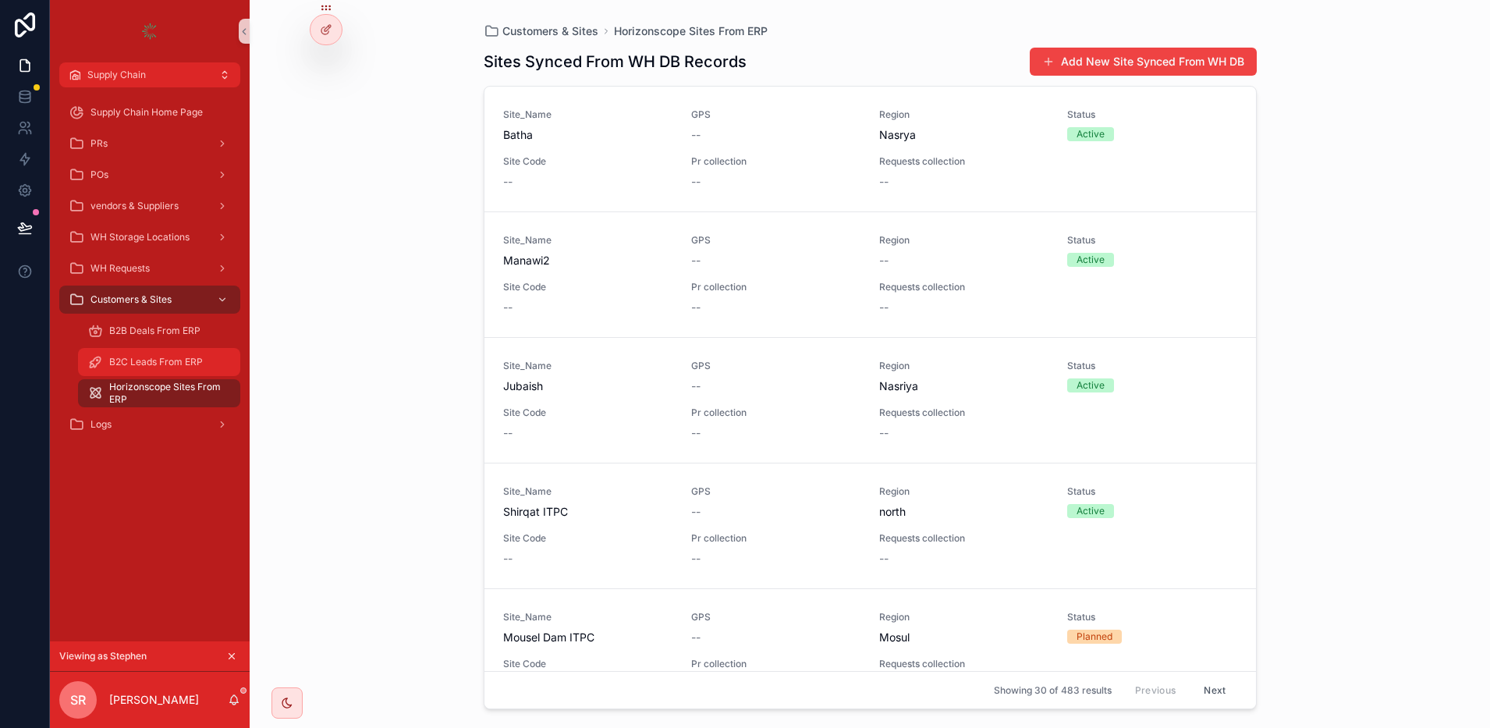
click at [167, 356] on span "B2C Leads From ERP" at bounding box center [156, 362] width 94 height 12
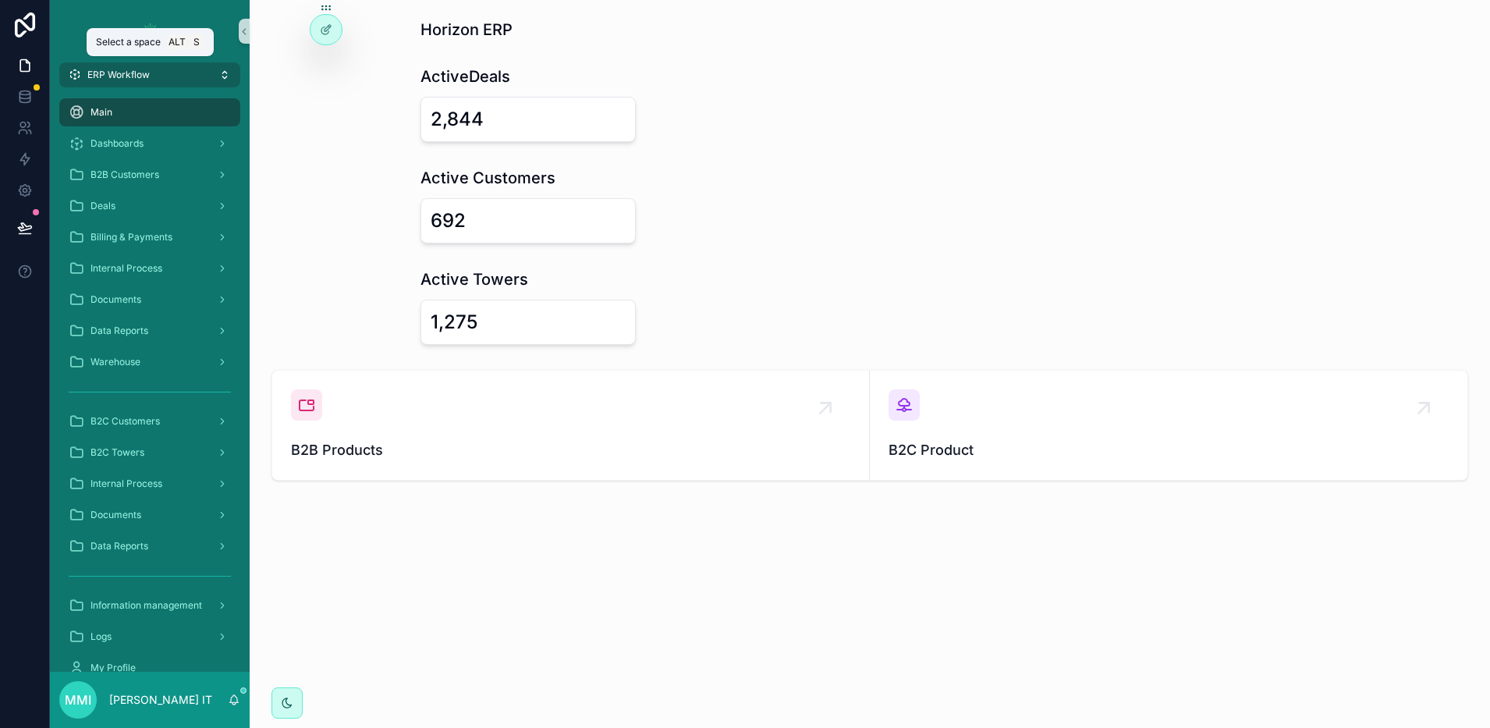
click at [81, 67] on button "ERP Workflow" at bounding box center [149, 74] width 181 height 25
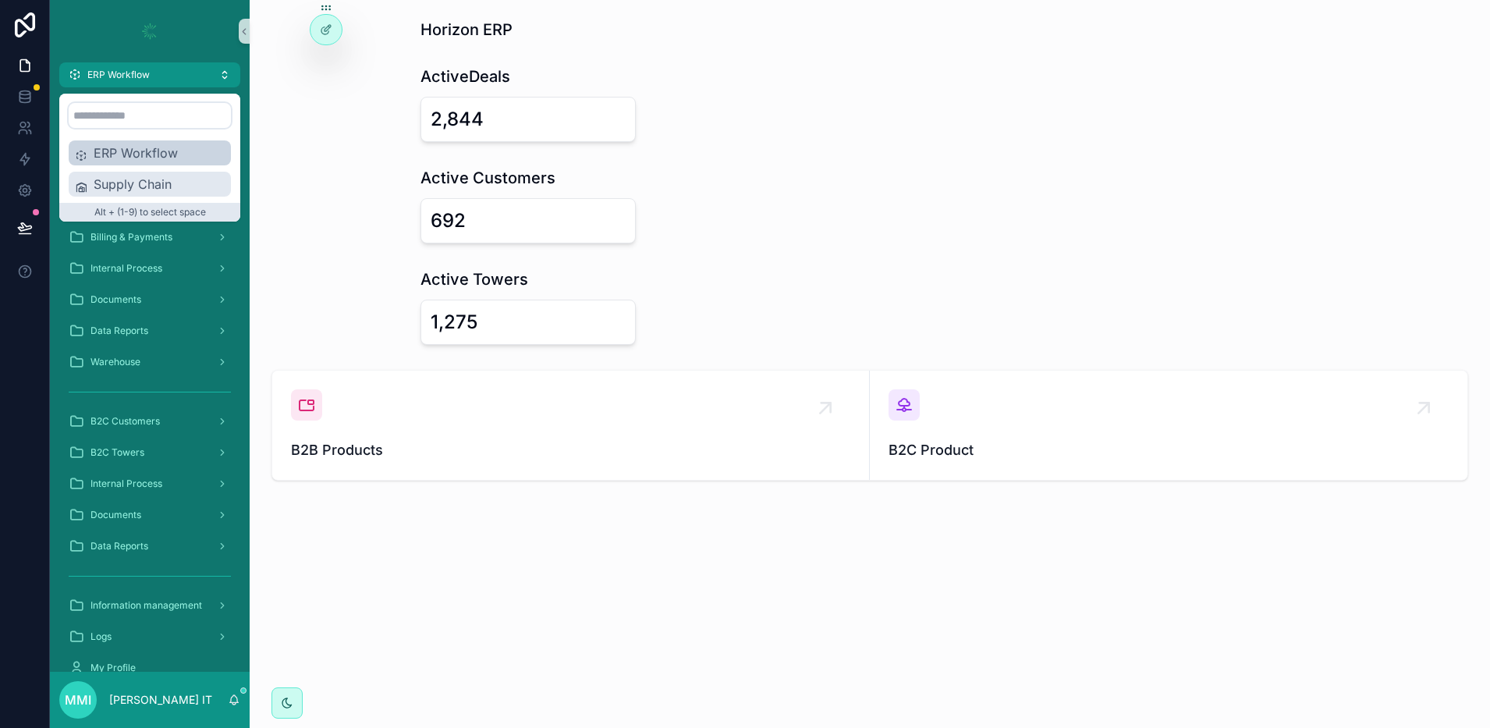
click at [123, 177] on span "Supply Chain" at bounding box center [159, 184] width 131 height 19
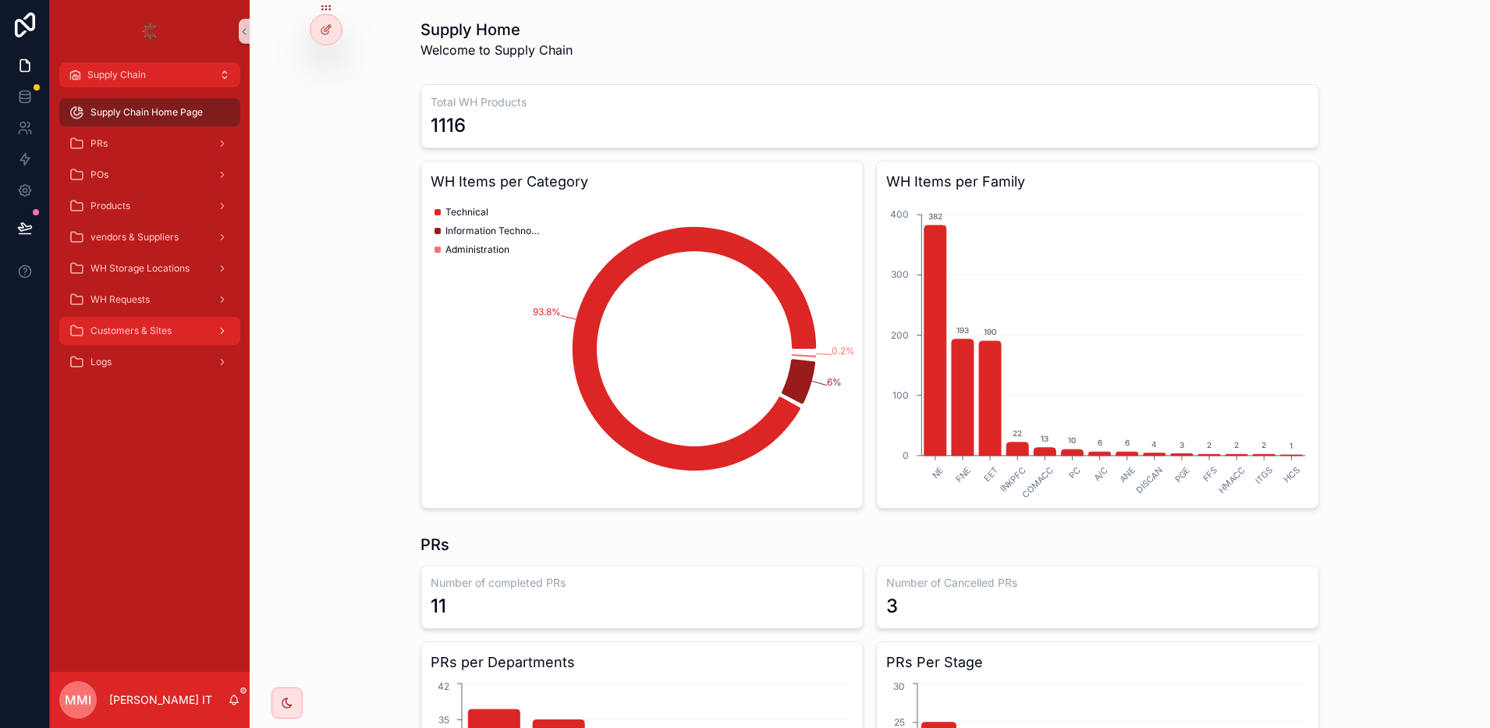
click at [165, 327] on span "Customers & Sites" at bounding box center [130, 330] width 81 height 12
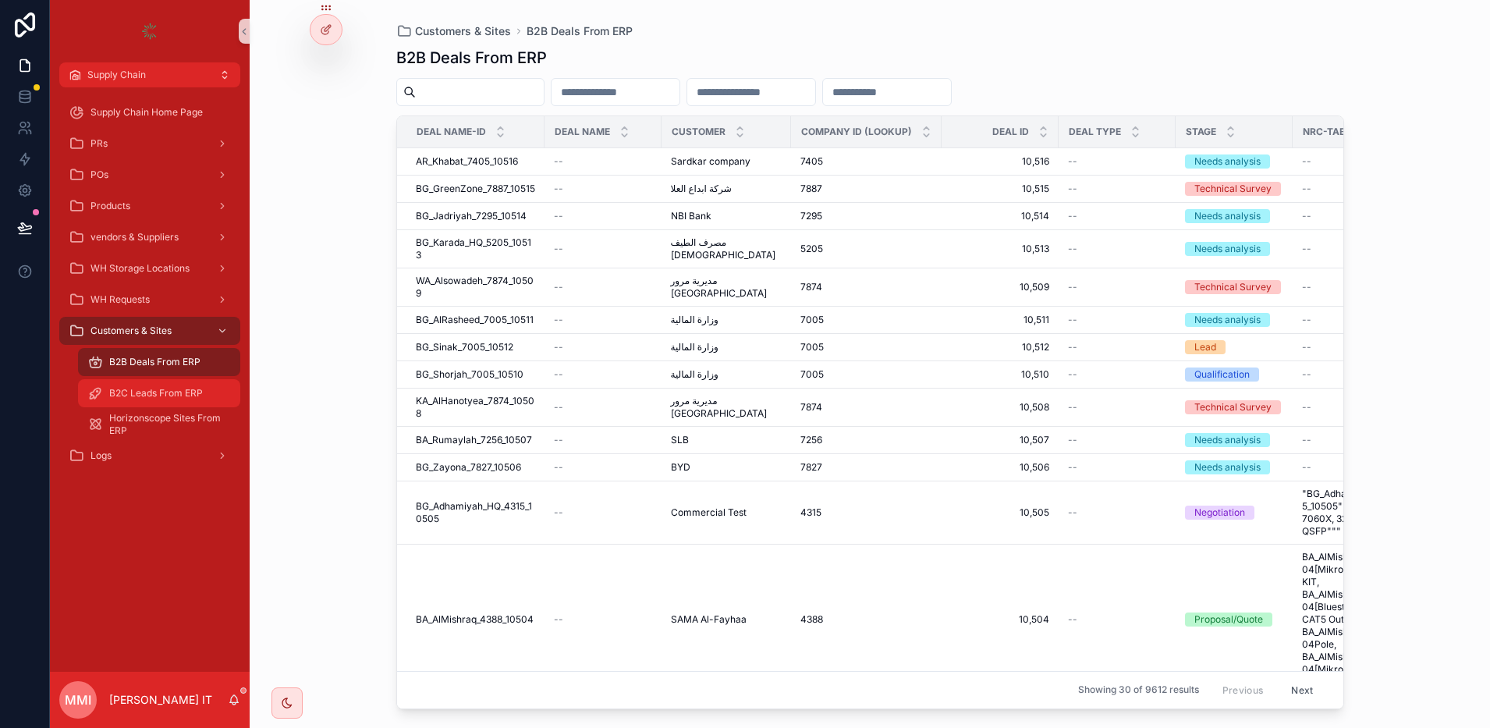
click at [157, 389] on span "B2C Leads From ERP" at bounding box center [156, 393] width 94 height 12
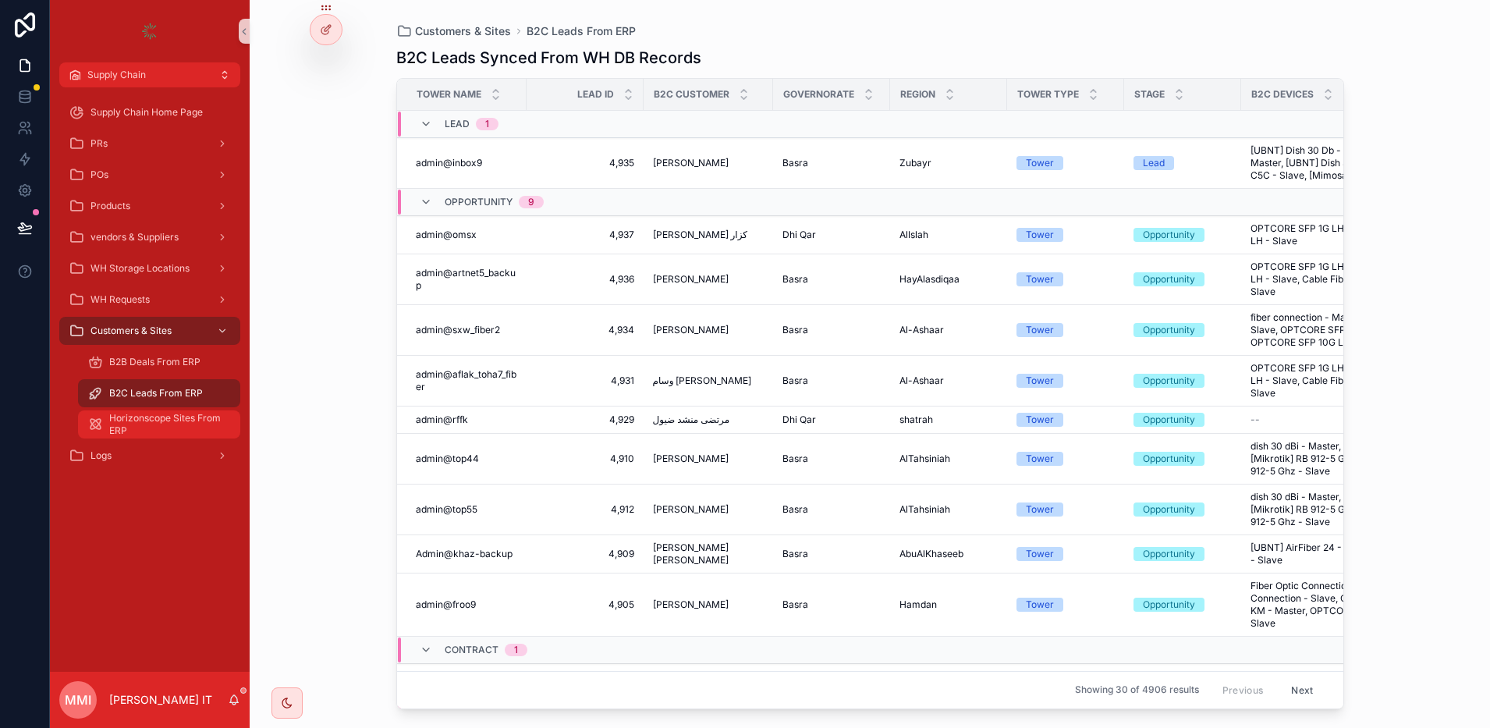
click at [154, 410] on link "Horizonscope Sites From ERP" at bounding box center [159, 424] width 162 height 28
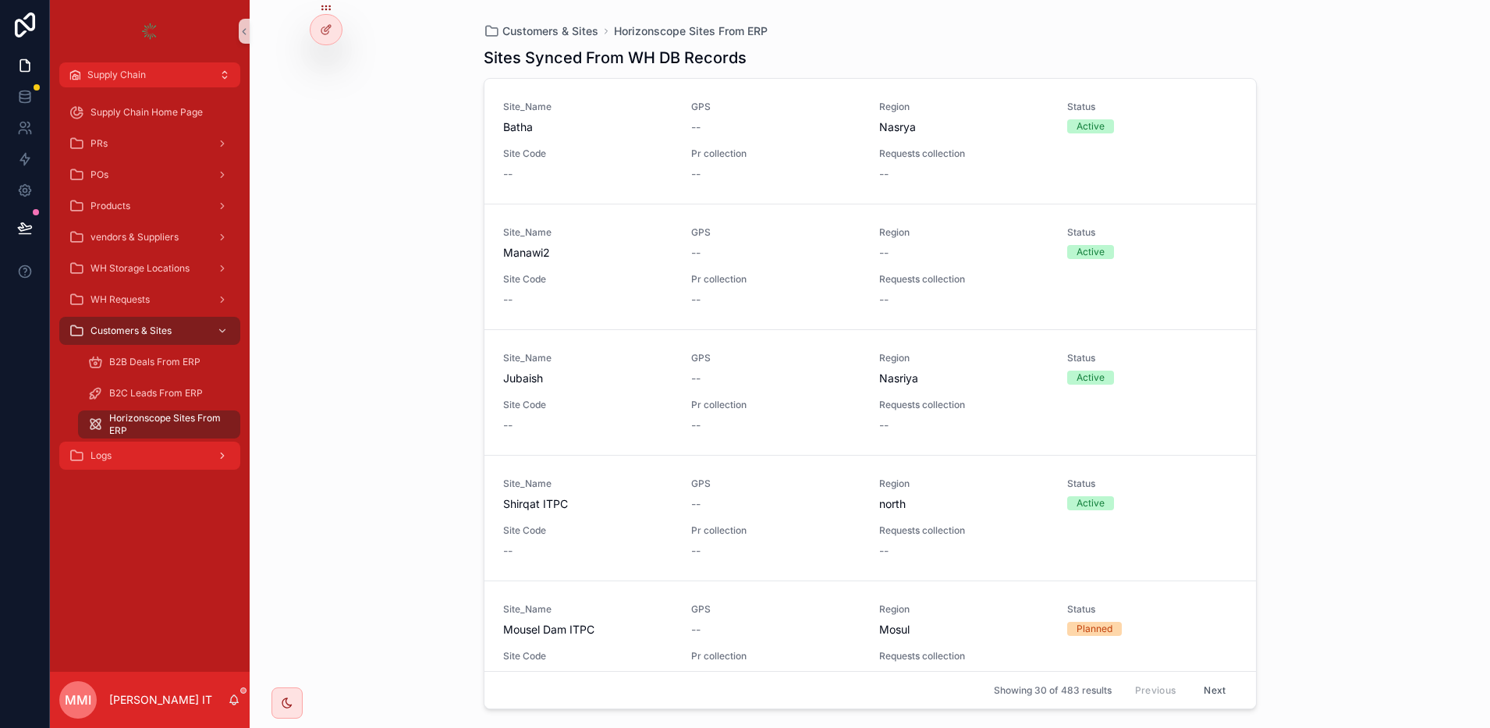
click at [100, 455] on span "Logs" at bounding box center [100, 455] width 21 height 12
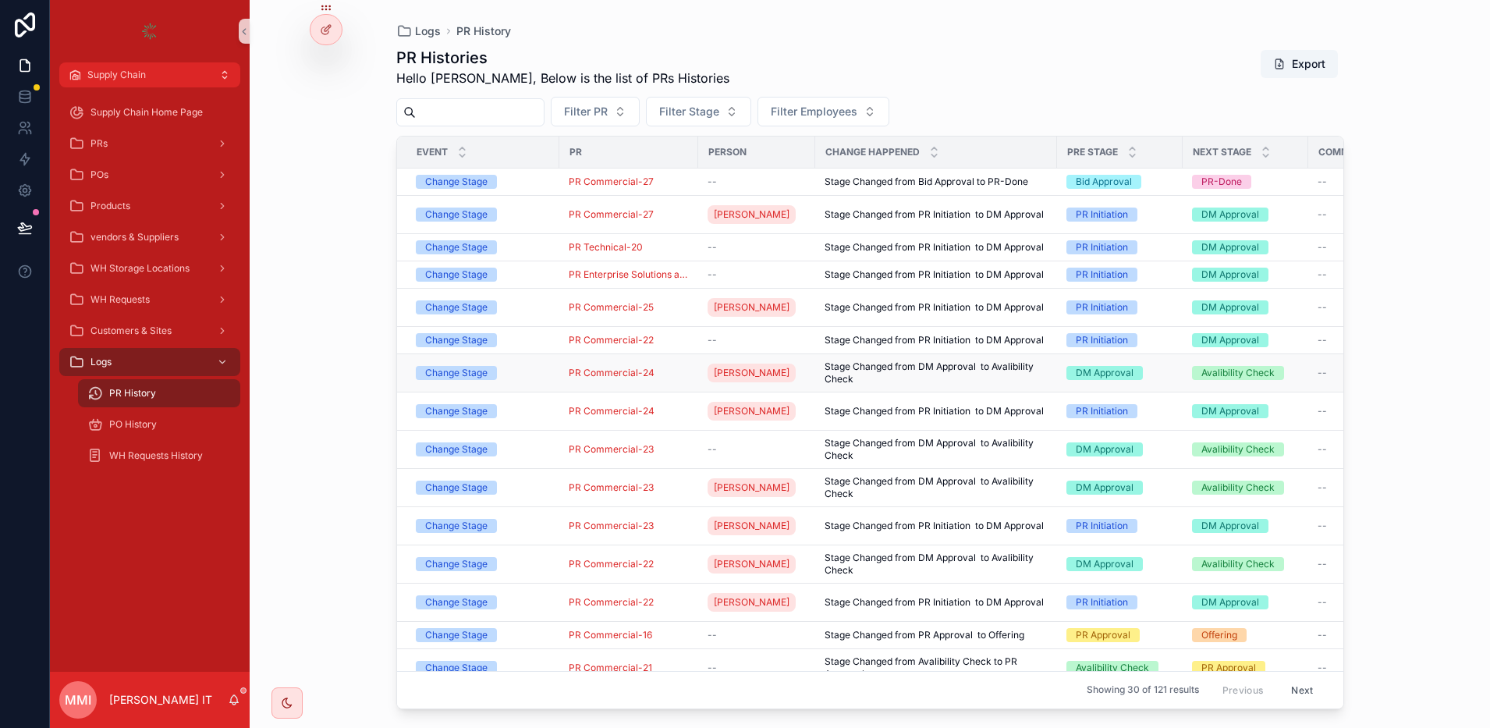
click at [601, 384] on td "PR Commercial-24" at bounding box center [628, 373] width 139 height 38
click at [601, 485] on span "PR Commercial-23" at bounding box center [611, 487] width 85 height 12
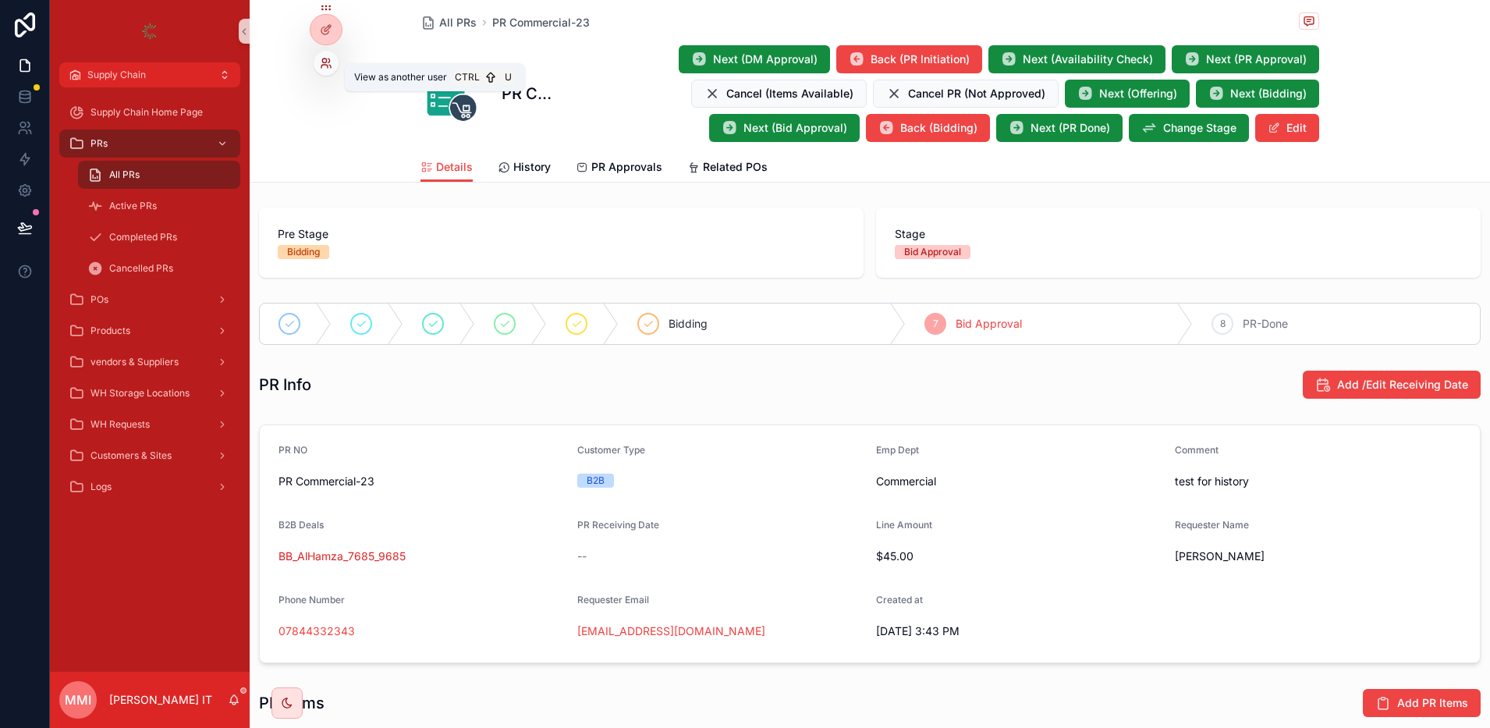
click at [326, 66] on icon at bounding box center [326, 63] width 12 height 12
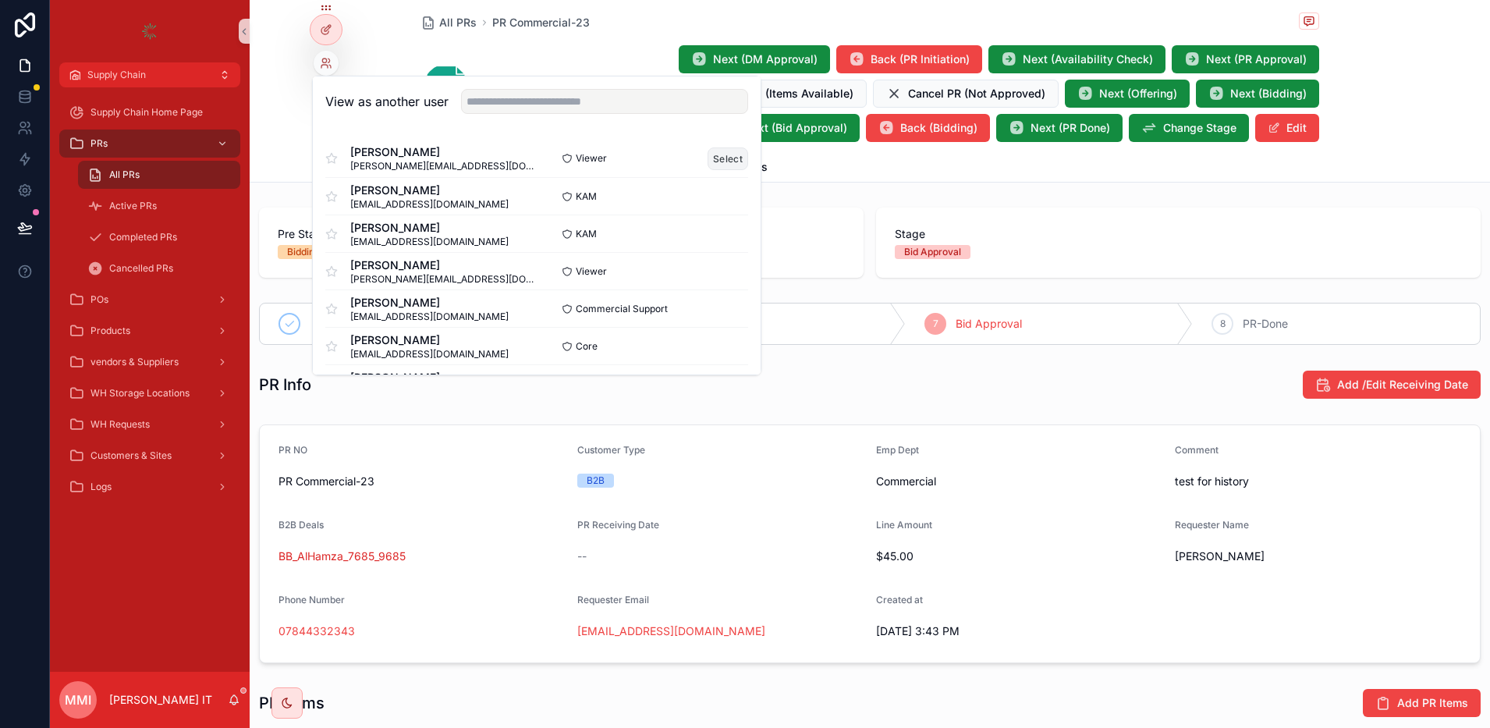
click at [710, 158] on button "Select" at bounding box center [727, 158] width 41 height 23
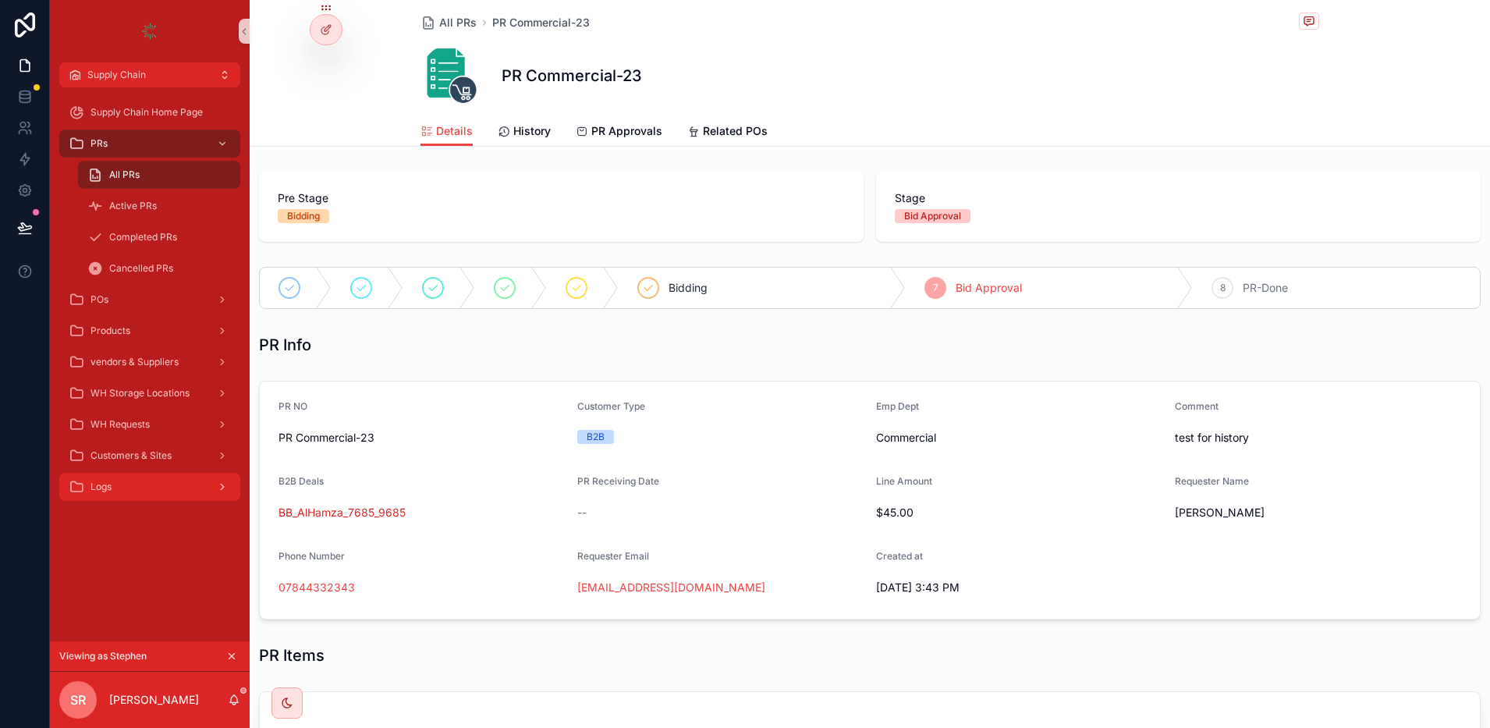
click at [115, 487] on div "Logs" at bounding box center [150, 486] width 162 height 25
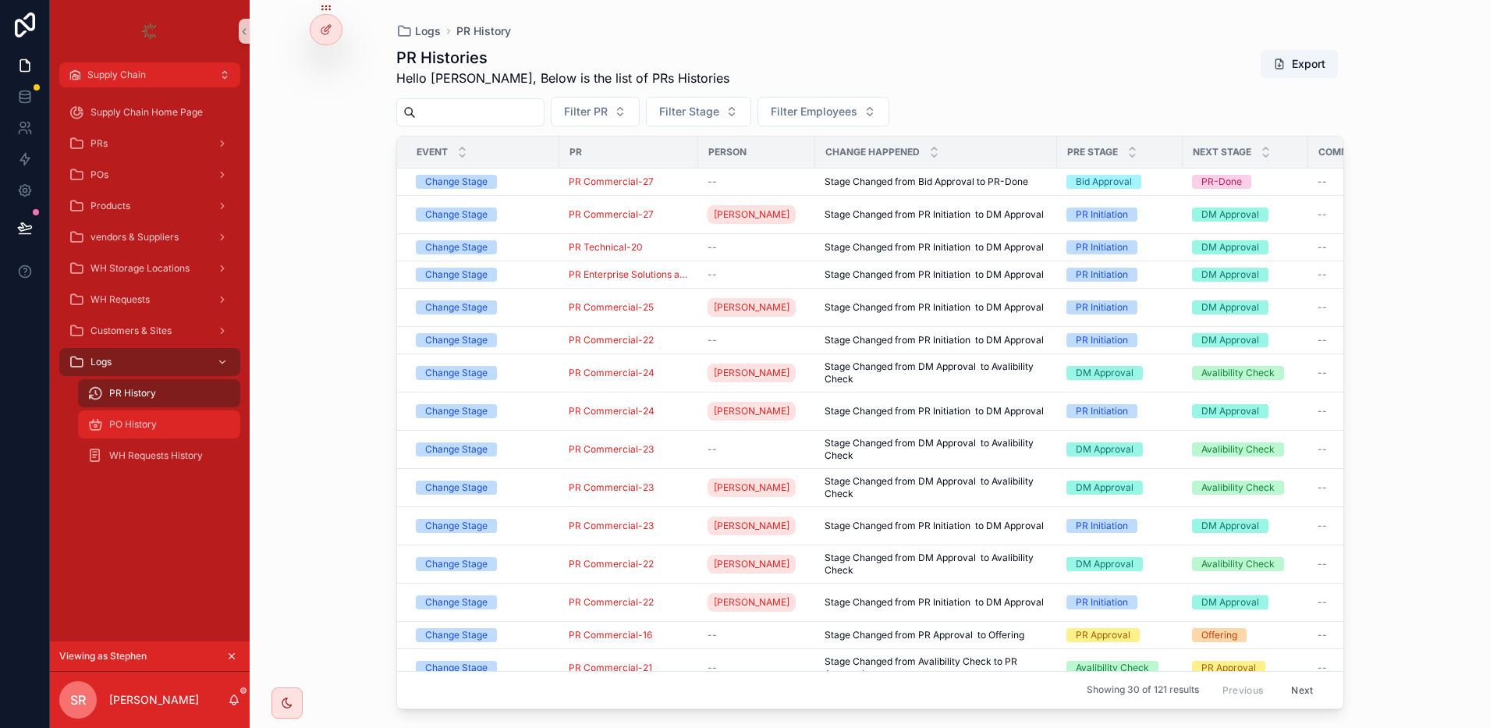
click at [119, 424] on span "PO History" at bounding box center [133, 424] width 48 height 12
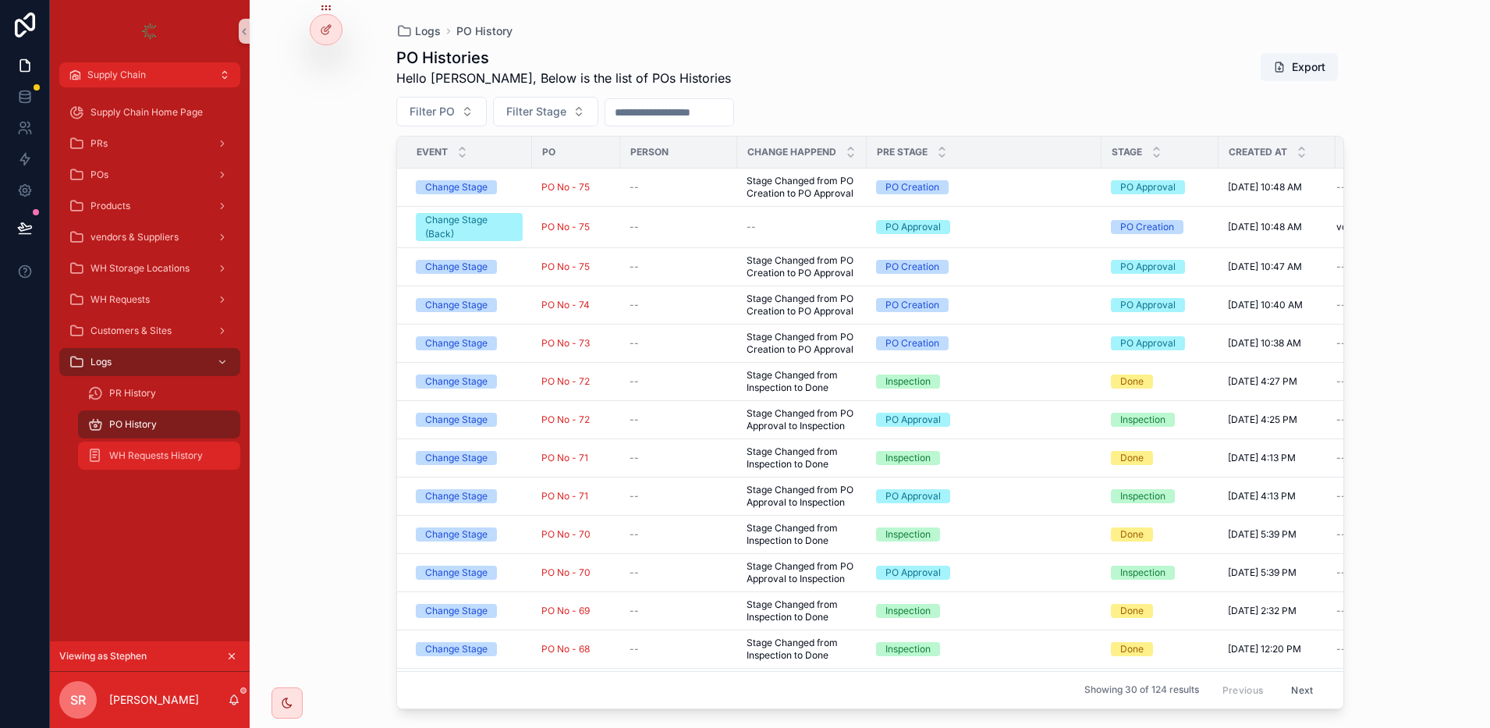
click at [121, 450] on span "WH Requests History" at bounding box center [156, 455] width 94 height 12
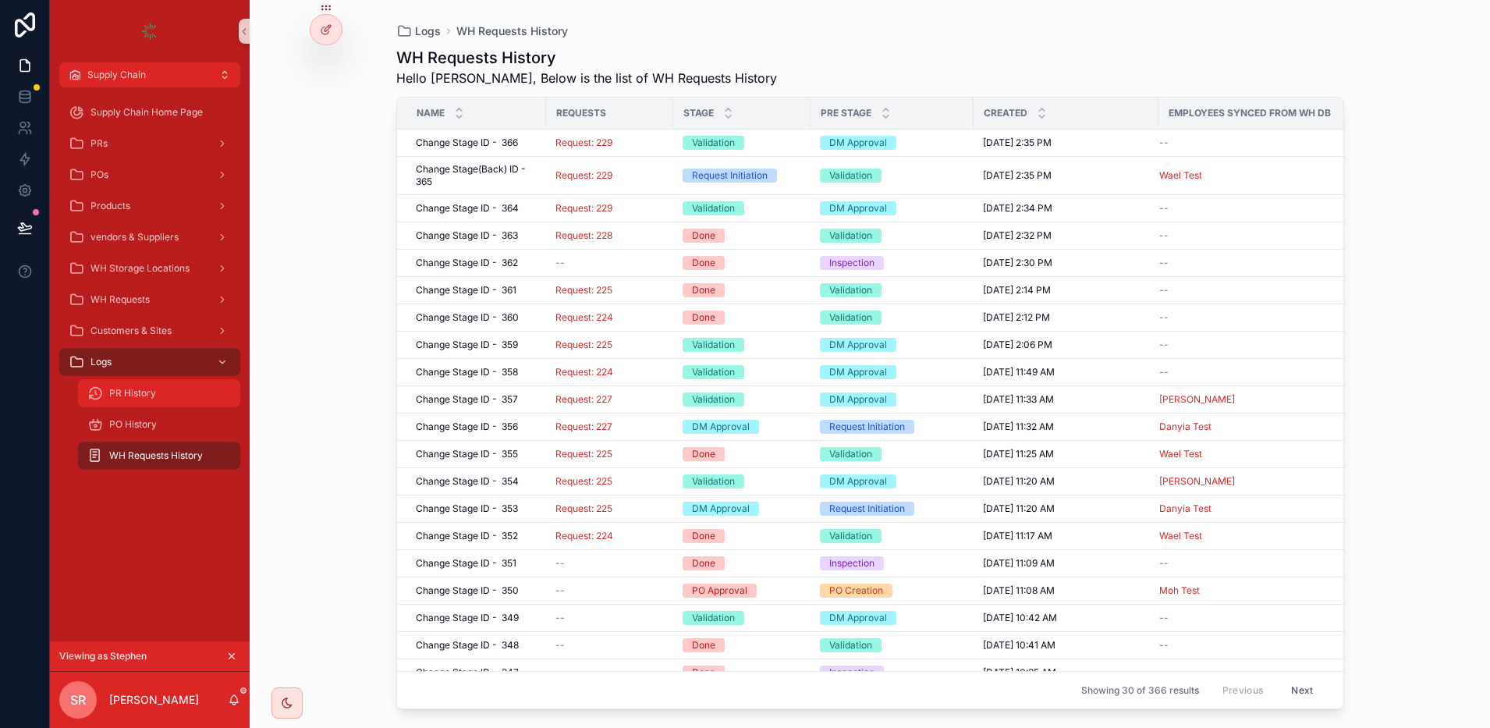
click at [133, 392] on span "PR History" at bounding box center [132, 393] width 47 height 12
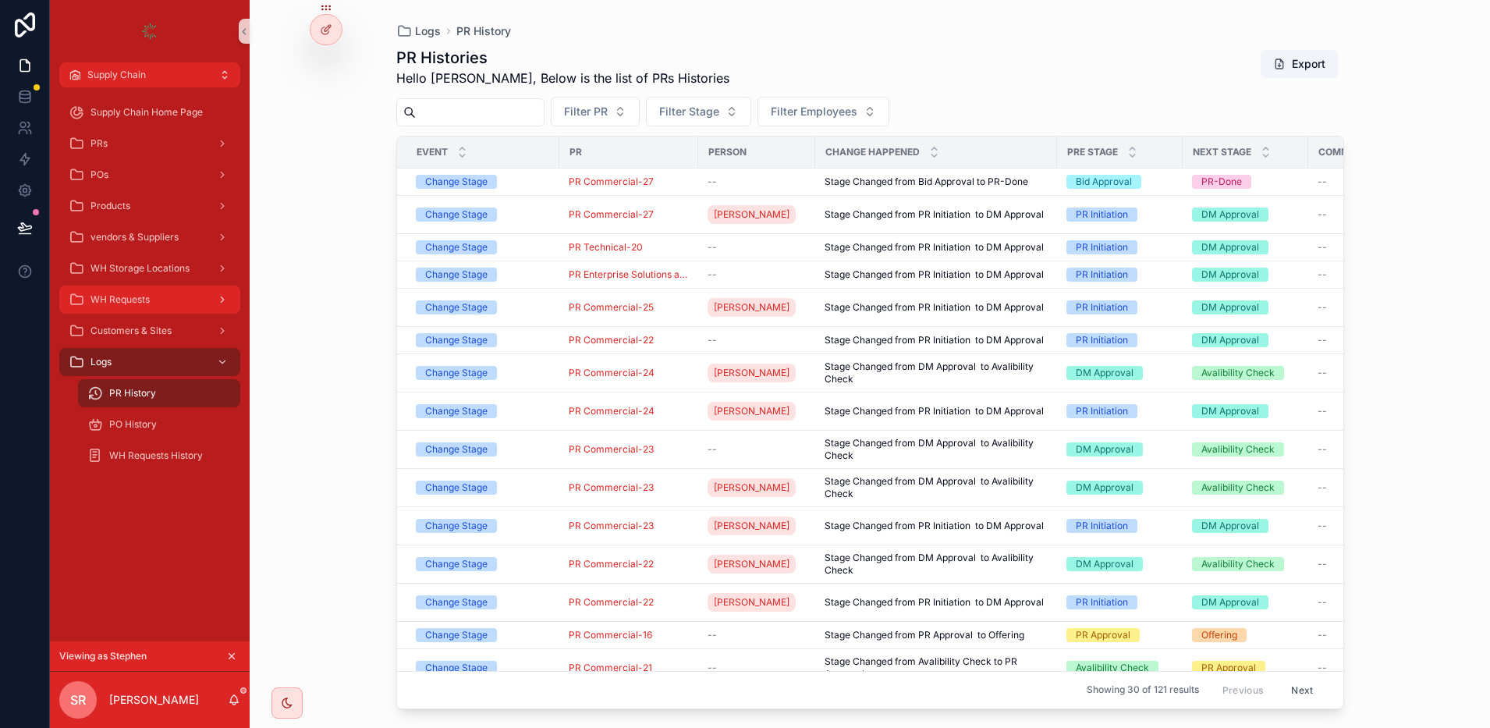
click at [117, 290] on div "WH Requests" at bounding box center [150, 299] width 162 height 25
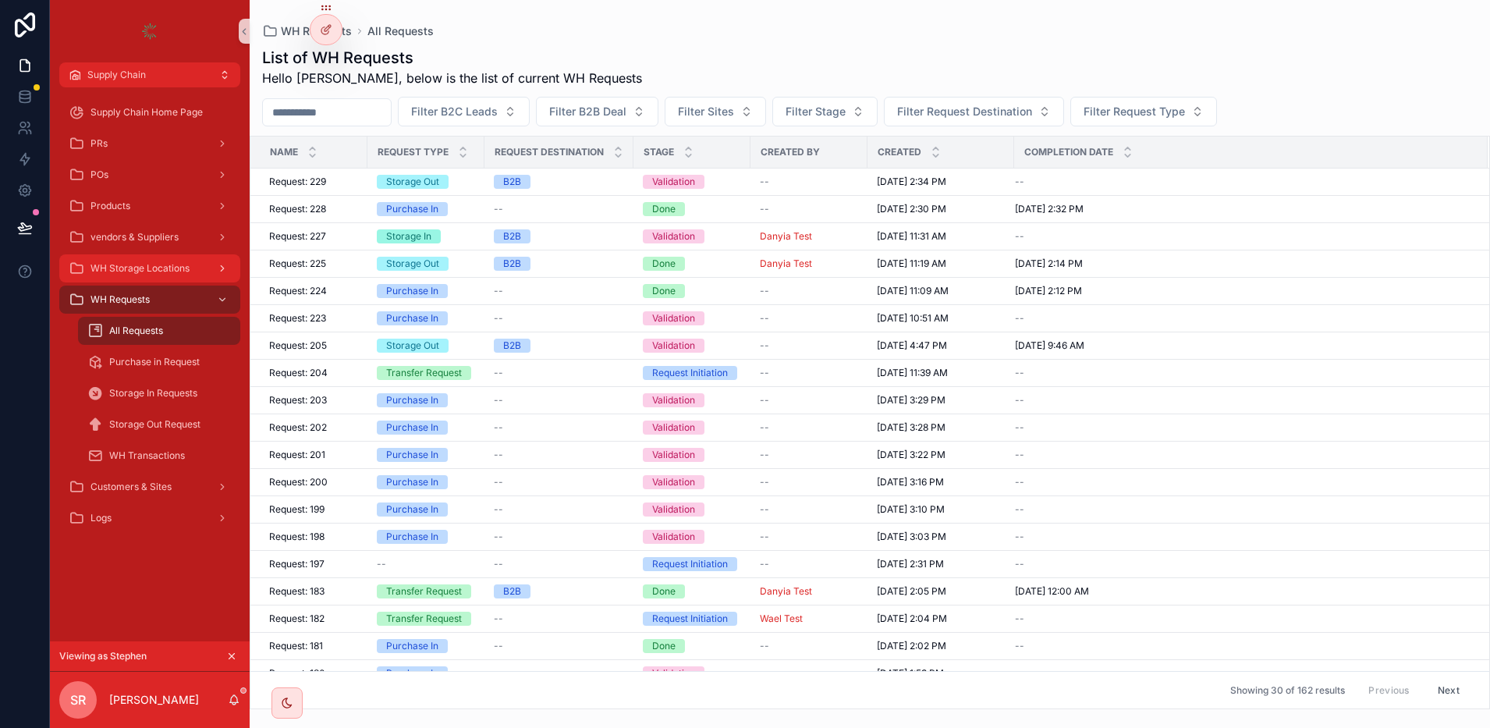
click at [120, 263] on span "WH Storage Locations" at bounding box center [139, 268] width 99 height 12
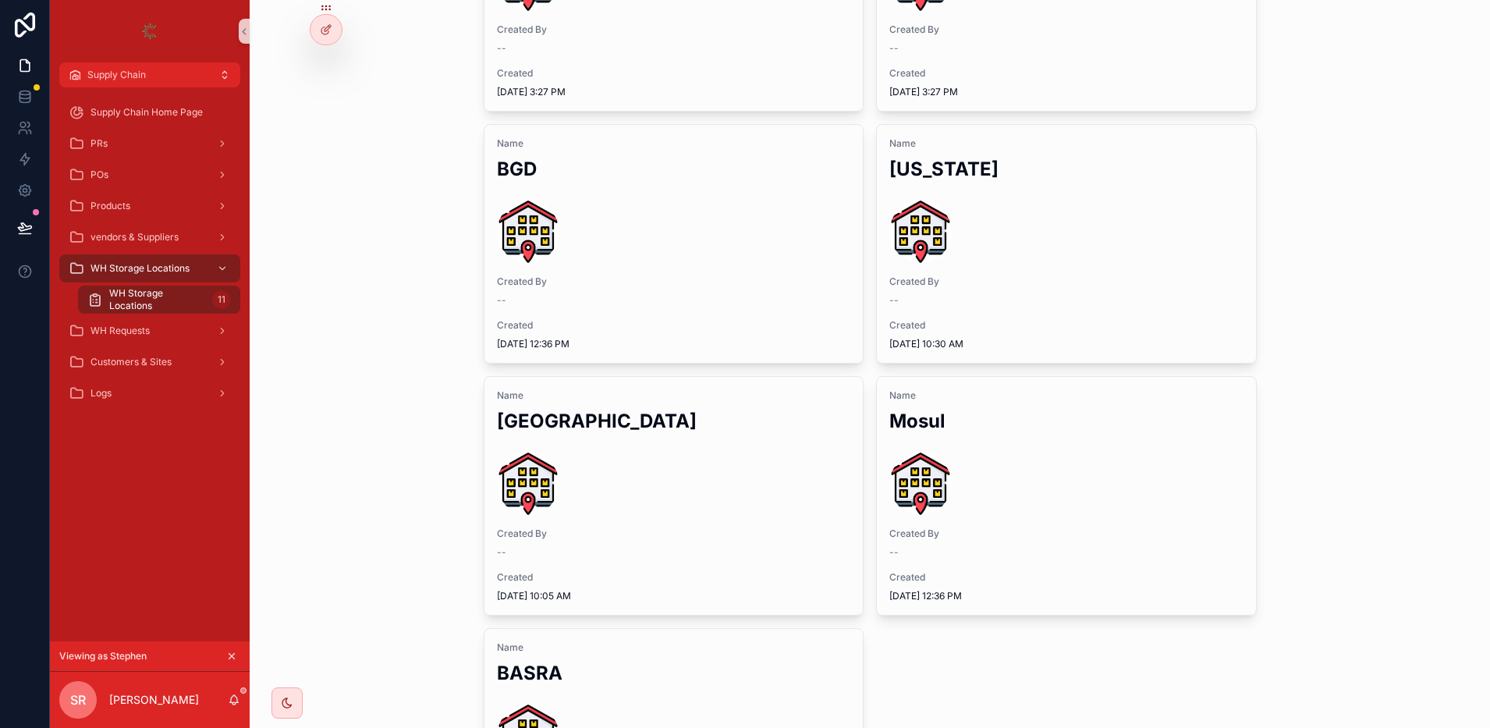
scroll to position [684, 0]
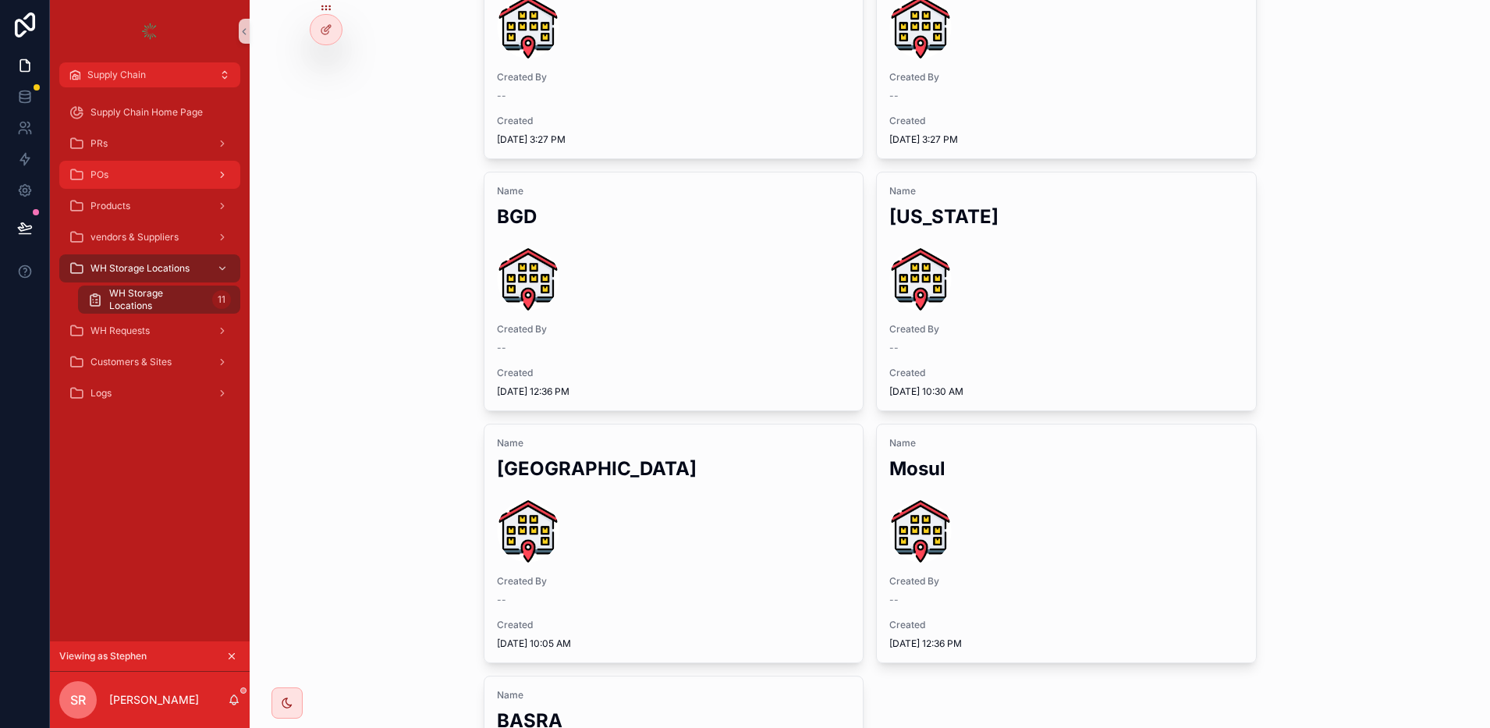
click at [118, 162] on div "POs" at bounding box center [150, 174] width 162 height 25
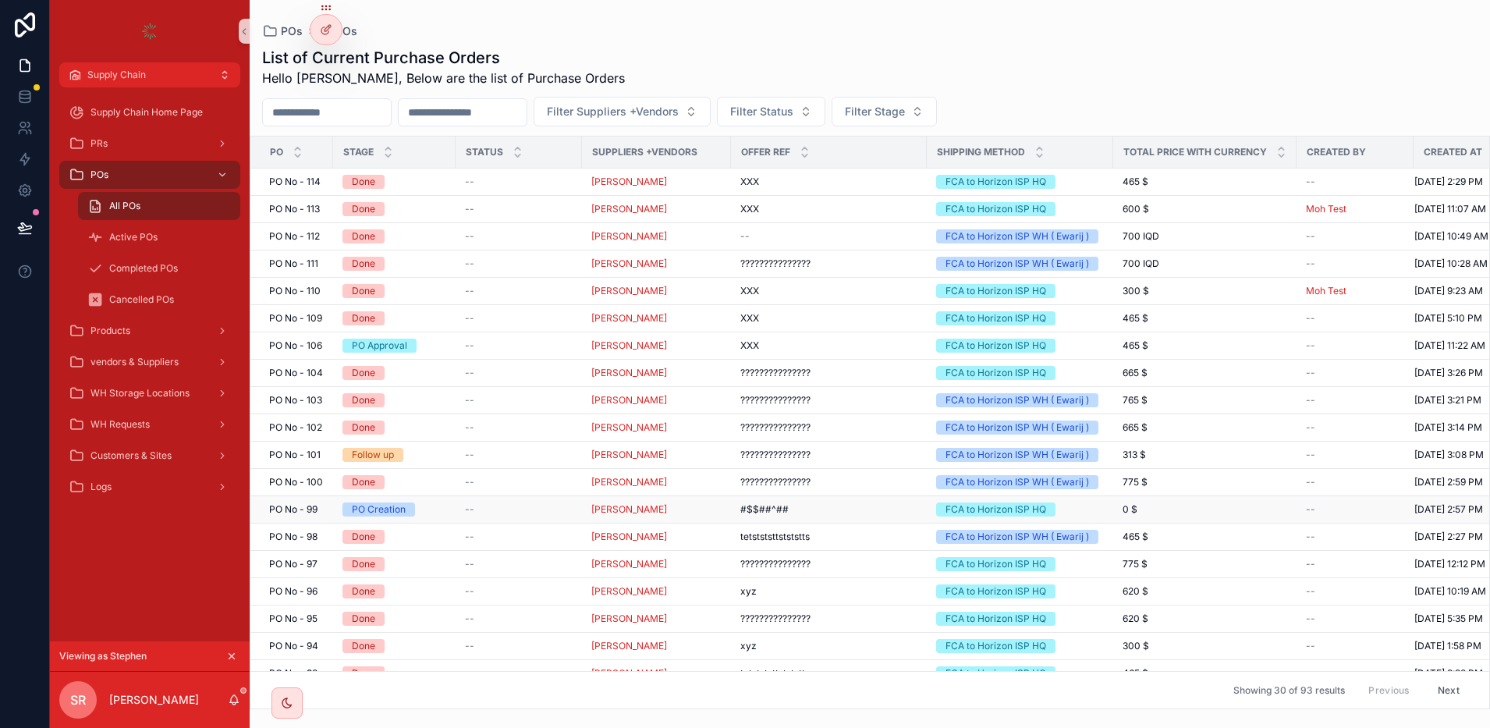
click at [310, 506] on span "PO No - 99" at bounding box center [293, 509] width 48 height 12
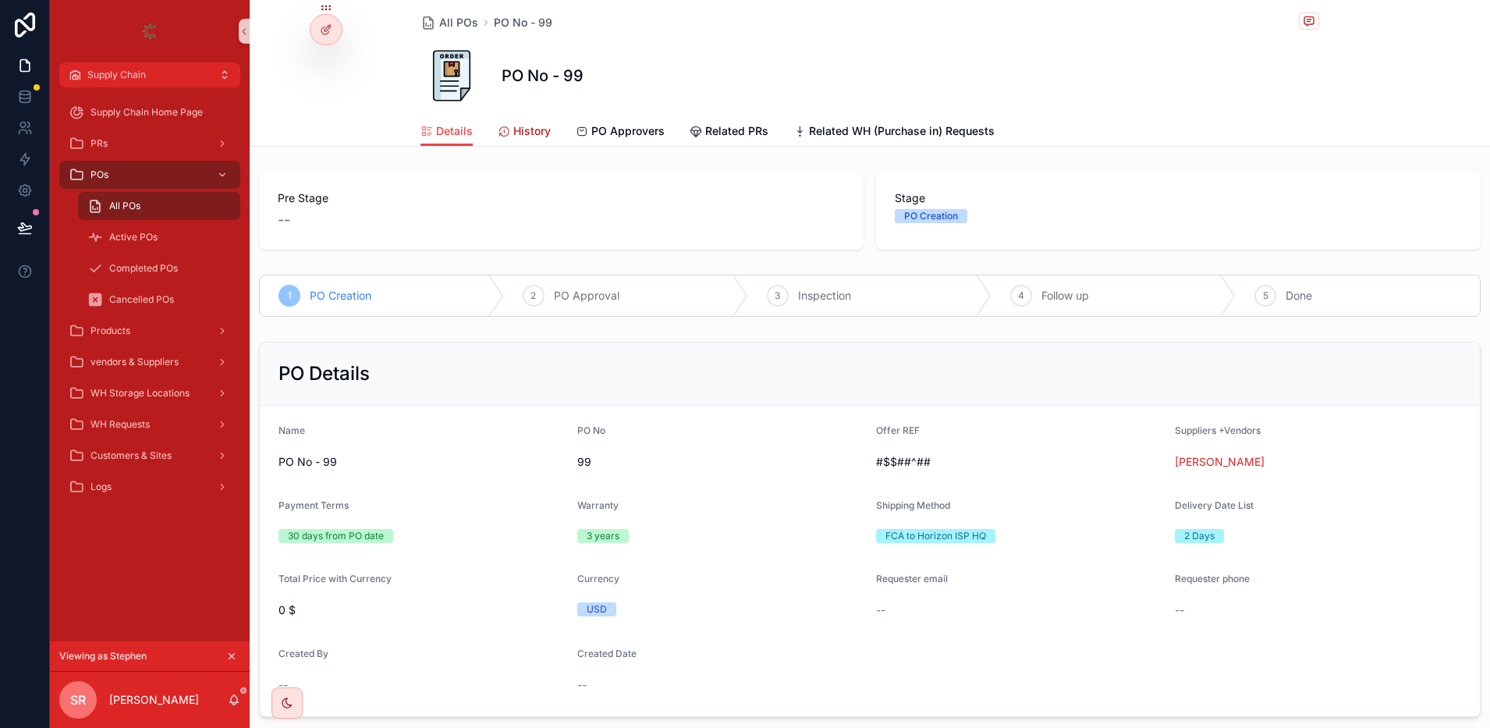
click at [522, 133] on span "History" at bounding box center [531, 131] width 37 height 16
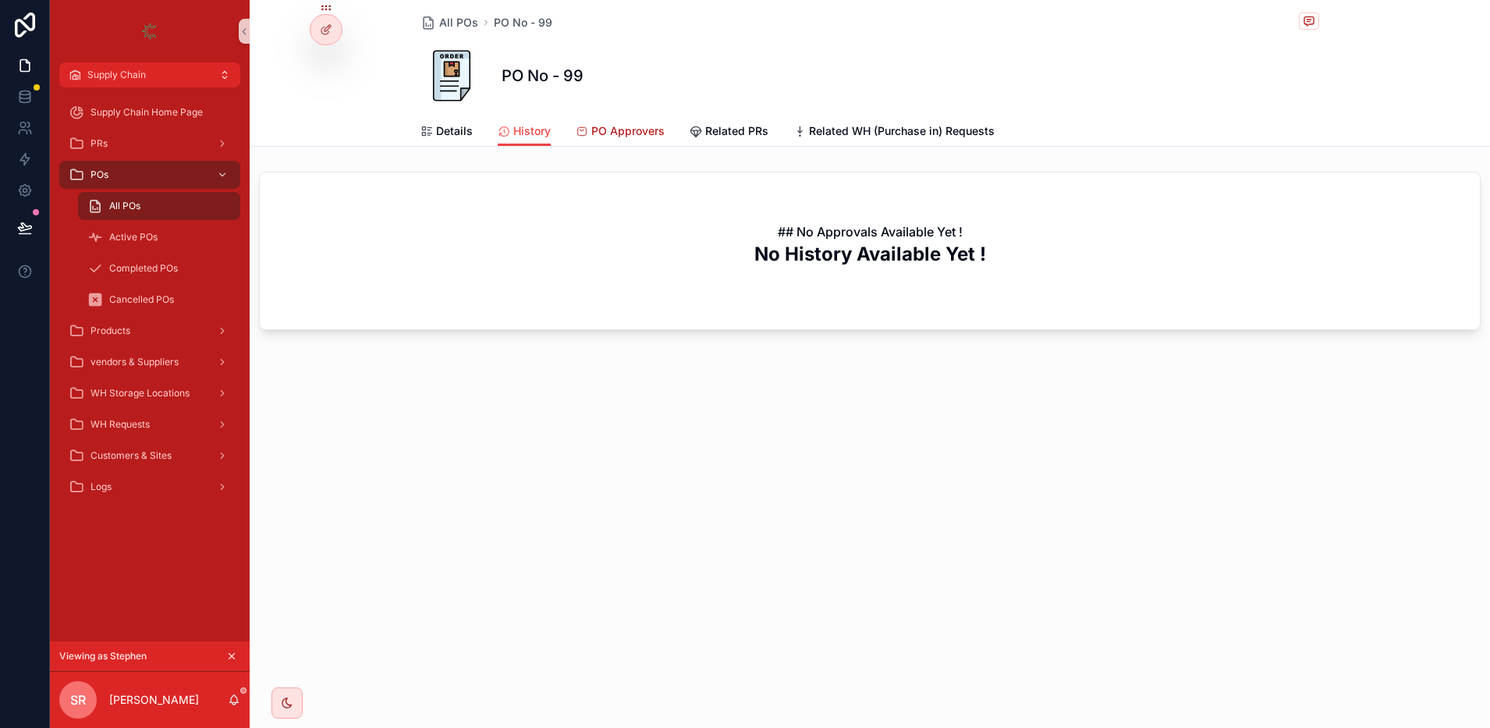
click at [606, 134] on span "PO Approvers" at bounding box center [627, 131] width 73 height 16
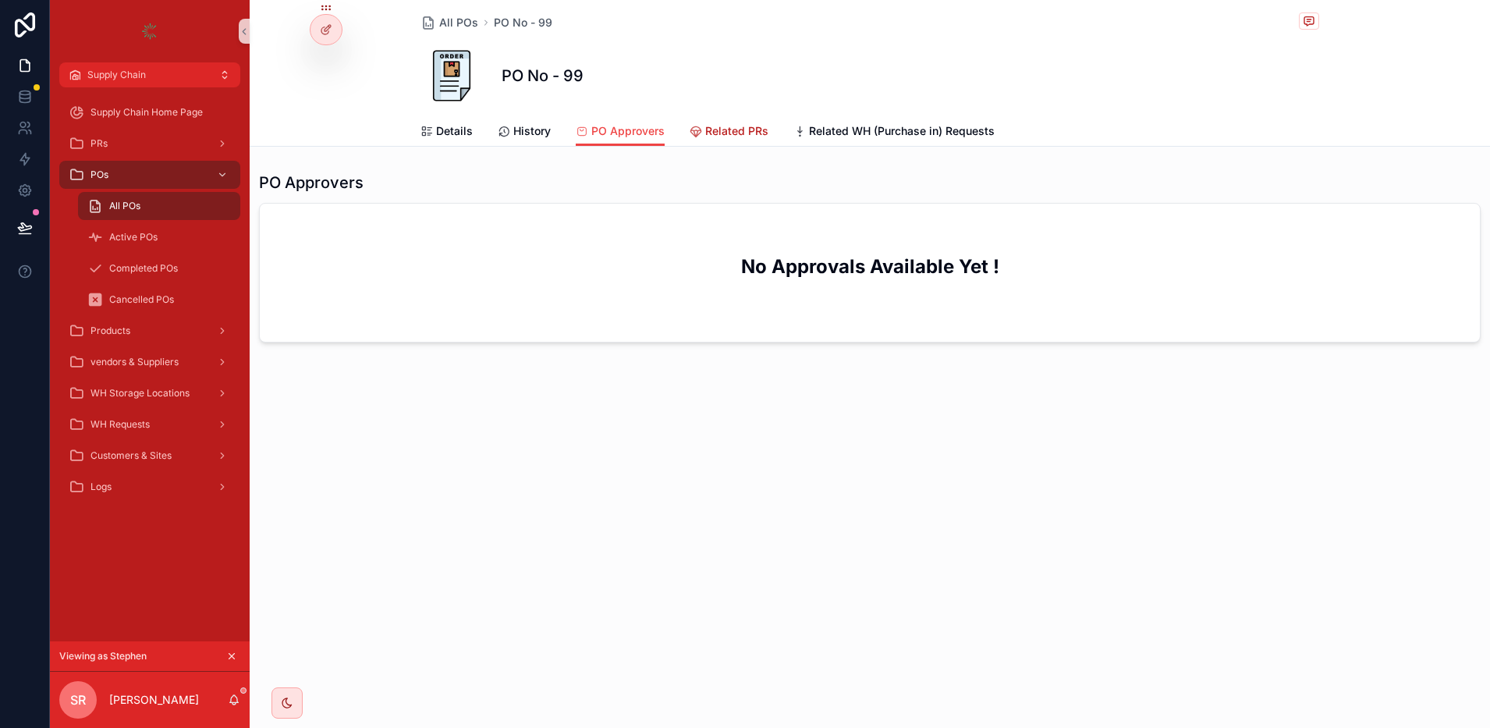
click at [714, 136] on span "Related PRs" at bounding box center [736, 131] width 63 height 16
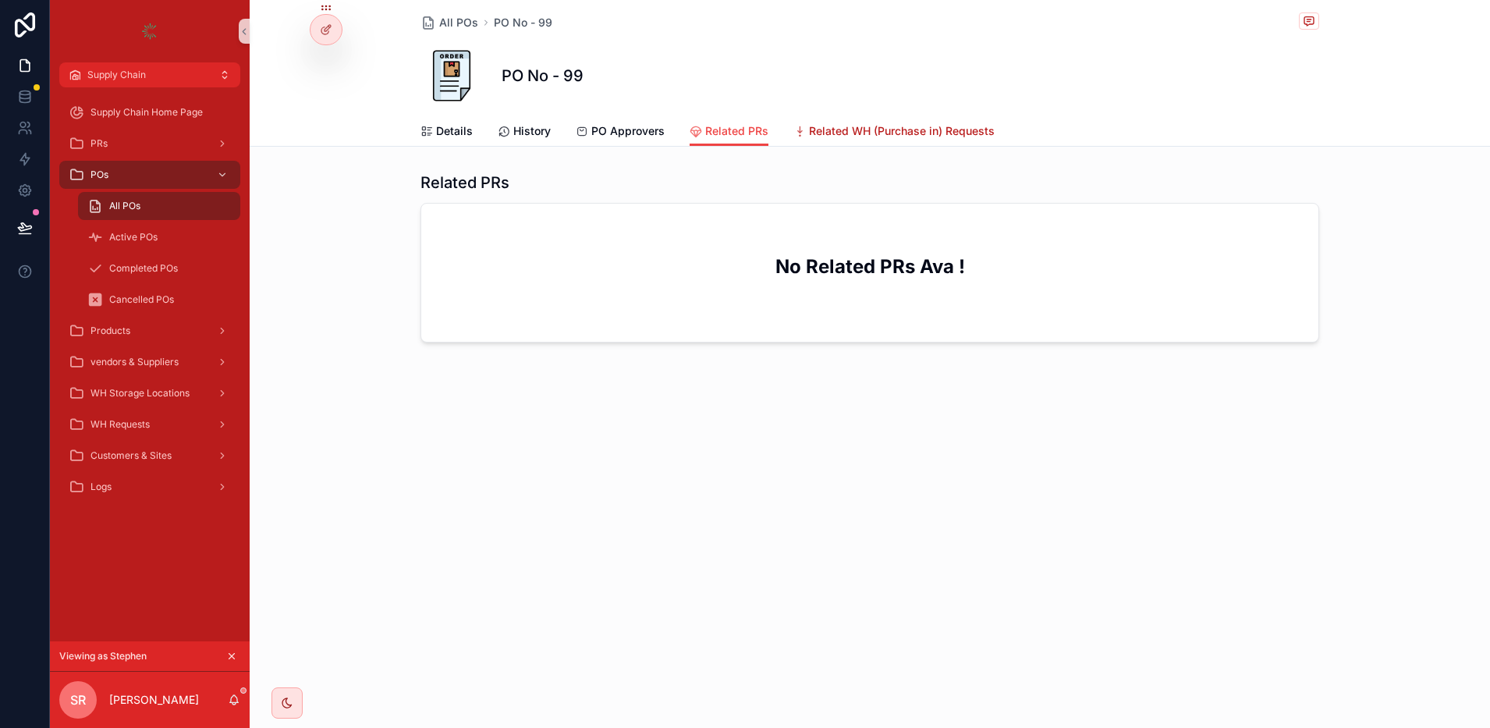
click at [888, 133] on span "Related WH (Purchase in) Requests" at bounding box center [902, 131] width 186 height 16
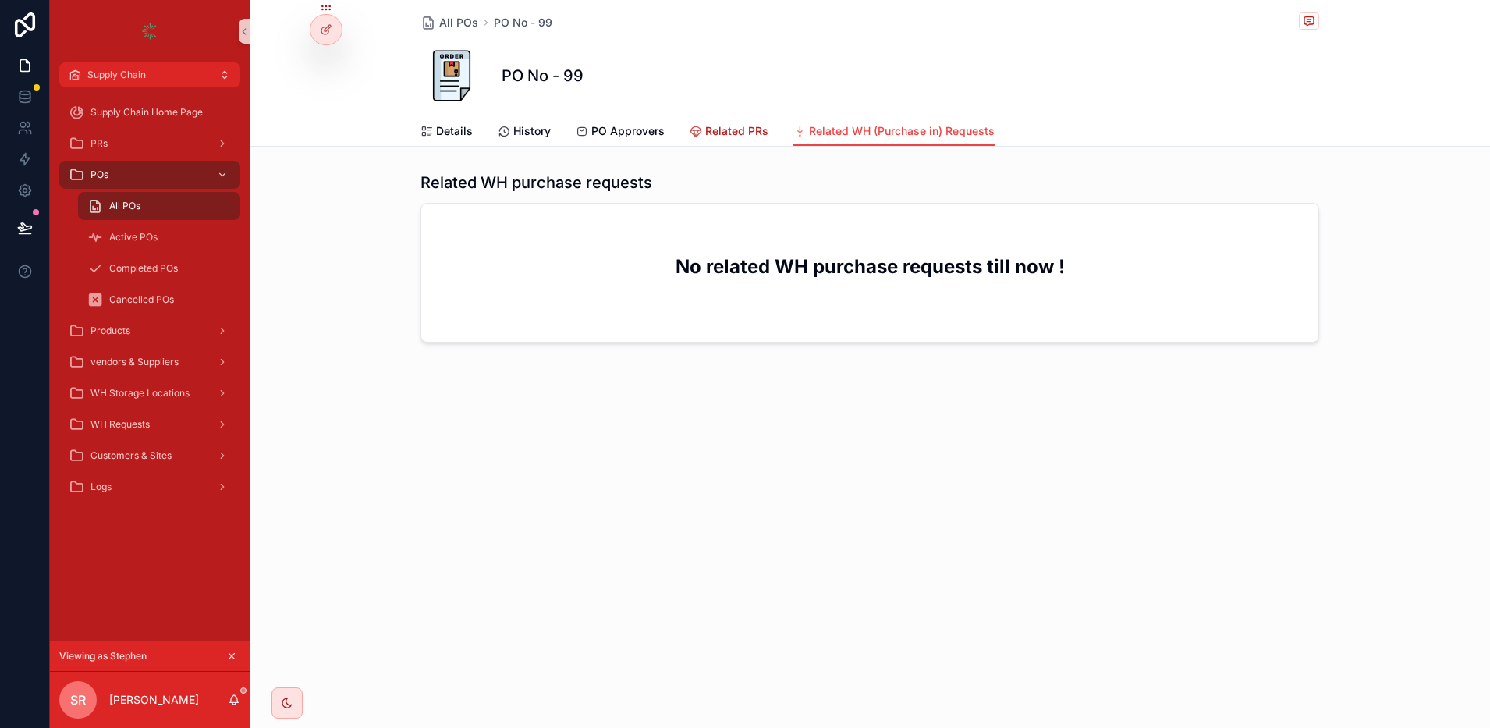
click at [717, 126] on span "Related PRs" at bounding box center [736, 131] width 63 height 16
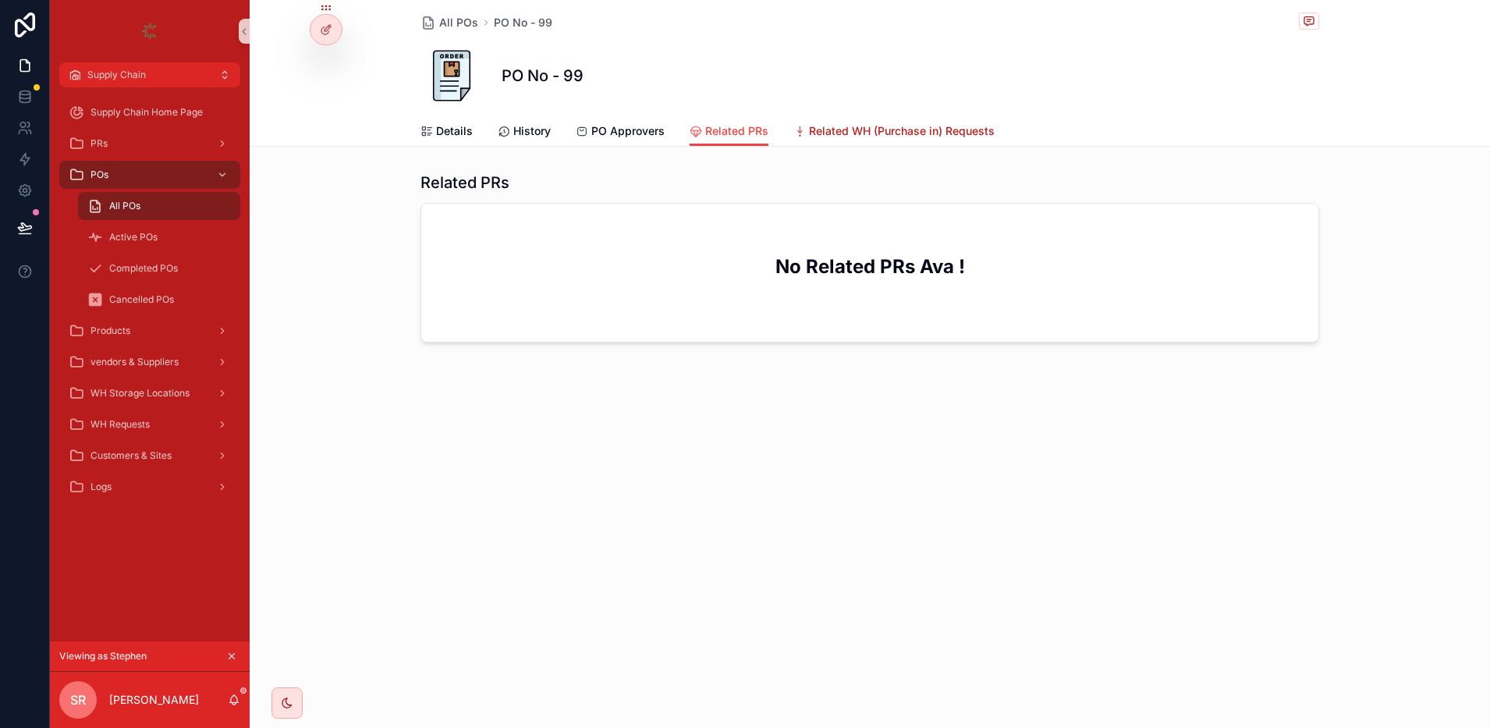
click at [886, 130] on span "Related WH (Purchase in) Requests" at bounding box center [902, 131] width 186 height 16
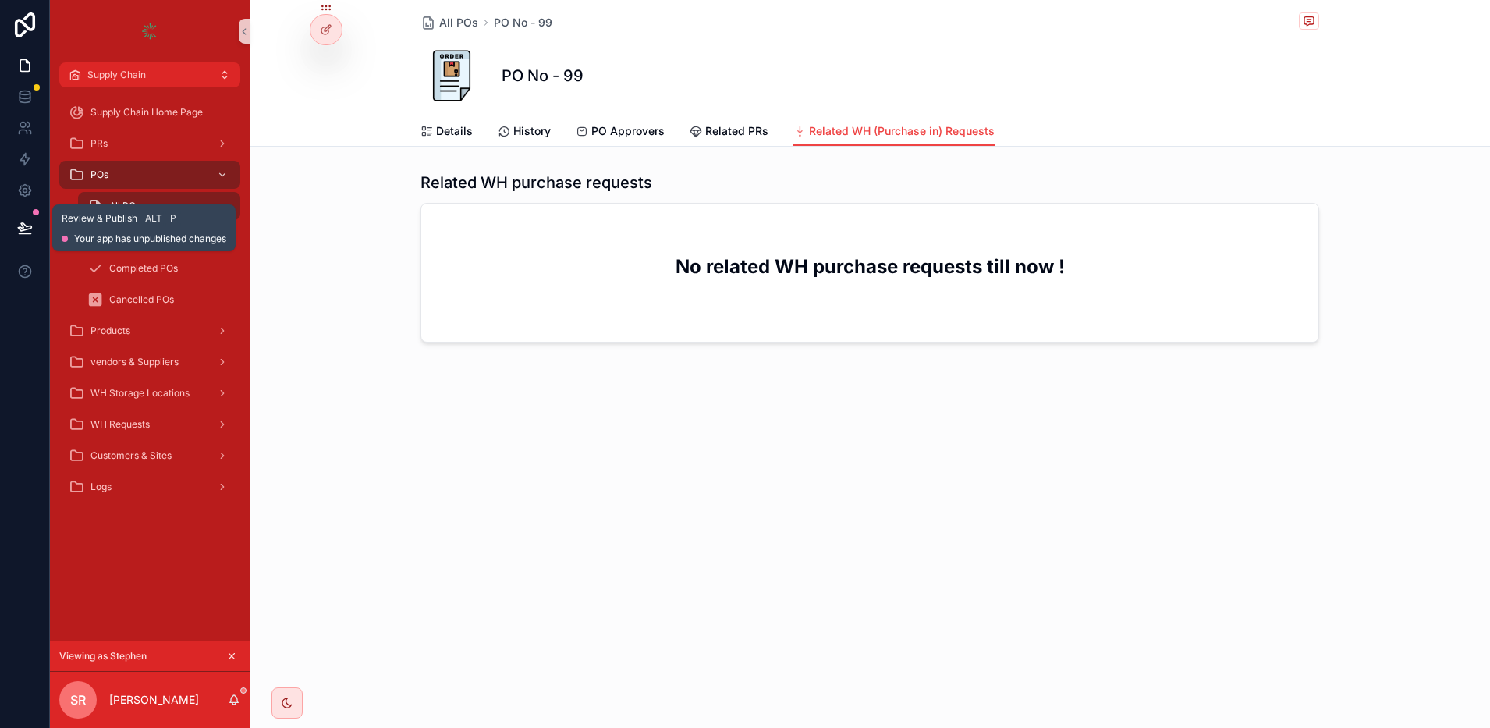
click at [19, 230] on icon at bounding box center [25, 228] width 16 height 16
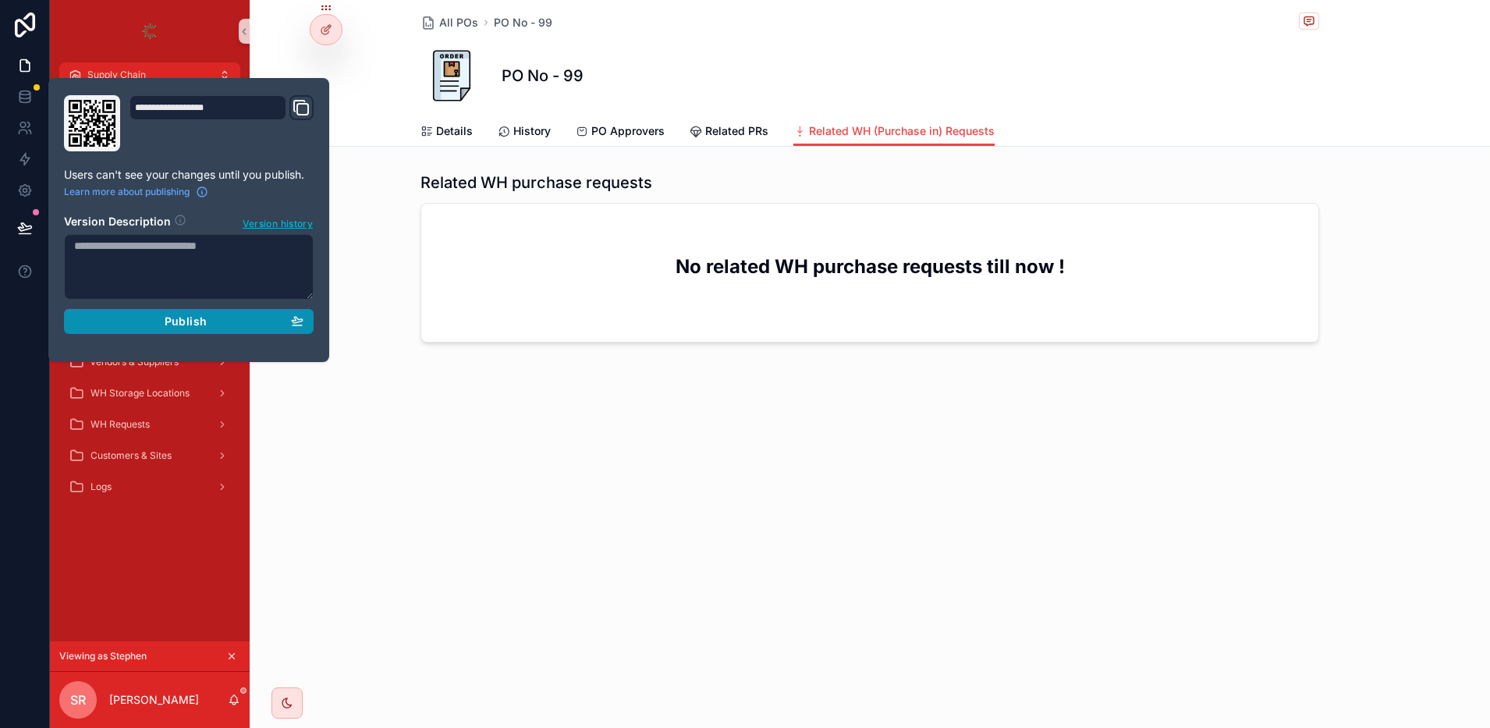
click at [287, 317] on div "Publish" at bounding box center [188, 321] width 229 height 14
